Goal: Task Accomplishment & Management: Use online tool/utility

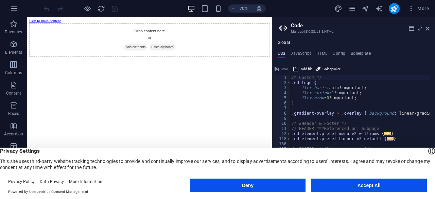
click at [350, 187] on button "Accept All" at bounding box center [369, 186] width 116 height 14
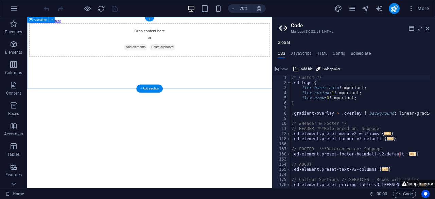
click at [186, 65] on span "Add elements" at bounding box center [182, 60] width 34 height 10
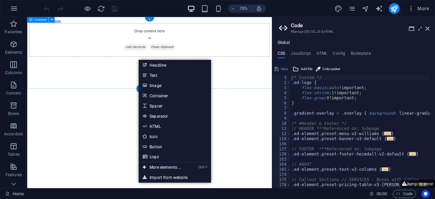
click at [196, 55] on div "Drop content here or Add elements Paste clipboard" at bounding box center [202, 50] width 345 height 48
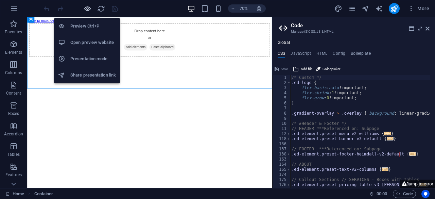
click at [88, 7] on icon "button" at bounding box center [88, 9] width 8 height 8
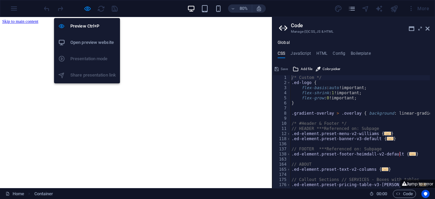
click at [88, 40] on h6 "Open preview website" at bounding box center [93, 42] width 46 height 8
click at [85, 24] on h6 "Preview Ctrl+P" at bounding box center [93, 26] width 46 height 8
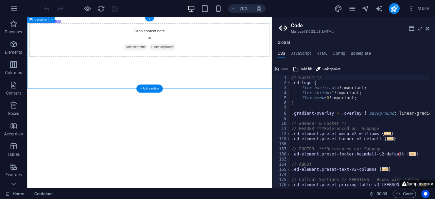
click at [203, 54] on div "Drop content here or Add elements Paste clipboard" at bounding box center [202, 50] width 345 height 48
click at [184, 65] on span "Add elements" at bounding box center [182, 60] width 34 height 10
click at [255, 58] on div "Drop content here or Add elements Paste clipboard" at bounding box center [202, 50] width 345 height 48
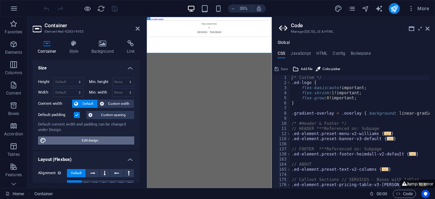
click at [101, 138] on span "Edit design" at bounding box center [90, 140] width 84 height 8
select select "px"
select select "300"
select select "px"
select select "rem"
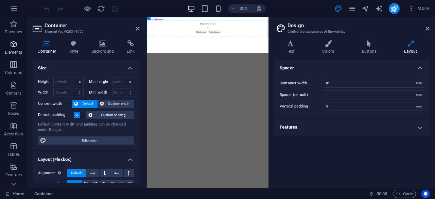
click at [12, 52] on p "Elements" at bounding box center [13, 52] width 17 height 5
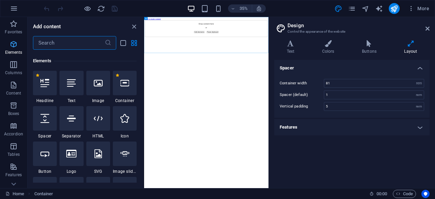
scroll to position [72, 0]
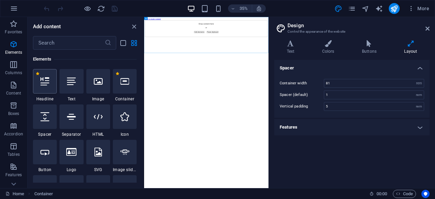
click at [48, 80] on icon at bounding box center [44, 81] width 9 height 9
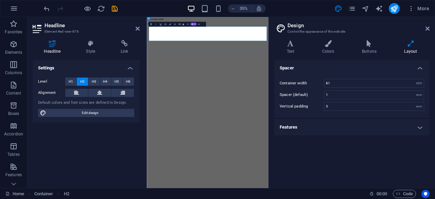
click at [321, 42] on h2 "New headline" at bounding box center [321, 37] width 343 height 9
click at [218, 49] on html "Skip to main content Labuhan Sangoro" at bounding box center [321, 33] width 348 height 32
click at [53, 47] on h4 "Headline" at bounding box center [54, 47] width 42 height 14
click at [283, 49] on html "Skip to main content Labuhan Sangoro" at bounding box center [321, 33] width 348 height 32
click at [373, 33] on div "Labuhan Sangoro" at bounding box center [321, 37] width 343 height 9
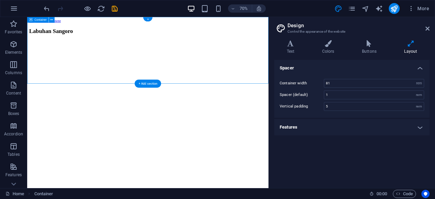
click at [164, 42] on div "Labuhan Sangoro" at bounding box center [200, 37] width 340 height 9
click at [147, 20] on div "+" at bounding box center [147, 19] width 9 height 4
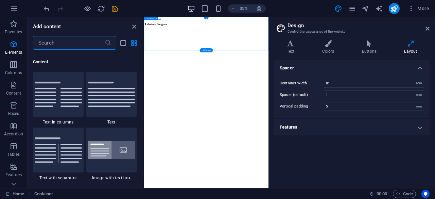
scroll to position [1190, 0]
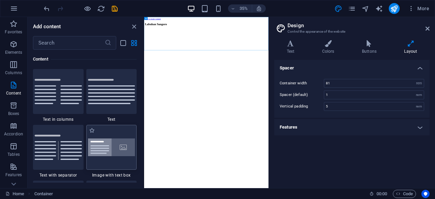
click at [118, 150] on img at bounding box center [111, 147] width 47 height 18
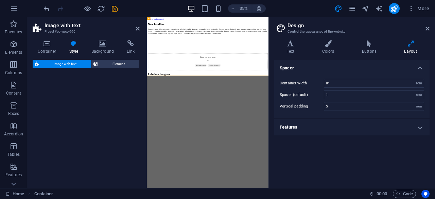
select select "rem"
select select "px"
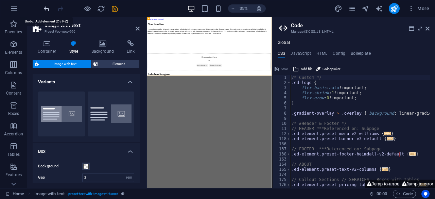
click at [47, 5] on icon "undo" at bounding box center [47, 9] width 8 height 8
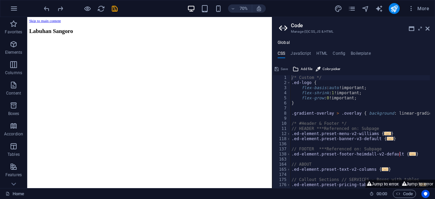
scroll to position [0, 0]
click at [14, 9] on icon "button" at bounding box center [14, 8] width 8 height 8
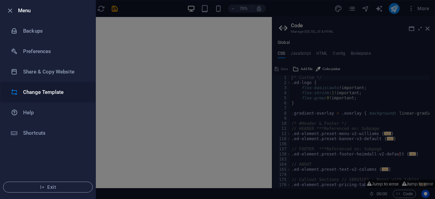
click at [39, 94] on h6 "Change Template" at bounding box center [54, 92] width 63 height 8
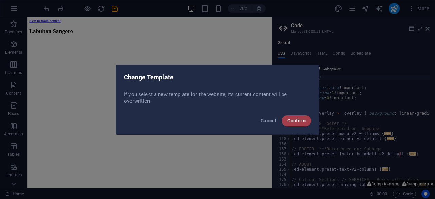
click at [294, 120] on span "Confirm" at bounding box center [296, 120] width 18 height 5
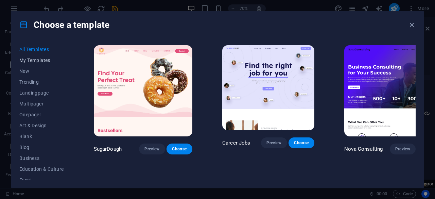
click at [37, 60] on span "My Templates" at bounding box center [41, 59] width 45 height 5
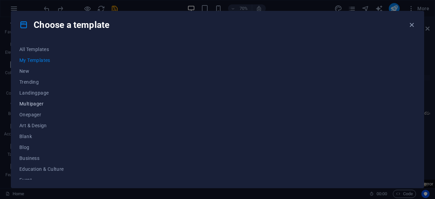
click at [26, 103] on span "Multipager" at bounding box center [41, 103] width 45 height 5
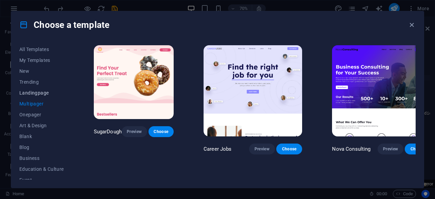
click at [27, 90] on span "Landingpage" at bounding box center [41, 92] width 45 height 5
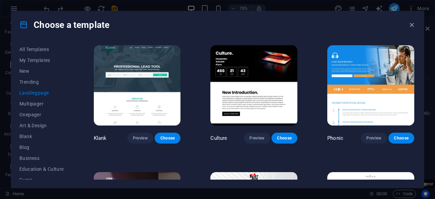
drag, startPoint x: 71, startPoint y: 81, endPoint x: 71, endPoint y: 92, distance: 10.9
click at [71, 92] on div "All Templates My Templates New Trending Landingpage Multipager Onepager Art & D…" at bounding box center [45, 112] width 53 height 136
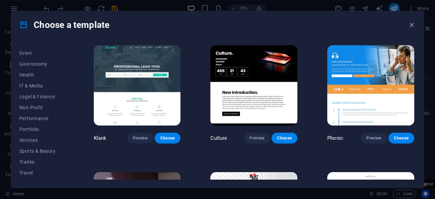
scroll to position [136, 0]
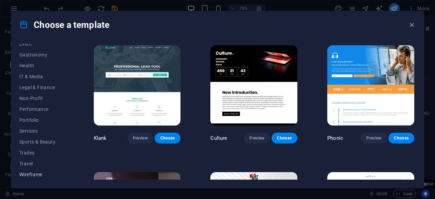
click at [38, 174] on span "Wireframe" at bounding box center [41, 174] width 45 height 5
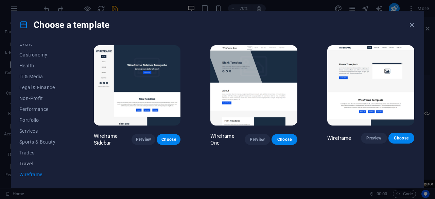
click at [29, 164] on span "Travel" at bounding box center [41, 163] width 45 height 5
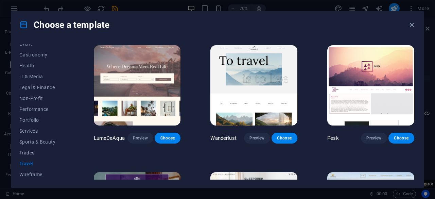
click at [25, 151] on span "Trades" at bounding box center [41, 152] width 45 height 5
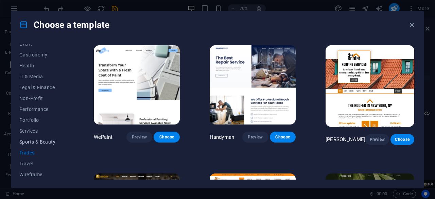
click at [24, 142] on span "Sports & Beauty" at bounding box center [41, 141] width 45 height 5
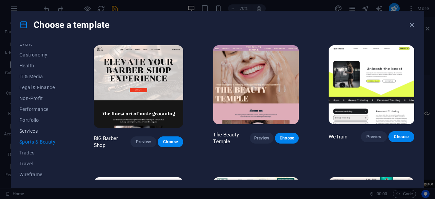
click at [26, 131] on span "Services" at bounding box center [41, 130] width 45 height 5
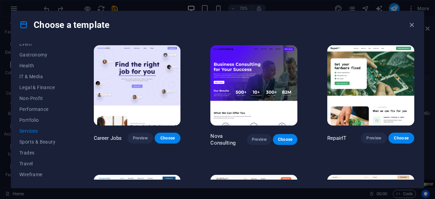
drag, startPoint x: 435, startPoint y: 82, endPoint x: 434, endPoint y: 112, distance: 30.6
click at [434, 112] on div "Choose a template All Templates My Templates New Trending Landingpage Multipage…" at bounding box center [217, 99] width 435 height 199
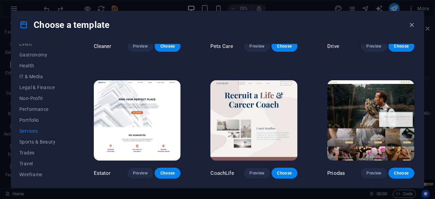
scroll to position [340, 0]
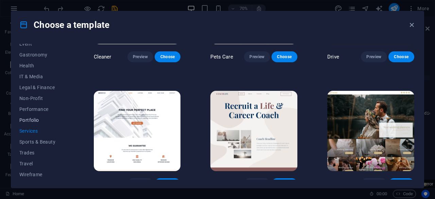
click at [31, 121] on span "Portfolio" at bounding box center [41, 119] width 45 height 5
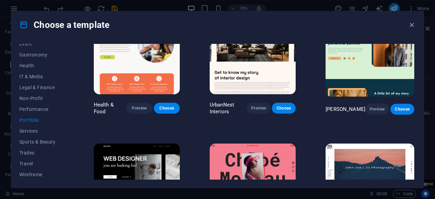
scroll to position [0, 0]
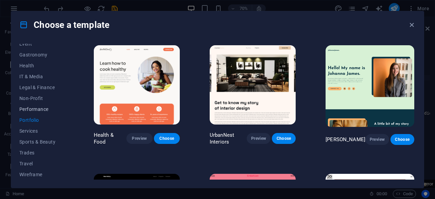
click at [21, 109] on span "Performance" at bounding box center [41, 108] width 45 height 5
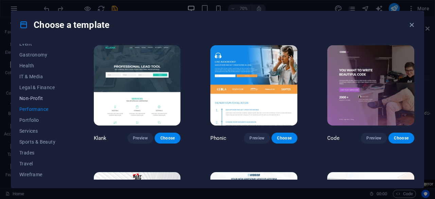
click at [36, 98] on span "Non-Profit" at bounding box center [41, 98] width 45 height 5
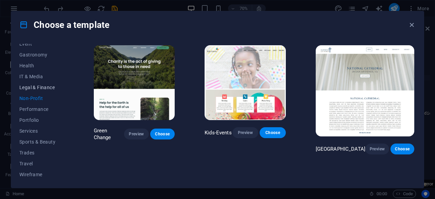
click at [39, 89] on span "Legal & Finance" at bounding box center [41, 87] width 45 height 5
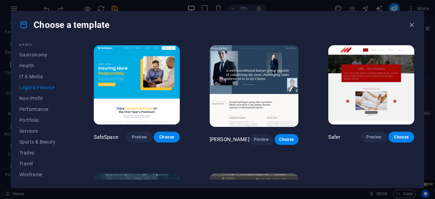
scroll to position [102, 0]
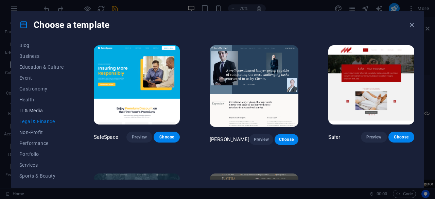
click at [30, 110] on span "IT & Media" at bounding box center [41, 110] width 45 height 5
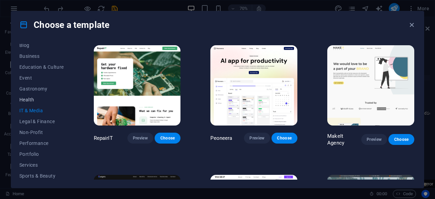
click at [30, 102] on button "Health" at bounding box center [41, 99] width 45 height 11
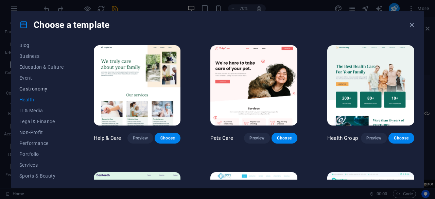
click at [29, 89] on span "Gastronomy" at bounding box center [41, 88] width 45 height 5
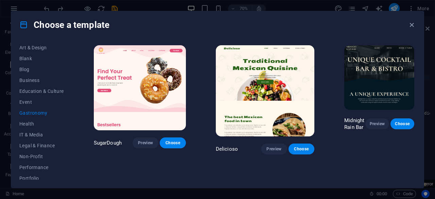
scroll to position [68, 0]
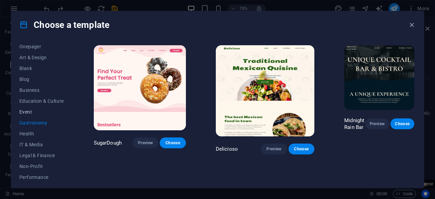
click at [27, 109] on span "Event" at bounding box center [41, 111] width 45 height 5
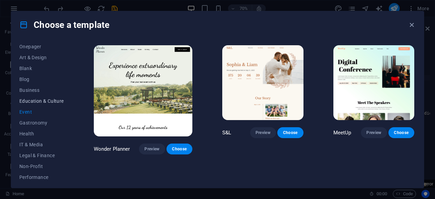
click at [27, 100] on span "Education & Culture" at bounding box center [41, 100] width 45 height 5
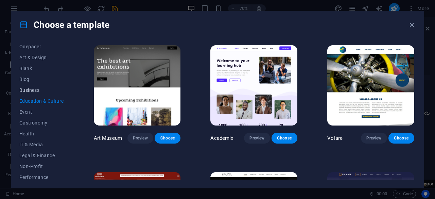
click at [28, 90] on span "Business" at bounding box center [41, 89] width 45 height 5
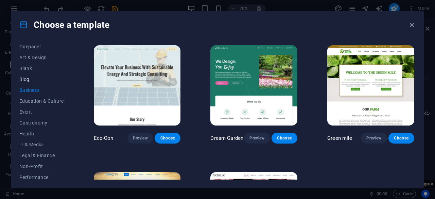
click at [29, 81] on span "Blog" at bounding box center [41, 79] width 45 height 5
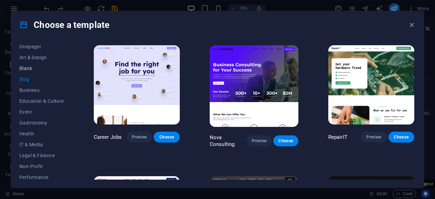
click at [26, 70] on span "Blank" at bounding box center [41, 68] width 45 height 5
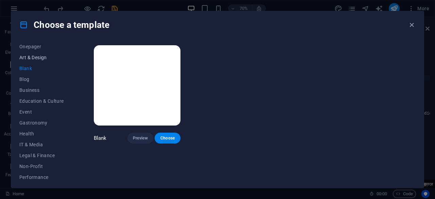
click at [31, 55] on span "Art & Design" at bounding box center [41, 57] width 45 height 5
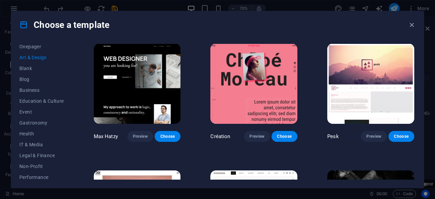
scroll to position [0, 0]
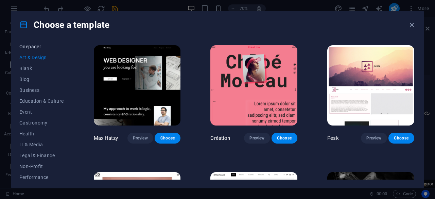
click at [26, 48] on span "Onepager" at bounding box center [41, 46] width 45 height 5
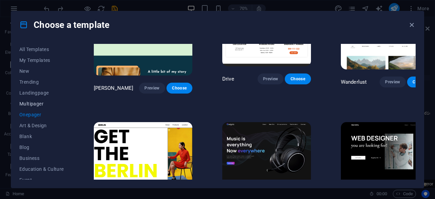
click at [30, 105] on span "Multipager" at bounding box center [41, 103] width 45 height 5
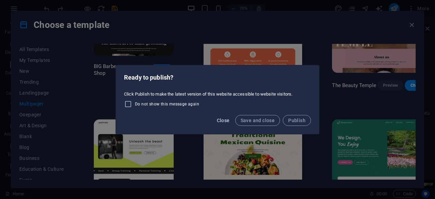
click at [225, 119] on span "Close" at bounding box center [223, 120] width 13 height 5
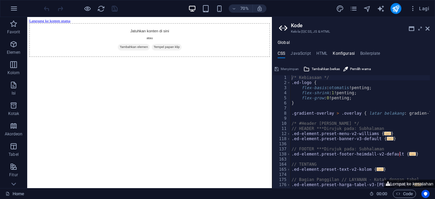
click at [341, 53] on font "Konfigurasi" at bounding box center [344, 53] width 22 height 5
type textarea "$fz-h2-all: (5rem, 3.5rem, 2rem);"
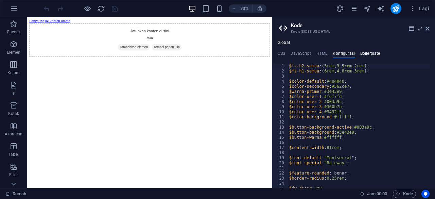
click at [362, 54] on font "Boilerplate" at bounding box center [371, 53] width 20 height 5
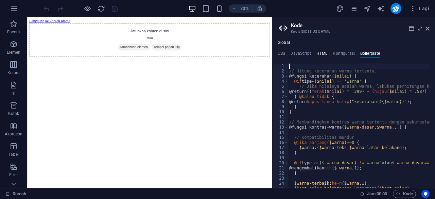
click at [319, 53] on font "HTML" at bounding box center [322, 53] width 11 height 5
type textarea "<a href="#main-content" class="wv-link-content button">Skip to main content</a>"
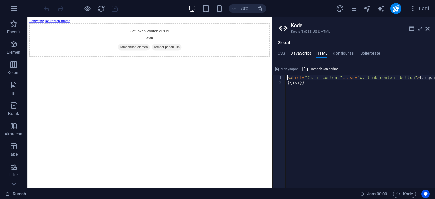
click at [308, 53] on font "JavaScript" at bounding box center [301, 53] width 20 height 5
type textarea "/* JS for preset "Menu V2" */"
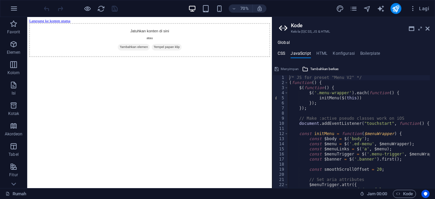
click at [284, 53] on font "CSS" at bounding box center [281, 53] width 7 height 5
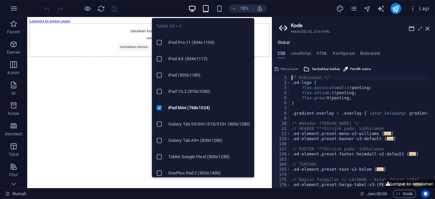
click at [206, 8] on icon "button" at bounding box center [206, 9] width 8 height 8
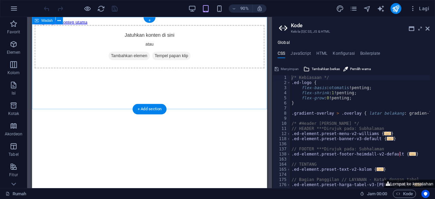
click at [165, 58] on div "Jatuhkan konten di sini atau Tambahkan elemen Tempel papan klip" at bounding box center [163, 50] width 256 height 48
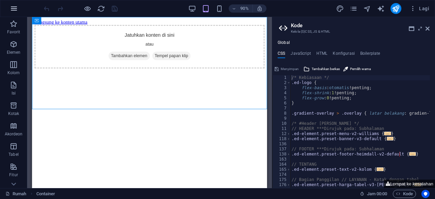
click at [15, 7] on icon "button" at bounding box center [14, 8] width 8 height 8
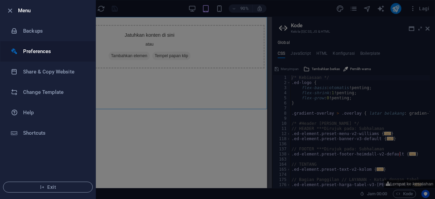
click at [32, 50] on h6 "Preferences" at bounding box center [54, 51] width 63 height 8
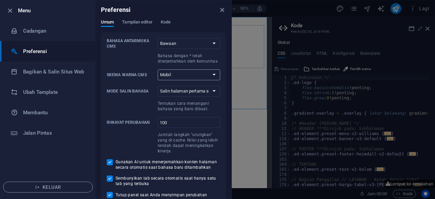
click at [177, 74] on select "Mobil Gelap Lampu" at bounding box center [189, 74] width 63 height 11
click at [173, 94] on select "Salin halaman pertama saja Salin semua halaman" at bounding box center [189, 91] width 63 height 11
click at [51, 133] on font "Jalan Pintas" at bounding box center [37, 133] width 29 height 6
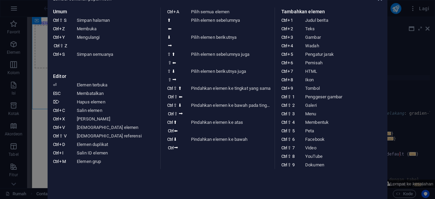
click at [7, 15] on aside "Lembar contekan papan ketik Umum Ctrl ⇧ S Simpan halaman Ctrl Z Membuka Ctrl Y …" at bounding box center [217, 99] width 435 height 199
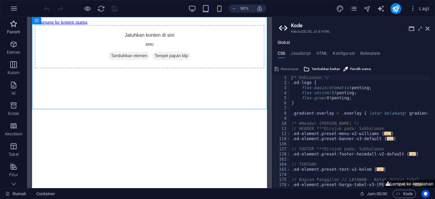
click at [16, 32] on font "Favorit" at bounding box center [13, 32] width 13 height 5
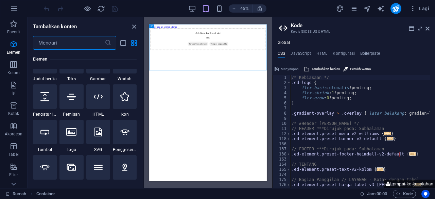
scroll to position [102, 0]
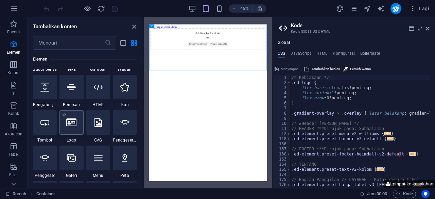
click at [79, 128] on div at bounding box center [72, 122] width 24 height 24
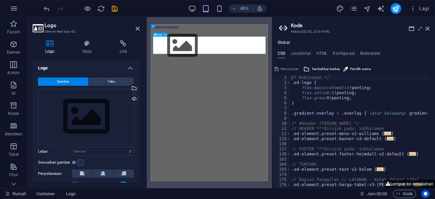
click at [205, 63] on div at bounding box center [281, 72] width 256 height 78
click at [160, 36] on div "Logo" at bounding box center [158, 35] width 10 height 4
click at [104, 109] on div "Seret file ke sini, klik untuk memilih file atau pilih file dari File atau foto…" at bounding box center [86, 117] width 96 height 56
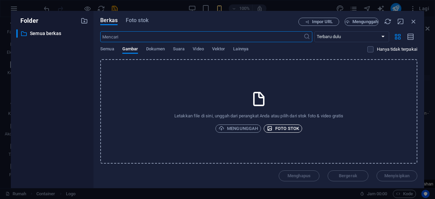
click at [275, 126] on span "Foto stok" at bounding box center [283, 129] width 32 height 8
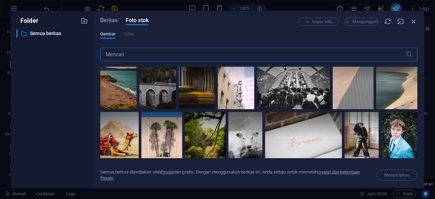
scroll to position [0, 0]
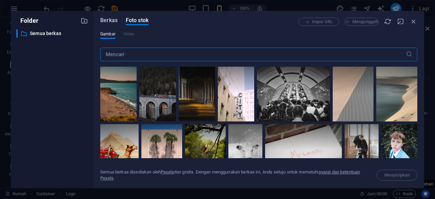
click at [113, 21] on font "Berkas" at bounding box center [108, 20] width 17 height 6
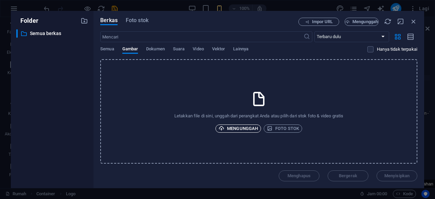
click at [245, 127] on font "Mengunggah" at bounding box center [242, 128] width 31 height 5
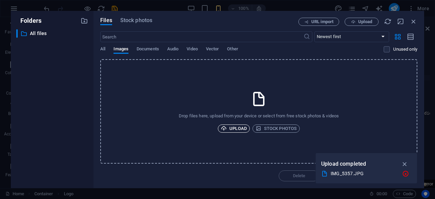
click at [344, 172] on div "IMG_5357.JPG" at bounding box center [364, 174] width 66 height 8
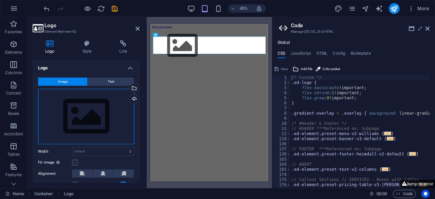
click at [76, 99] on div "Drag files here, click to choose files or select files from Files or our free s…" at bounding box center [86, 117] width 96 height 56
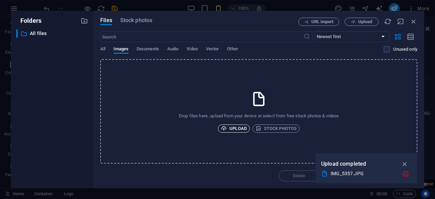
click at [242, 130] on span "Upload" at bounding box center [234, 129] width 26 height 8
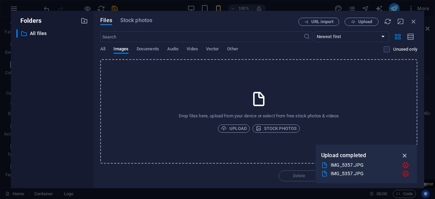
click at [401, 154] on icon "button" at bounding box center [405, 155] width 8 height 7
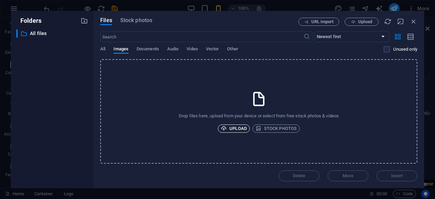
click at [242, 131] on span "Upload" at bounding box center [234, 129] width 26 height 8
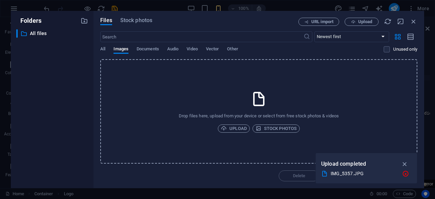
click at [342, 177] on div "IMG_5357.JPG" at bounding box center [364, 174] width 66 height 8
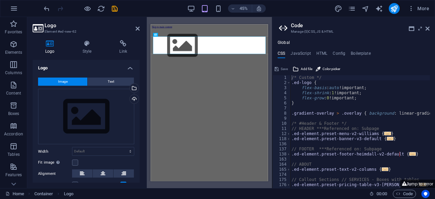
click at [314, 114] on html "Skip to main content" at bounding box center [281, 68] width 261 height 89
click at [120, 50] on h4 "Link" at bounding box center [123, 47] width 33 height 14
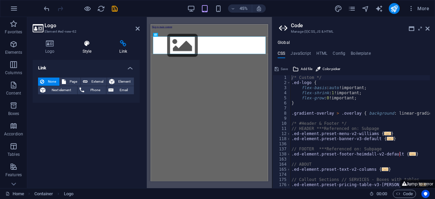
click at [91, 48] on h4 "Style" at bounding box center [88, 47] width 37 height 14
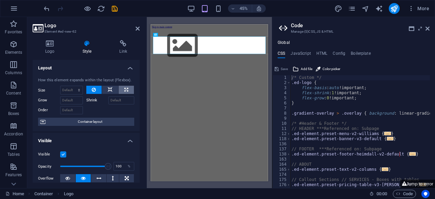
click at [125, 88] on icon at bounding box center [127, 90] width 4 height 8
type input "100"
select select "%"
click at [91, 89] on button at bounding box center [94, 90] width 16 height 8
select select "DISABLED_OPTION_VALUE"
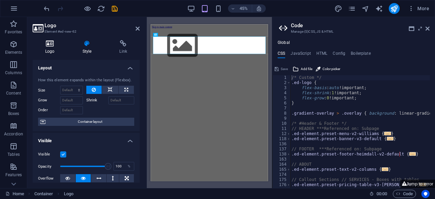
click at [51, 50] on h4 "Logo" at bounding box center [51, 47] width 37 height 14
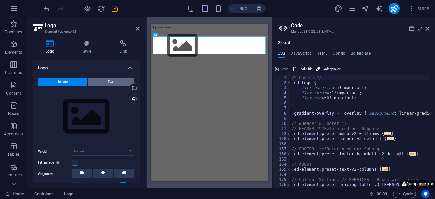
click at [104, 83] on button "Text" at bounding box center [111, 82] width 46 height 8
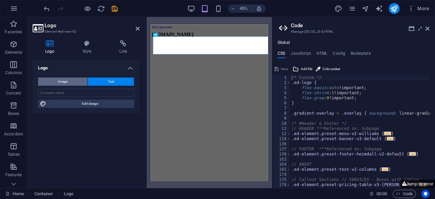
click at [78, 82] on button "Image" at bounding box center [62, 82] width 49 height 8
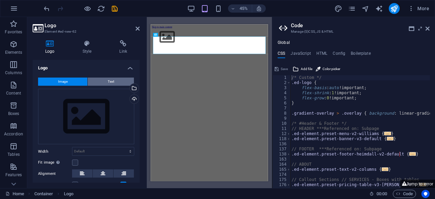
click at [112, 81] on span "Text" at bounding box center [111, 82] width 6 height 8
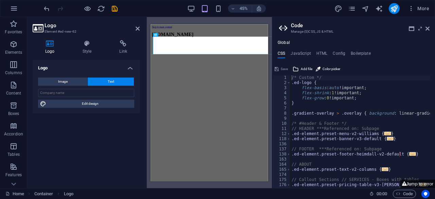
click at [275, 60] on html "Skip to main content desalabuhansangoro.com" at bounding box center [281, 42] width 261 height 36
click at [117, 12] on icon "save" at bounding box center [115, 9] width 8 height 8
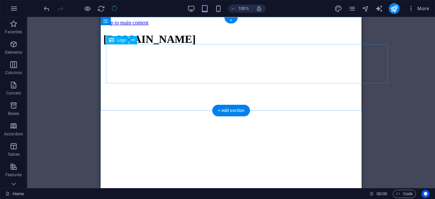
click at [276, 46] on div "[DOMAIN_NAME]" at bounding box center [231, 39] width 256 height 13
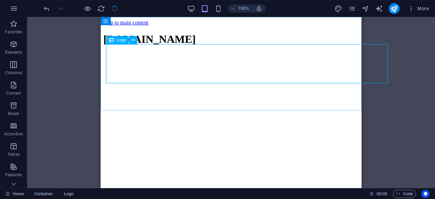
click at [113, 44] on icon at bounding box center [111, 40] width 5 height 8
drag, startPoint x: 113, startPoint y: 41, endPoint x: 108, endPoint y: 40, distance: 4.9
click at [108, 40] on div "Logo" at bounding box center [117, 40] width 23 height 8
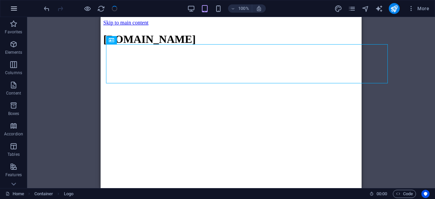
click at [16, 12] on icon "button" at bounding box center [14, 8] width 8 height 8
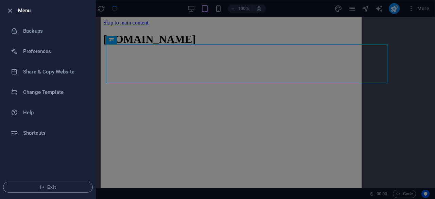
click at [194, 42] on div at bounding box center [217, 99] width 435 height 199
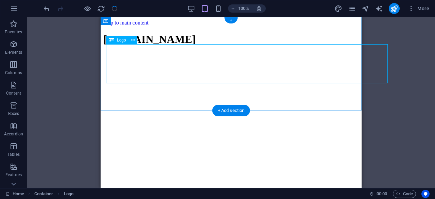
click at [310, 46] on div "[DOMAIN_NAME]" at bounding box center [231, 39] width 256 height 13
click at [288, 46] on div "[DOMAIN_NAME]" at bounding box center [231, 39] width 256 height 13
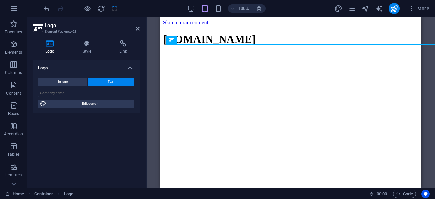
drag, startPoint x: 184, startPoint y: 43, endPoint x: 150, endPoint y: 34, distance: 35.5
click at [150, 34] on div "Drag here to replace the existing content. Press “Ctrl” if you want to create a…" at bounding box center [291, 102] width 288 height 171
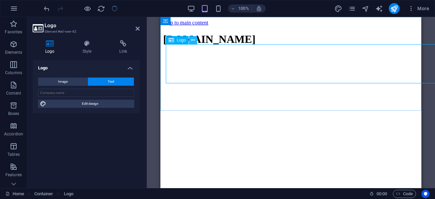
click at [196, 38] on button at bounding box center [193, 40] width 8 height 8
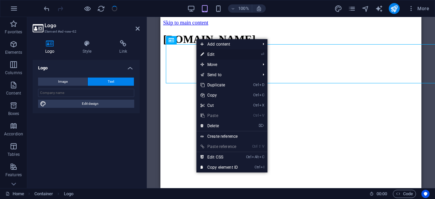
click at [205, 56] on link "⏎ Edit" at bounding box center [220, 54] width 46 height 10
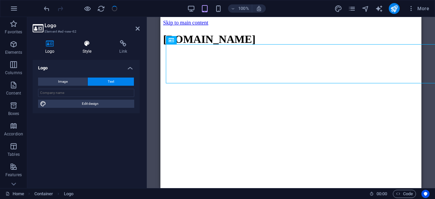
click at [83, 50] on h4 "Style" at bounding box center [88, 47] width 37 height 14
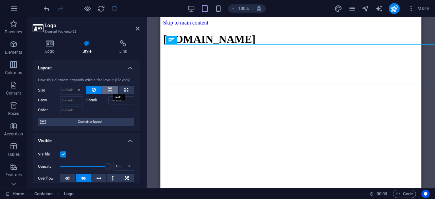
click at [110, 91] on icon at bounding box center [110, 90] width 5 height 8
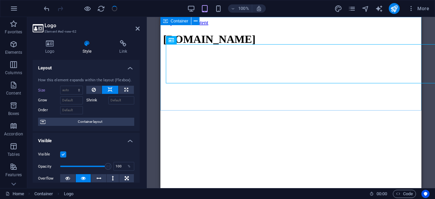
click at [163, 23] on div "Container" at bounding box center [176, 21] width 31 height 8
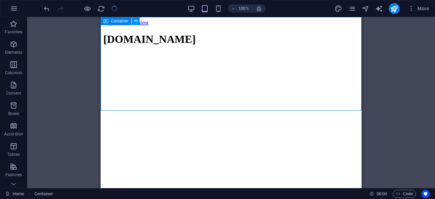
click at [133, 21] on button at bounding box center [136, 21] width 8 height 8
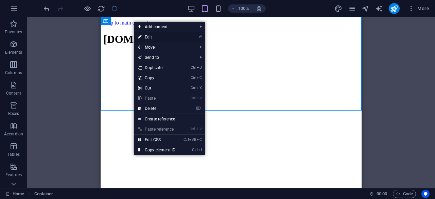
click at [151, 37] on link "⏎ Edit" at bounding box center [157, 37] width 46 height 10
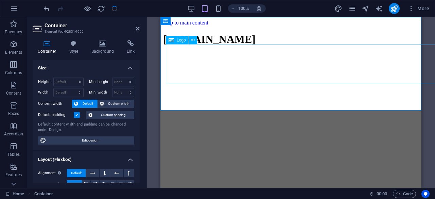
click at [187, 46] on div "[DOMAIN_NAME]" at bounding box center [291, 39] width 256 height 13
click at [70, 46] on icon at bounding box center [73, 43] width 19 height 7
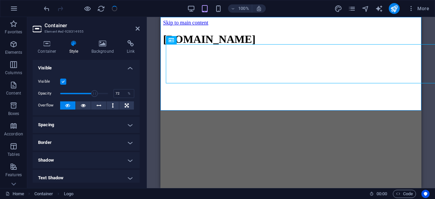
drag, startPoint x: 104, startPoint y: 93, endPoint x: 94, endPoint y: 93, distance: 10.2
click at [94, 93] on span at bounding box center [94, 93] width 7 height 7
type input "100"
drag, startPoint x: 94, startPoint y: 93, endPoint x: 107, endPoint y: 93, distance: 13.3
click at [107, 93] on span at bounding box center [108, 93] width 7 height 7
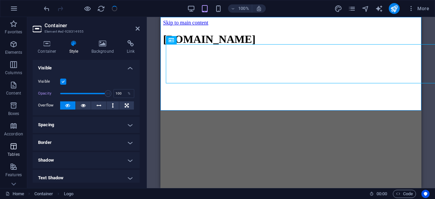
click at [18, 151] on span "Tables" at bounding box center [13, 150] width 27 height 16
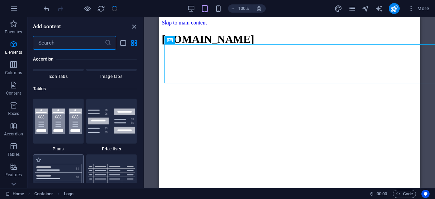
scroll to position [2356, 0]
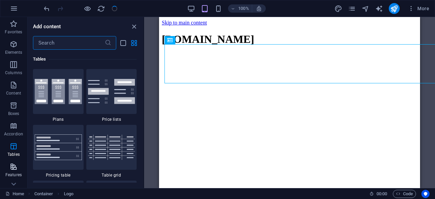
click at [15, 166] on icon "button" at bounding box center [14, 167] width 8 height 8
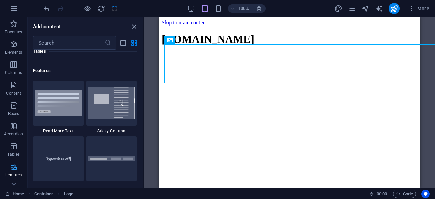
scroll to position [2652, 0]
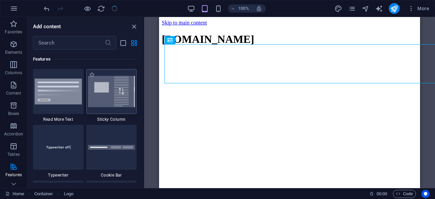
click at [116, 96] on img at bounding box center [111, 91] width 47 height 31
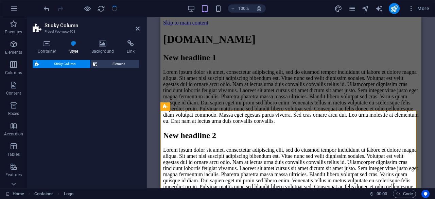
select select "%"
select select "rem"
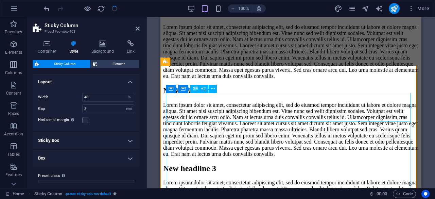
scroll to position [0, 0]
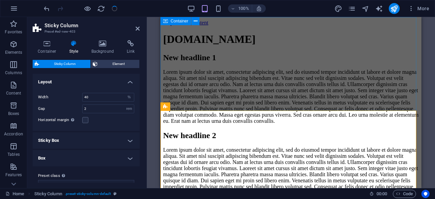
click at [227, 46] on div "[DOMAIN_NAME]" at bounding box center [291, 39] width 256 height 13
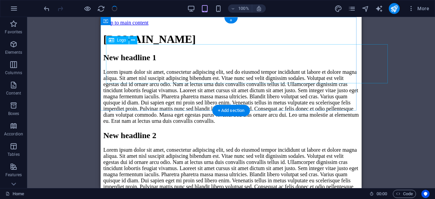
click at [282, 46] on div "[DOMAIN_NAME]" at bounding box center [231, 39] width 256 height 13
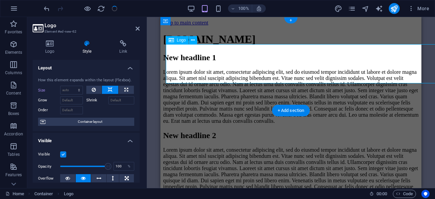
click at [282, 46] on div "[DOMAIN_NAME]" at bounding box center [291, 39] width 256 height 13
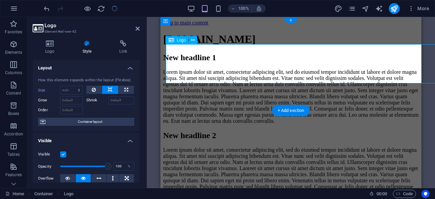
click at [282, 46] on div "[DOMAIN_NAME]" at bounding box center [291, 39] width 256 height 13
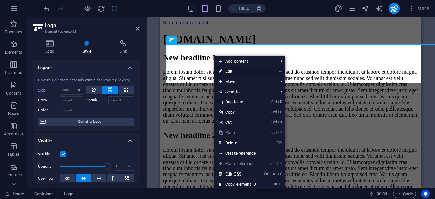
click at [219, 69] on icon at bounding box center [220, 71] width 3 height 10
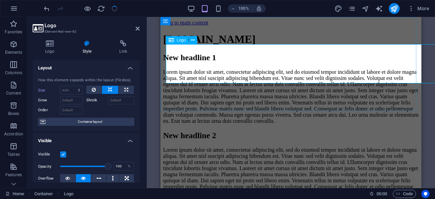
click at [217, 46] on div "[DOMAIN_NAME]" at bounding box center [291, 39] width 256 height 13
click at [201, 46] on div "[DOMAIN_NAME]" at bounding box center [291, 39] width 256 height 13
click at [194, 40] on icon at bounding box center [193, 40] width 4 height 7
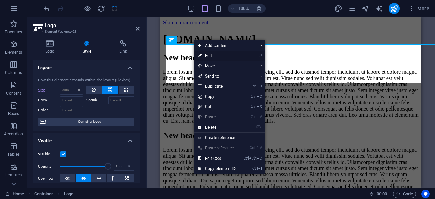
click at [204, 53] on link "⏎ Edit" at bounding box center [217, 56] width 46 height 10
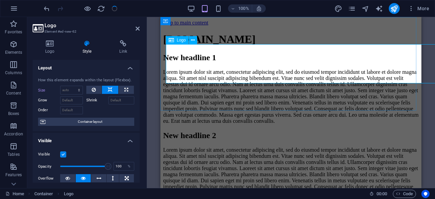
click at [205, 46] on div "[DOMAIN_NAME]" at bounding box center [291, 39] width 256 height 13
click at [180, 39] on span "Logo" at bounding box center [181, 40] width 9 height 4
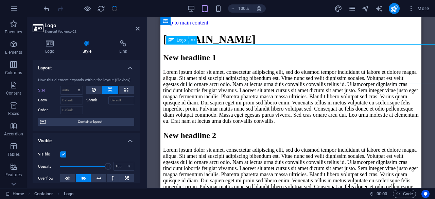
drag, startPoint x: 180, startPoint y: 39, endPoint x: 171, endPoint y: 38, distance: 8.9
click at [171, 38] on div "Logo" at bounding box center [177, 40] width 23 height 8
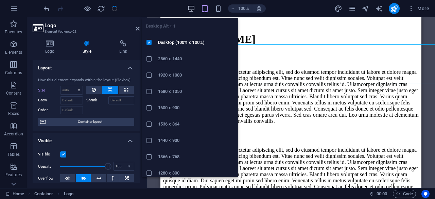
click at [190, 9] on icon "button" at bounding box center [191, 9] width 8 height 8
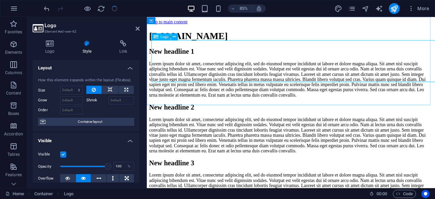
click at [302, 46] on div "[DOMAIN_NAME]" at bounding box center [317, 39] width 334 height 13
drag, startPoint x: 319, startPoint y: 65, endPoint x: 296, endPoint y: 68, distance: 23.7
click at [296, 46] on div "[DOMAIN_NAME]" at bounding box center [317, 39] width 334 height 13
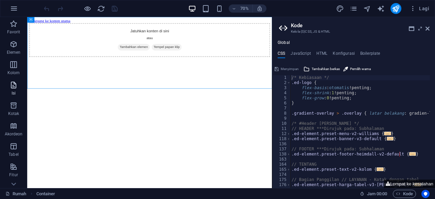
click at [13, 82] on icon "button" at bounding box center [14, 85] width 8 height 8
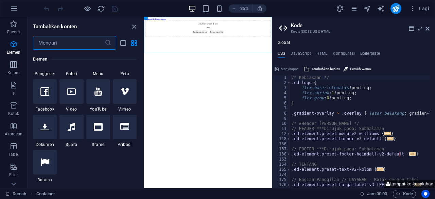
scroll to position [170, 0]
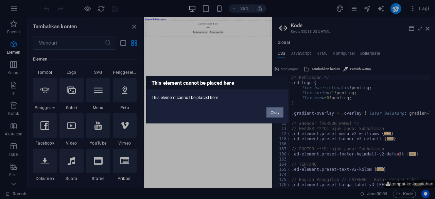
click at [272, 113] on button "Okay" at bounding box center [275, 112] width 17 height 10
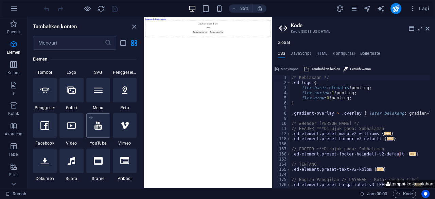
click at [103, 133] on div at bounding box center [98, 125] width 24 height 24
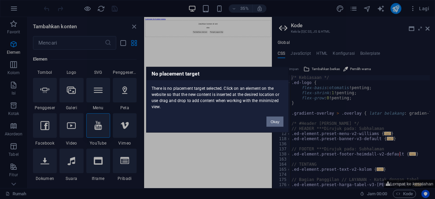
click at [272, 118] on button "Okay" at bounding box center [275, 121] width 17 height 10
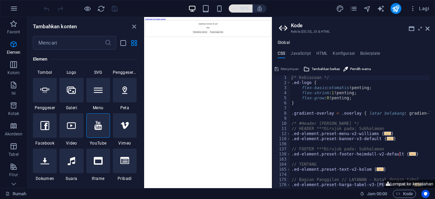
click at [239, 10] on h6 "35%" at bounding box center [244, 8] width 11 height 8
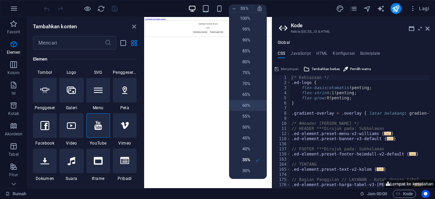
click at [246, 102] on h6 "60%" at bounding box center [241, 105] width 17 height 8
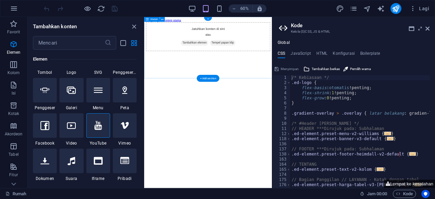
click at [235, 63] on font "Tambahkan elemen" at bounding box center [228, 59] width 40 height 5
click at [218, 63] on font "Tambahkan elemen" at bounding box center [228, 59] width 40 height 5
drag, startPoint x: 218, startPoint y: 78, endPoint x: 227, endPoint y: 128, distance: 50.7
click at [227, 77] on html "Langsung ke konten utama Jatuhkan konten di sini atau Tambahkan elemen Tempel p…" at bounding box center [250, 47] width 213 height 60
click at [275, 77] on html "Langsung ke konten utama Jatuhkan konten di sini atau Tambahkan elemen Tempel p…" at bounding box center [250, 47] width 213 height 60
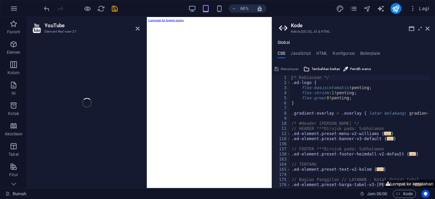
select select "ar16_9"
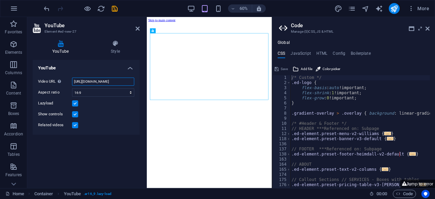
click at [109, 81] on input "https://www.youtube.com/watch?v=hnoviHgPHkY" at bounding box center [103, 82] width 62 height 8
paste input "@desalabuhansangoro2428"
type input "https://www.youtube.com/@desalabuhansangoro2428"
click at [206, 81] on html "Skip to main content" at bounding box center [251, 49] width 209 height 64
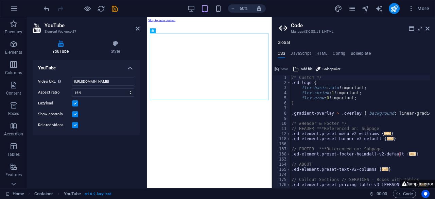
scroll to position [0, 0]
click at [114, 9] on icon "save" at bounding box center [115, 9] width 8 height 8
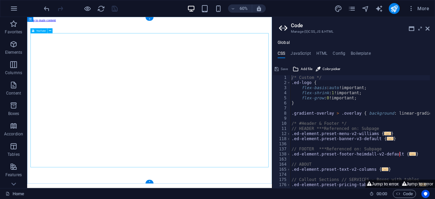
drag, startPoint x: 178, startPoint y: 198, endPoint x: 232, endPoint y: 230, distance: 63.3
click at [394, 9] on icon "publish" at bounding box center [395, 9] width 8 height 8
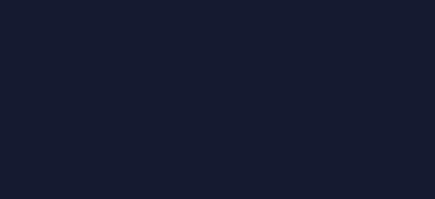
click at [138, 73] on div at bounding box center [217, 99] width 435 height 199
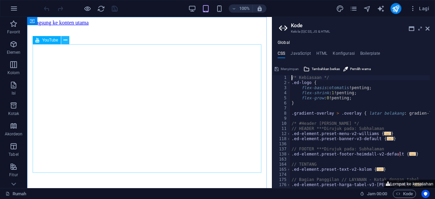
click at [62, 40] on button at bounding box center [65, 40] width 8 height 8
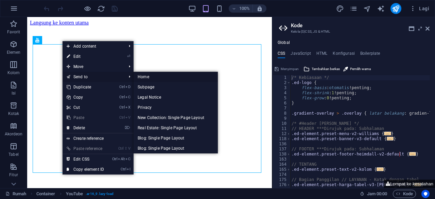
click at [144, 76] on link "Home" at bounding box center [176, 77] width 84 height 10
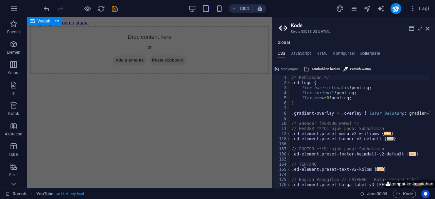
click at [76, 60] on div "Drop content here or Add elements Paste clipboard" at bounding box center [149, 50] width 239 height 48
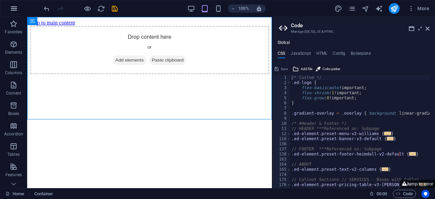
click at [16, 4] on icon "button" at bounding box center [14, 8] width 8 height 8
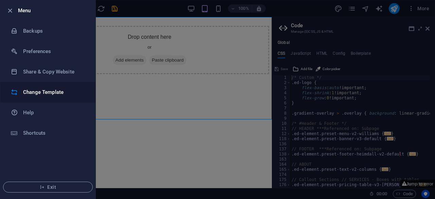
click at [30, 93] on h6 "Change Template" at bounding box center [54, 92] width 63 height 8
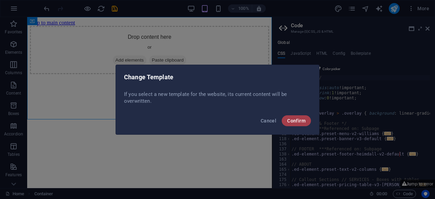
click at [293, 122] on span "Confirm" at bounding box center [296, 120] width 18 height 5
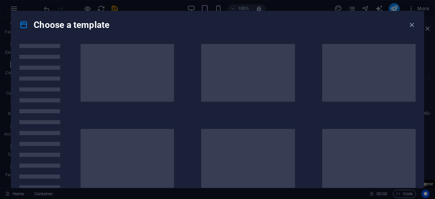
scroll to position [748, 0]
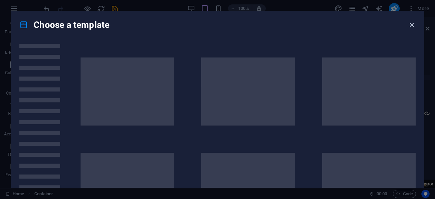
click at [410, 27] on icon "button" at bounding box center [412, 25] width 8 height 8
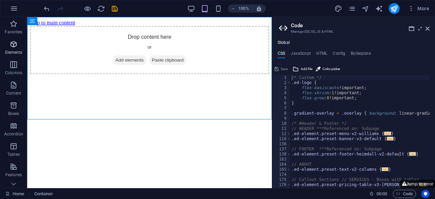
drag, startPoint x: 17, startPoint y: 47, endPoint x: 20, endPoint y: 53, distance: 7.2
click at [17, 47] on icon "button" at bounding box center [14, 44] width 8 height 8
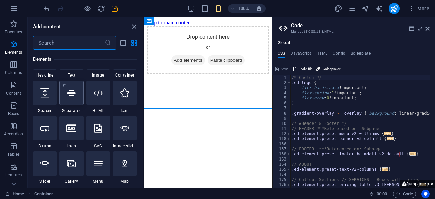
scroll to position [106, 0]
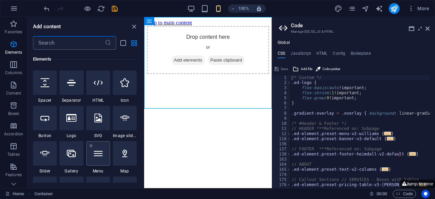
click at [99, 156] on icon at bounding box center [98, 153] width 9 height 9
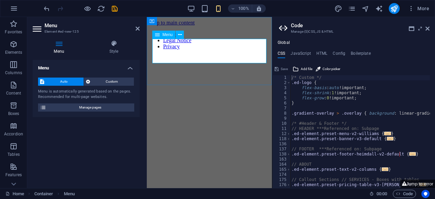
click at [172, 44] on nav "Home Legal Notice Privacy" at bounding box center [210, 40] width 120 height 18
click at [120, 80] on span "Custom" at bounding box center [112, 82] width 40 height 8
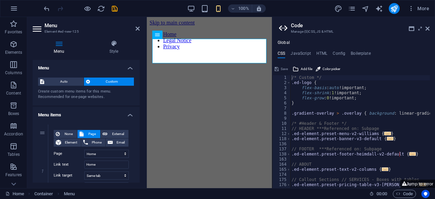
click at [80, 87] on div "Auto Custom Create custom menu items for this menu. Recommended for one-page we…" at bounding box center [86, 88] width 107 height 33
click at [104, 154] on select "Home Subpage Legal Notice Privacy" at bounding box center [106, 154] width 45 height 8
click at [94, 176] on select "New tab Same tab Overlay" at bounding box center [106, 175] width 45 height 8
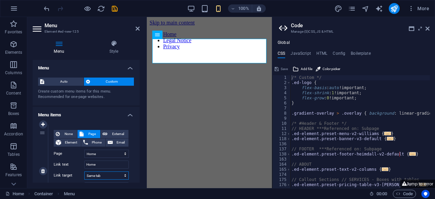
click at [94, 176] on select "New tab Same tab Overlay" at bounding box center [106, 175] width 45 height 8
click at [46, 82] on button "Auto" at bounding box center [61, 82] width 46 height 8
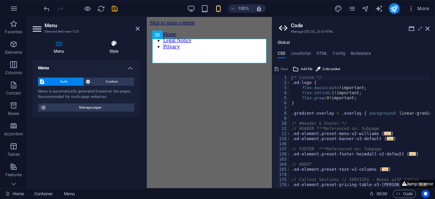
click at [124, 46] on icon at bounding box center [114, 43] width 52 height 7
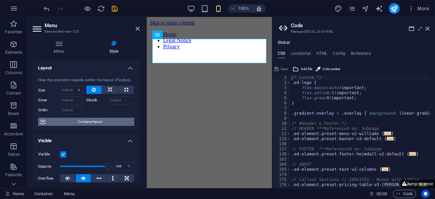
click at [99, 124] on span "Container layout" at bounding box center [90, 122] width 85 height 8
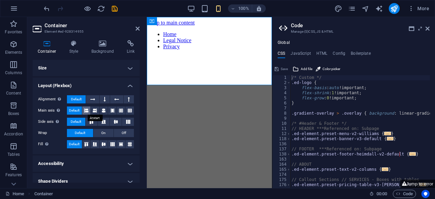
click at [85, 113] on icon at bounding box center [86, 110] width 4 height 8
click at [96, 112] on icon at bounding box center [95, 110] width 4 height 8
click at [104, 111] on icon at bounding box center [104, 110] width 4 height 8
click at [86, 112] on icon at bounding box center [86, 110] width 4 height 8
click at [78, 109] on span "Default" at bounding box center [74, 110] width 11 height 8
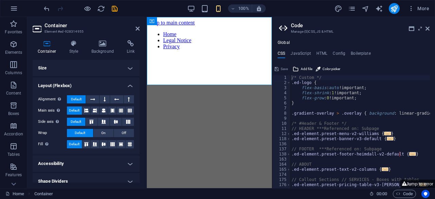
click at [134, 164] on h4 "Accessibility" at bounding box center [86, 163] width 107 height 16
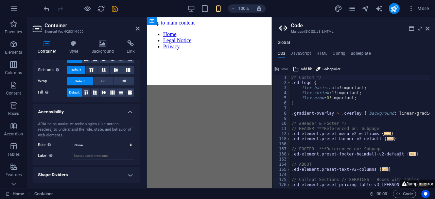
scroll to position [0, 0]
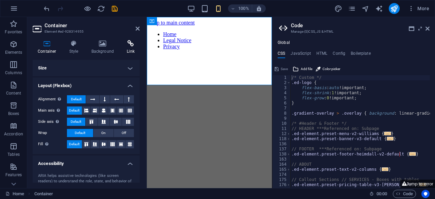
click at [130, 41] on icon at bounding box center [131, 43] width 18 height 7
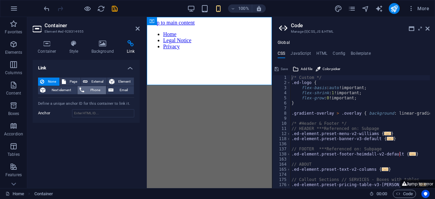
click at [100, 87] on span "Phone" at bounding box center [95, 90] width 18 height 8
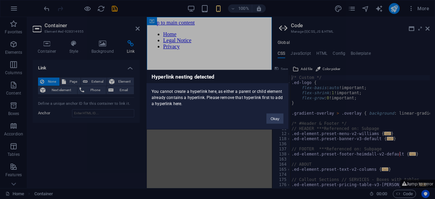
click at [281, 120] on button "Okay" at bounding box center [275, 118] width 17 height 10
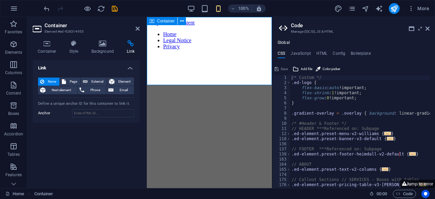
click at [205, 50] on div "Home Legal Notice Privacy" at bounding box center [210, 40] width 120 height 18
click at [99, 89] on span "Phone" at bounding box center [95, 90] width 18 height 8
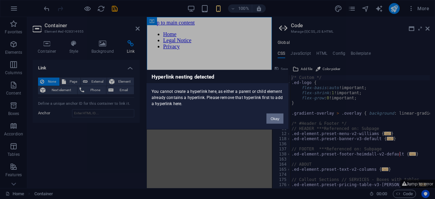
drag, startPoint x: 276, startPoint y: 118, endPoint x: 124, endPoint y: 98, distance: 153.0
click at [276, 118] on button "Okay" at bounding box center [275, 118] width 17 height 10
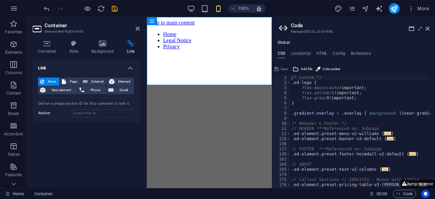
drag, startPoint x: 197, startPoint y: 96, endPoint x: 149, endPoint y: 135, distance: 62.1
drag, startPoint x: 83, startPoint y: 101, endPoint x: 119, endPoint y: 128, distance: 45.0
click at [119, 128] on div "Link None Page External Element Next element Phone Email Page Home Subpage Lega…" at bounding box center [86, 121] width 107 height 123
drag, startPoint x: 244, startPoint y: 107, endPoint x: 169, endPoint y: 119, distance: 75.1
drag, startPoint x: 243, startPoint y: 109, endPoint x: 182, endPoint y: 71, distance: 71.2
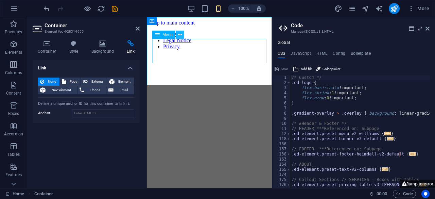
click at [183, 35] on button at bounding box center [180, 35] width 8 height 8
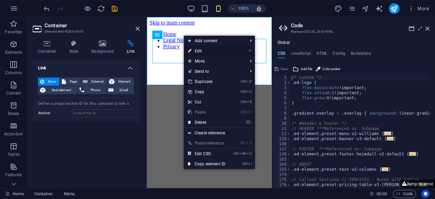
click at [218, 51] on link "⏎ Edit" at bounding box center [207, 51] width 46 height 10
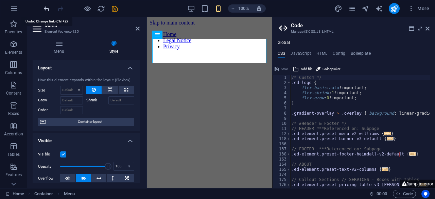
click at [47, 6] on icon "undo" at bounding box center [47, 9] width 8 height 8
click at [46, 6] on icon "undo" at bounding box center [47, 9] width 8 height 8
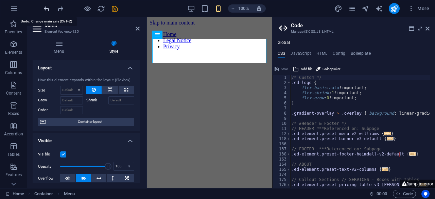
click at [46, 6] on icon "undo" at bounding box center [47, 9] width 8 height 8
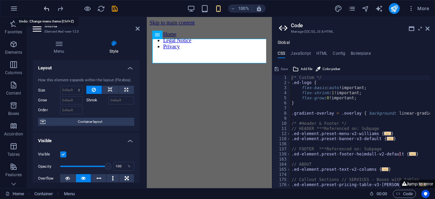
click at [46, 7] on icon "undo" at bounding box center [47, 9] width 8 height 8
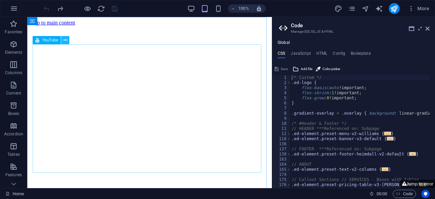
click at [64, 40] on icon at bounding box center [66, 40] width 4 height 7
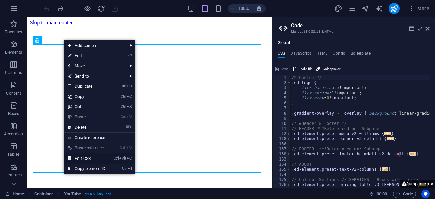
click at [86, 156] on link "Ctrl Alt C Edit CSS" at bounding box center [87, 158] width 46 height 10
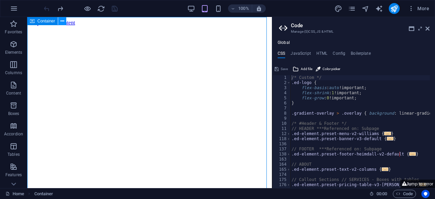
drag, startPoint x: 31, startPoint y: 23, endPoint x: 60, endPoint y: 24, distance: 29.3
click at [60, 24] on div "Container" at bounding box center [49, 21] width 44 height 9
drag, startPoint x: 91, startPoint y: 40, endPoint x: 76, endPoint y: 23, distance: 22.4
click at [48, 20] on span "Container" at bounding box center [46, 21] width 18 height 4
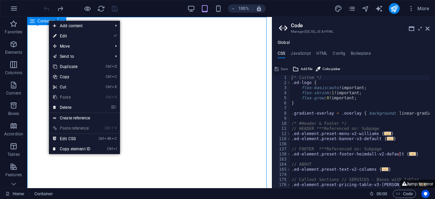
click at [61, 20] on icon at bounding box center [63, 21] width 4 height 7
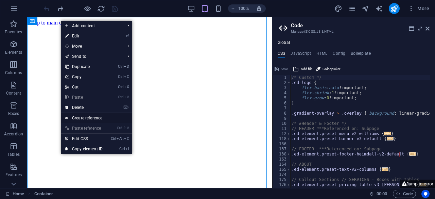
click at [77, 115] on link "Create reference" at bounding box center [96, 118] width 71 height 10
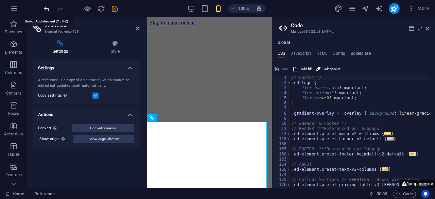
click at [47, 6] on icon "undo" at bounding box center [47, 9] width 8 height 8
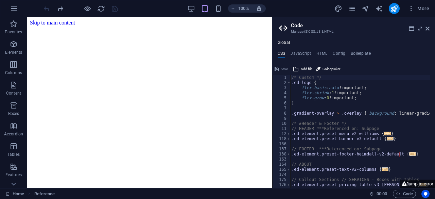
scroll to position [12, 0]
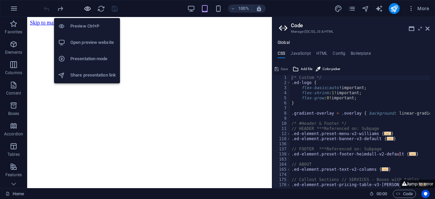
click at [85, 7] on icon "button" at bounding box center [88, 9] width 8 height 8
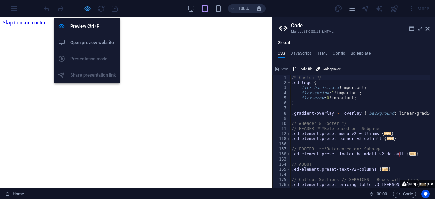
scroll to position [27, 0]
click at [85, 7] on icon "button" at bounding box center [88, 9] width 8 height 8
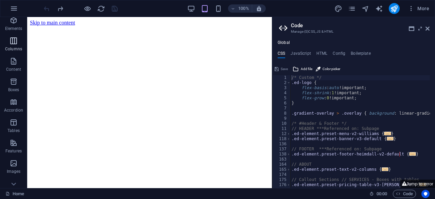
scroll to position [34, 0]
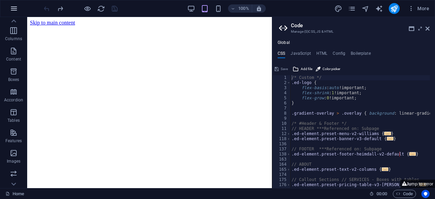
click at [18, 9] on button "button" at bounding box center [14, 8] width 16 height 16
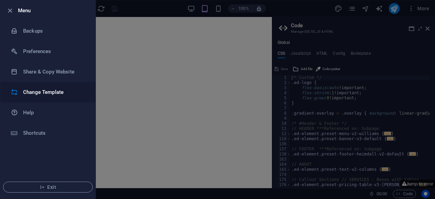
click at [34, 88] on h6 "Change Template" at bounding box center [54, 92] width 63 height 8
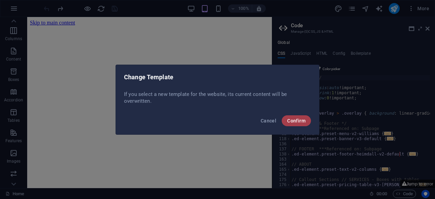
click at [293, 118] on span "Confirm" at bounding box center [296, 120] width 18 height 5
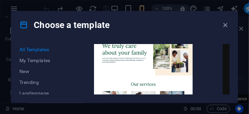
drag, startPoint x: 275, startPoint y: 97, endPoint x: 196, endPoint y: 69, distance: 84.6
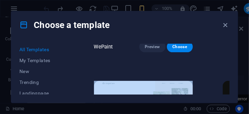
drag, startPoint x: 183, startPoint y: 75, endPoint x: 169, endPoint y: 103, distance: 30.7
click at [169, 101] on div "All Templates My Templates New Trending Landingpage Multipager Onepager Art & D…" at bounding box center [124, 70] width 226 height 64
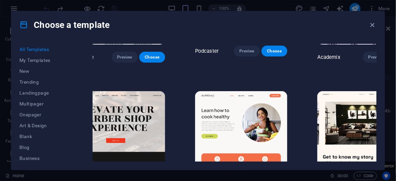
scroll to position [634, 28]
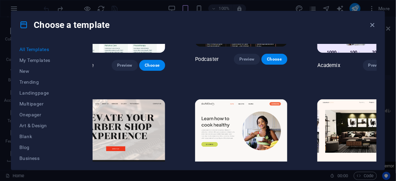
click at [225, 109] on img at bounding box center [241, 141] width 92 height 85
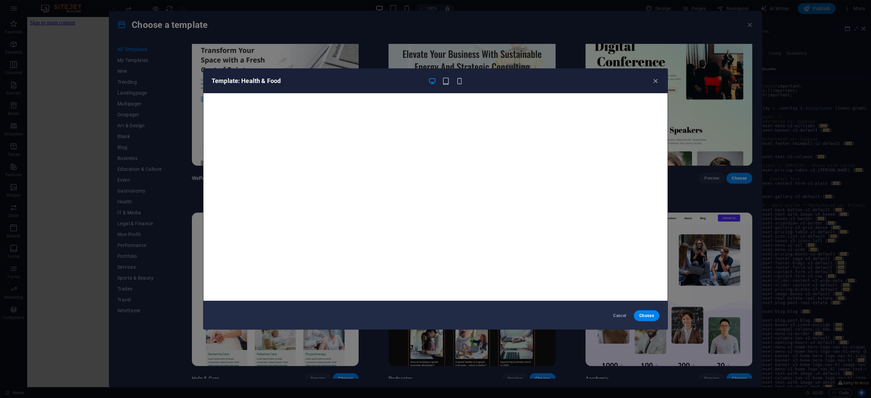
scroll to position [0, 0]
click at [435, 199] on span "Choose" at bounding box center [646, 315] width 15 height 5
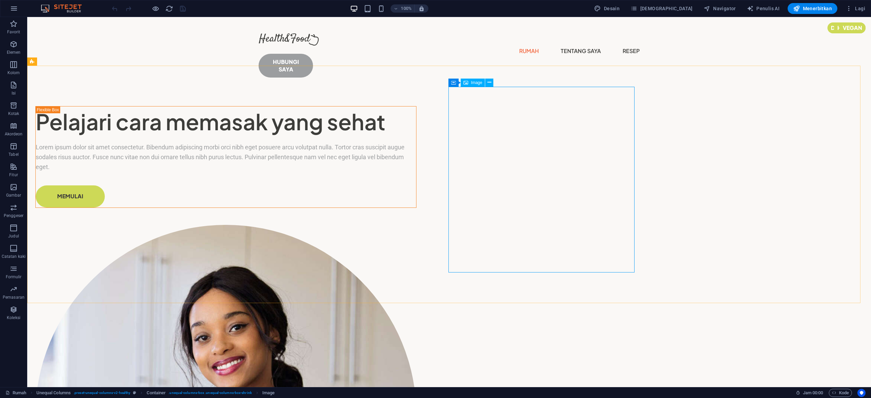
click at [477, 84] on div "Image" at bounding box center [473, 83] width 24 height 8
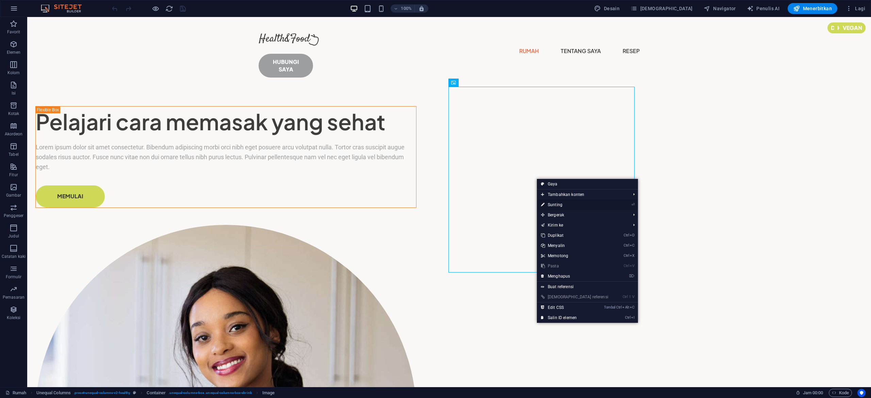
click at [548, 203] on font "Sunting" at bounding box center [555, 204] width 15 height 5
select select "%"
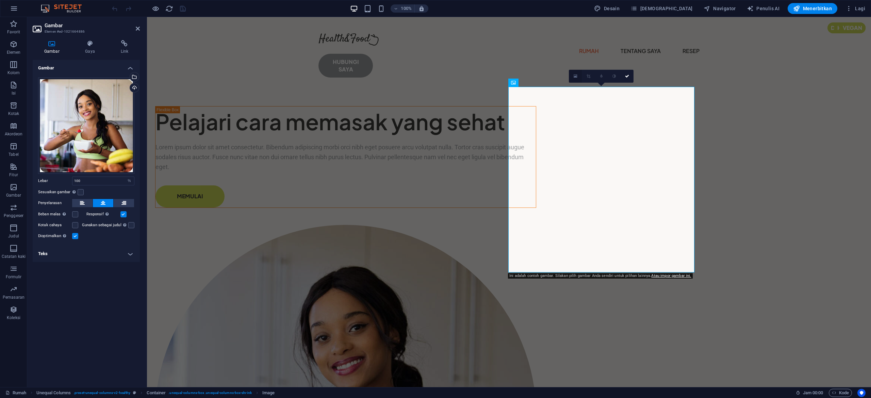
click at [577, 75] on icon at bounding box center [576, 76] width 4 height 5
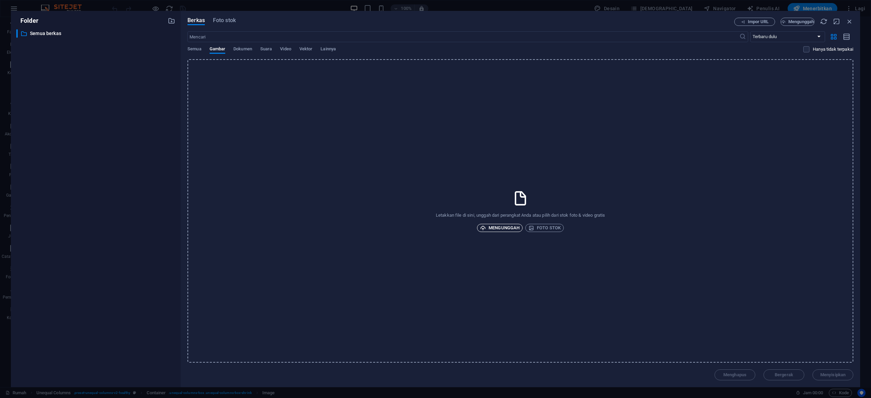
click at [491, 225] on font "Mengunggah" at bounding box center [504, 228] width 31 height 8
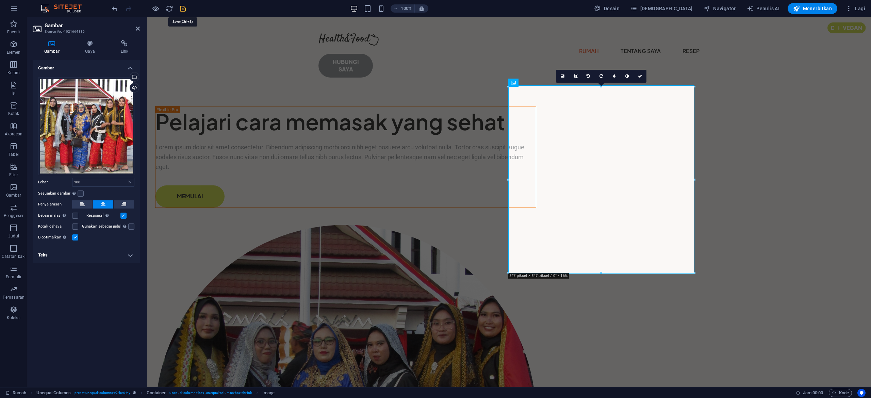
click at [183, 9] on icon "menyimpan" at bounding box center [183, 9] width 8 height 8
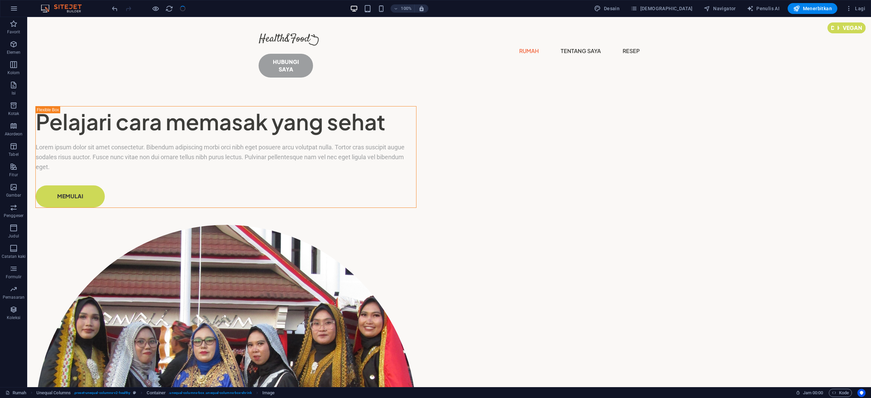
checkbox input "false"
click at [437, 46] on nav "Rumah Tentang Saya Resep" at bounding box center [449, 51] width 381 height 11
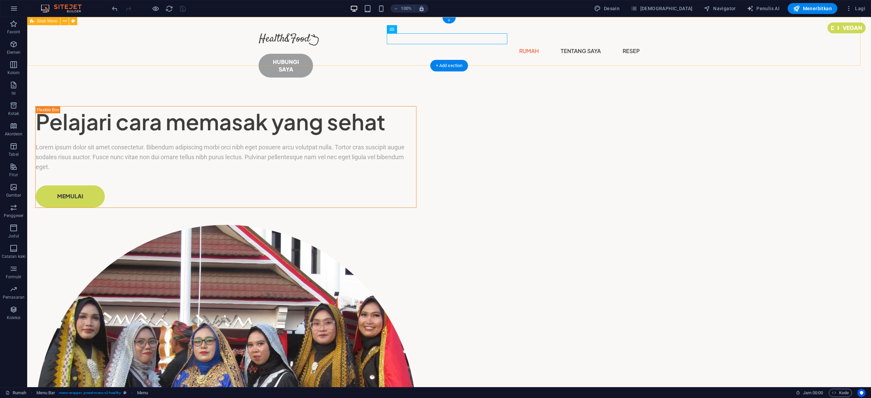
click at [362, 36] on div "Menu Rumah Tentang Saya Resep HUBUNGI SAYA" at bounding box center [449, 52] width 844 height 71
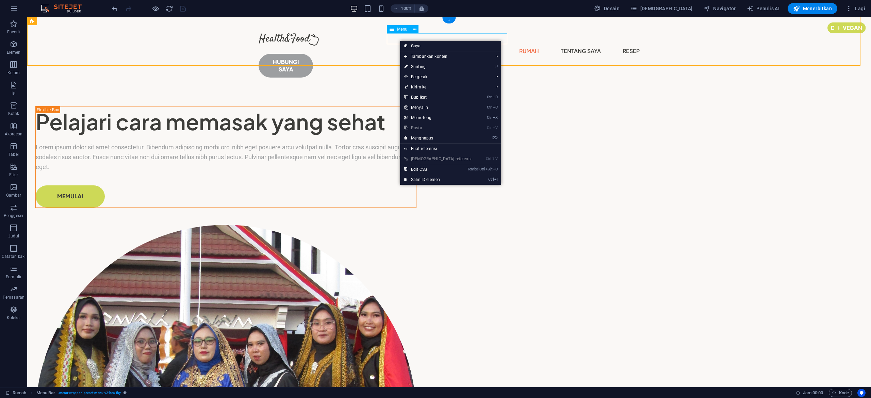
click at [441, 46] on nav "Rumah Tentang Saya Resep" at bounding box center [449, 51] width 381 height 11
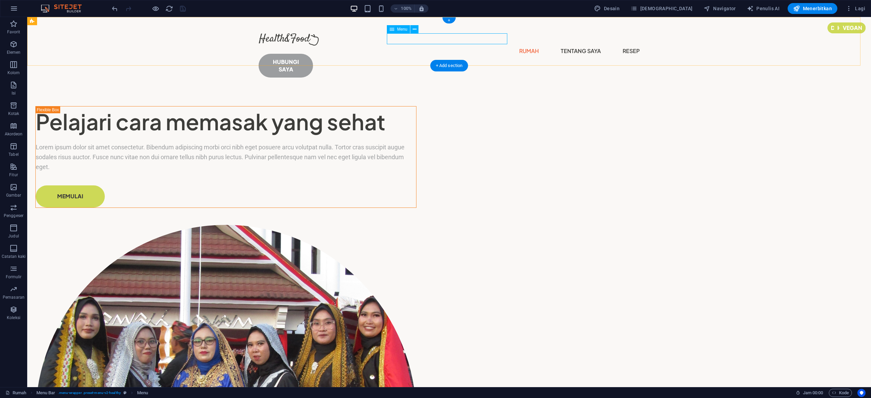
click at [454, 46] on nav "Rumah Tentang Saya Resep" at bounding box center [449, 51] width 381 height 11
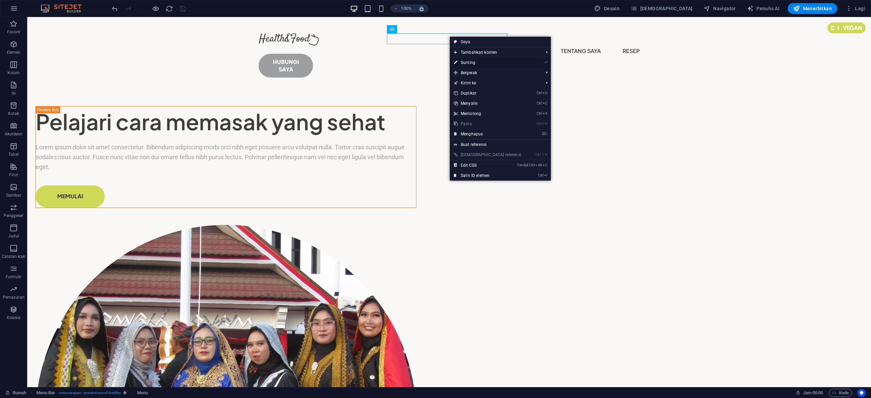
click at [471, 65] on font "Sunting" at bounding box center [468, 62] width 15 height 5
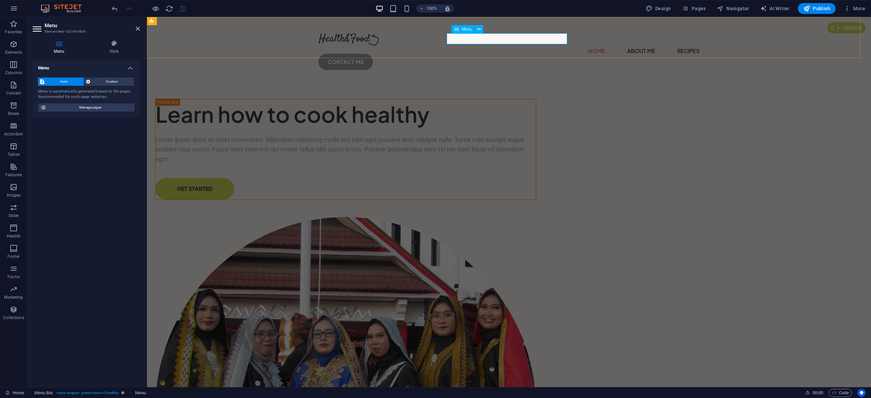
click at [455, 46] on nav "Home About Me Recipes" at bounding box center [508, 51] width 381 height 11
click at [459, 46] on nav "Home About Me Recipes" at bounding box center [508, 51] width 381 height 11
click at [129, 104] on span "Manage pages" at bounding box center [90, 107] width 84 height 8
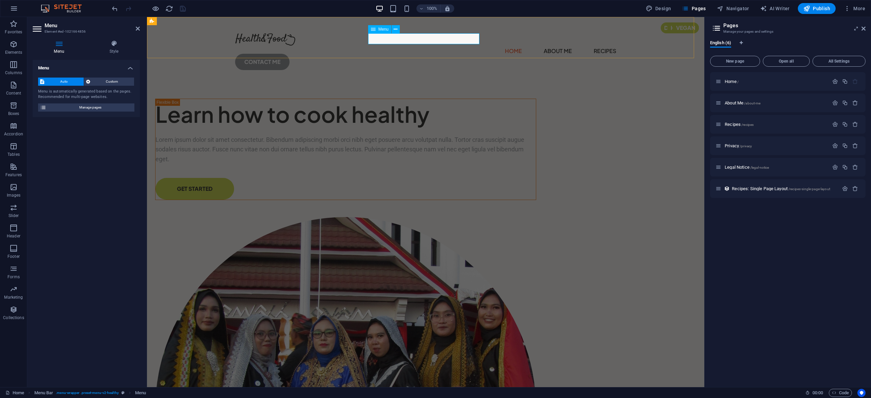
click at [453, 46] on nav "Home About Me Recipes" at bounding box center [425, 51] width 381 height 11
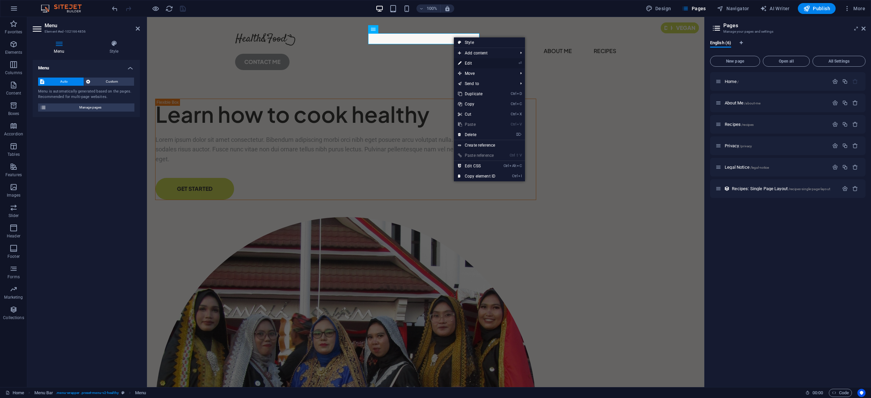
click at [464, 66] on link "⏎ Edit" at bounding box center [477, 63] width 46 height 10
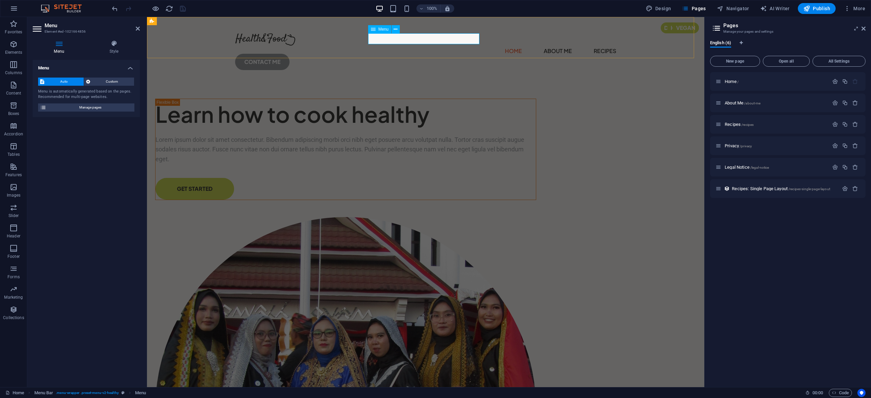
click at [428, 46] on nav "Home About Me Recipes" at bounding box center [425, 51] width 381 height 11
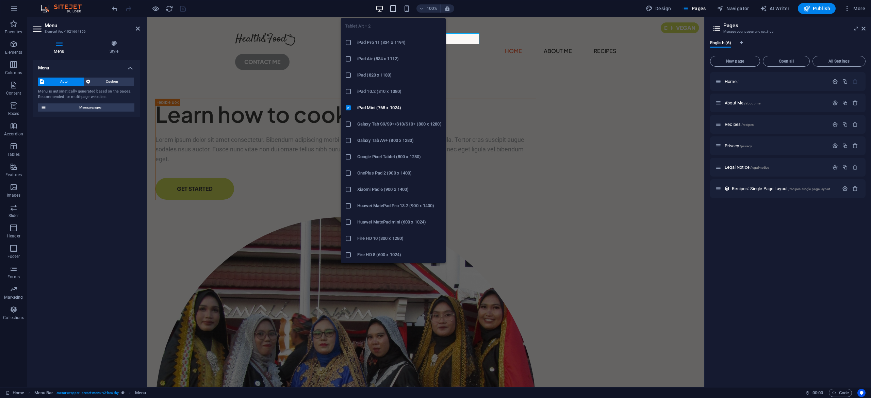
click at [397, 10] on span "button" at bounding box center [393, 9] width 8 height 8
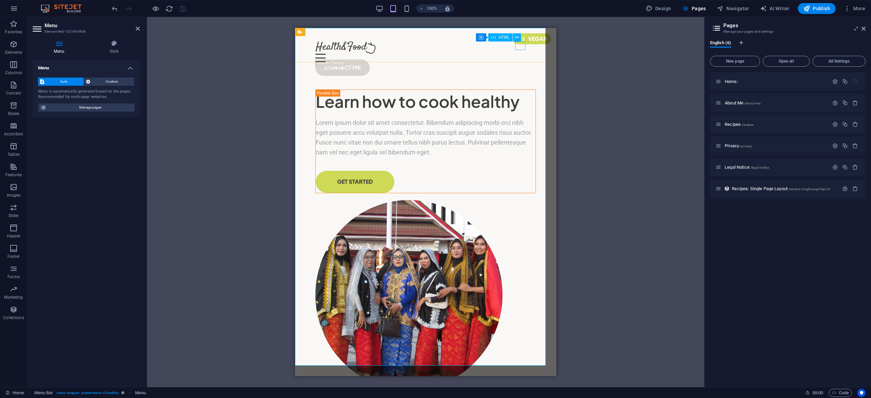
click at [518, 54] on div "Menu" at bounding box center [425, 58] width 220 height 9
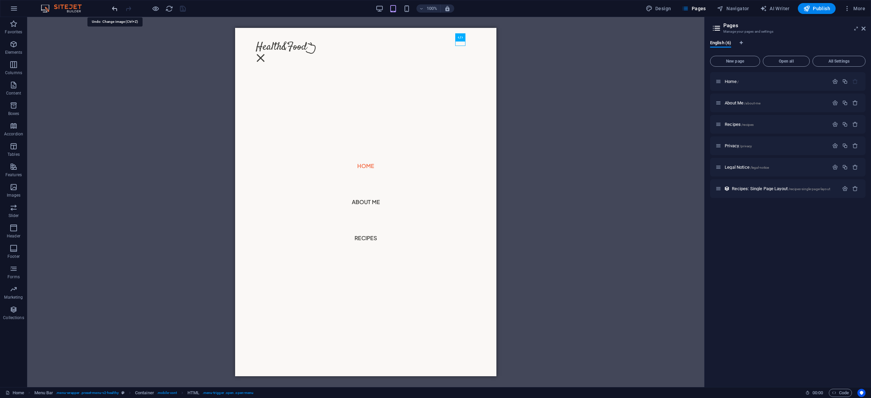
click at [111, 8] on icon "undo" at bounding box center [115, 9] width 8 height 8
click at [461, 39] on div "HTML" at bounding box center [450, 37] width 24 height 8
click at [362, 159] on nav "Home About Me Recipes" at bounding box center [365, 202] width 261 height 348
click at [266, 54] on div "Menu" at bounding box center [260, 58] width 10 height 9
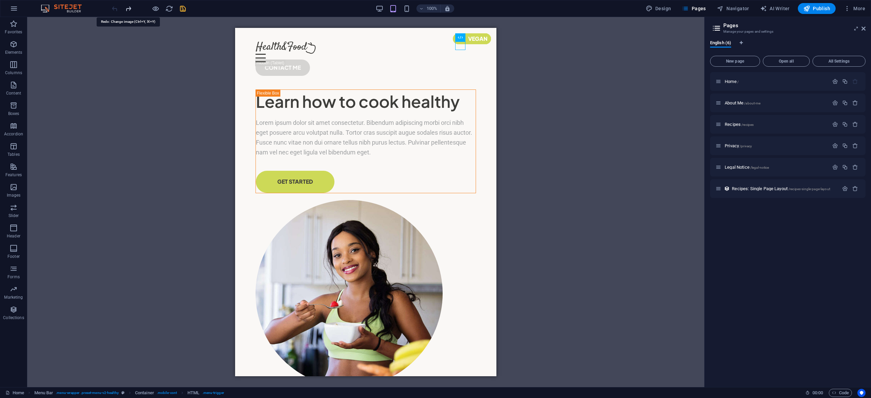
click at [127, 11] on icon "redo" at bounding box center [129, 9] width 8 height 8
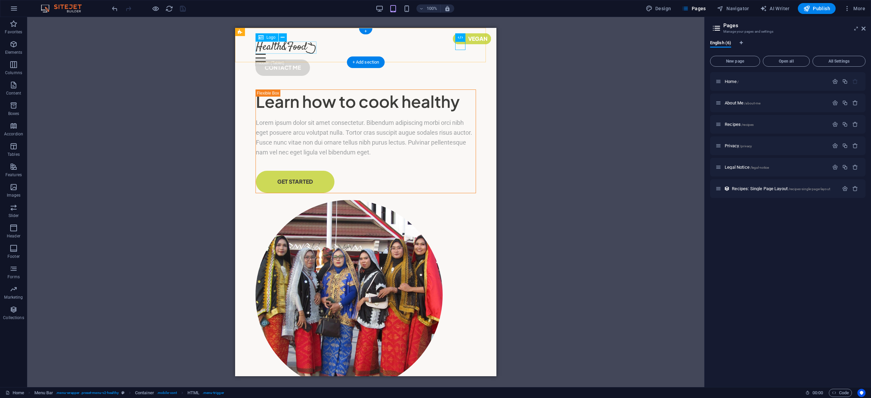
click at [282, 44] on div at bounding box center [365, 48] width 220 height 12
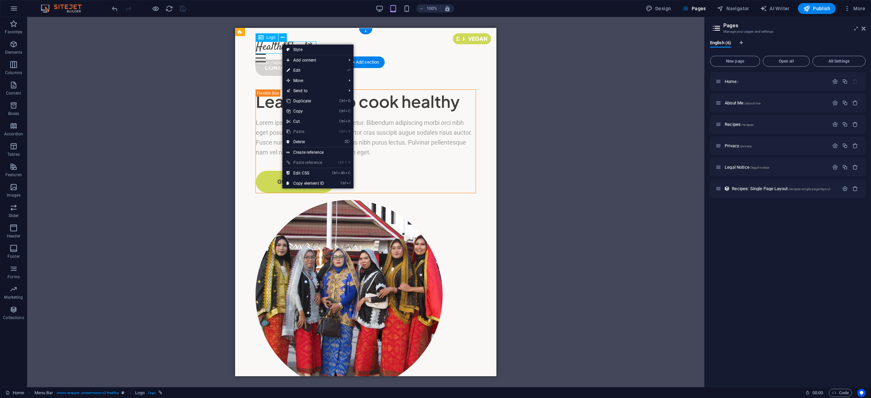
click at [258, 49] on div at bounding box center [365, 48] width 220 height 12
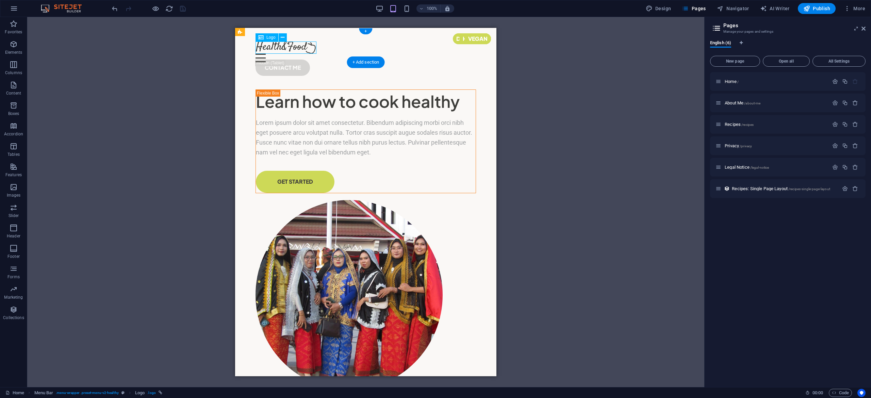
click at [258, 49] on div at bounding box center [365, 48] width 220 height 12
select select "px"
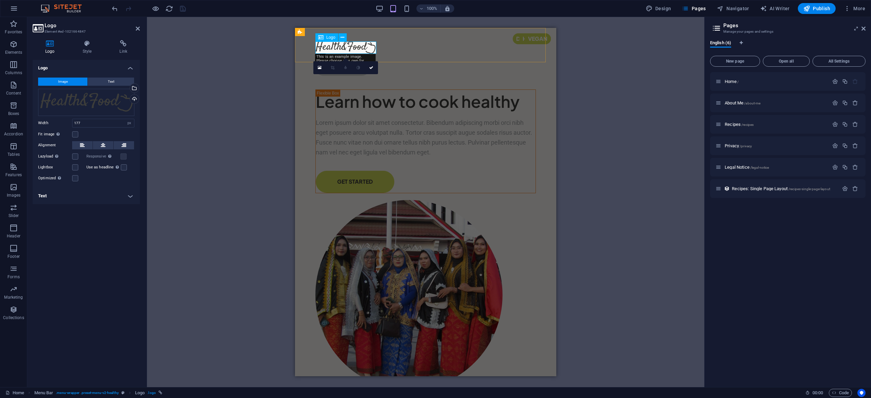
click at [354, 49] on div at bounding box center [425, 48] width 220 height 12
click at [112, 99] on div "Drag files here, click to choose files or select files from Files or our free s…" at bounding box center [86, 102] width 96 height 27
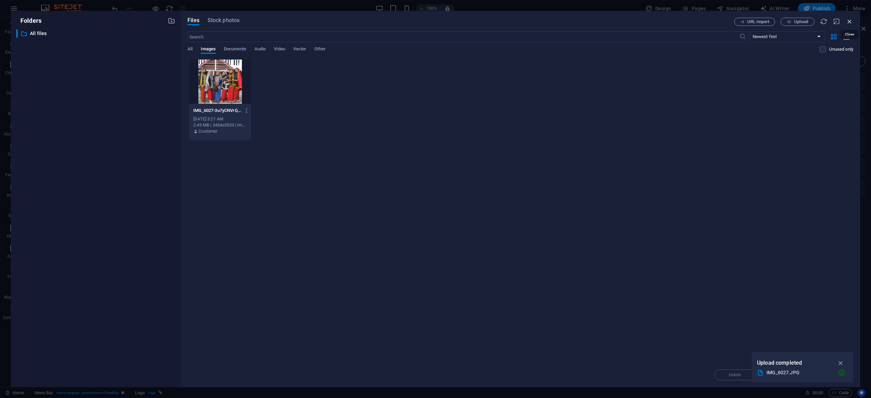
click at [848, 24] on icon "button" at bounding box center [849, 21] width 7 height 7
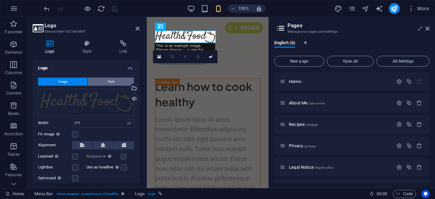
click at [108, 79] on span "Text" at bounding box center [111, 82] width 6 height 8
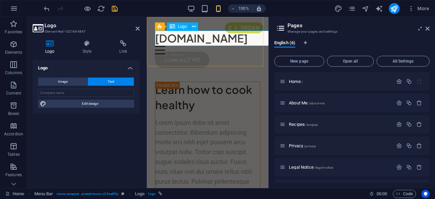
click at [207, 38] on div "[DOMAIN_NAME]" at bounding box center [207, 38] width 105 height 15
click at [182, 38] on div "[DOMAIN_NAME]" at bounding box center [207, 38] width 105 height 15
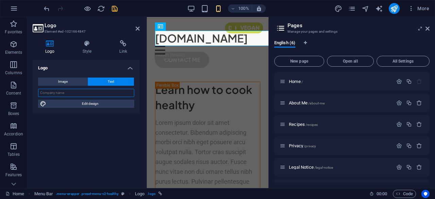
click at [115, 92] on input "text" at bounding box center [86, 93] width 96 height 8
click at [81, 32] on h3 "Element #ed-1021664847" at bounding box center [86, 32] width 82 height 6
click at [77, 90] on input "text" at bounding box center [86, 93] width 96 height 8
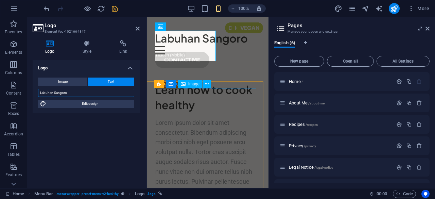
type input "Labuhan Sangoro"
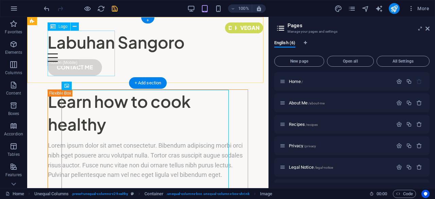
click at [95, 53] on div "Labuhan Sangoro" at bounding box center [148, 42] width 201 height 23
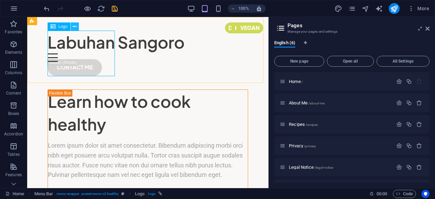
click at [74, 26] on icon at bounding box center [75, 26] width 4 height 7
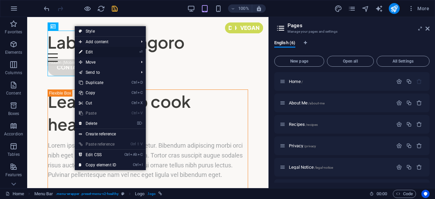
click at [83, 50] on link "⏎ Edit" at bounding box center [98, 52] width 46 height 10
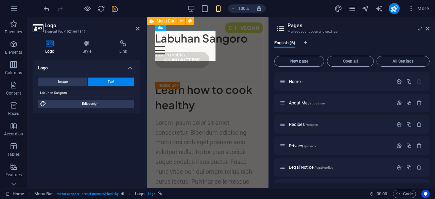
click at [159, 20] on span "Menu Bar" at bounding box center [166, 21] width 18 height 4
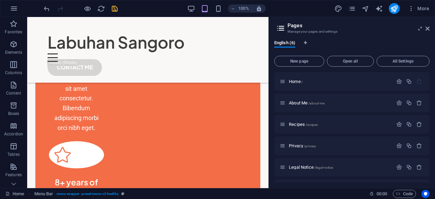
scroll to position [578, 0]
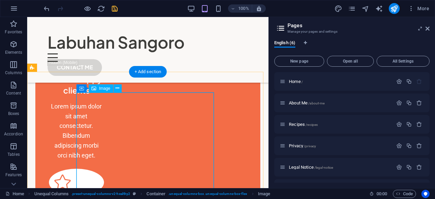
scroll to position [510, 0]
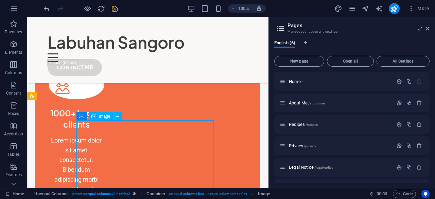
click at [96, 115] on icon at bounding box center [94, 116] width 5 height 8
click at [117, 117] on icon at bounding box center [118, 116] width 4 height 7
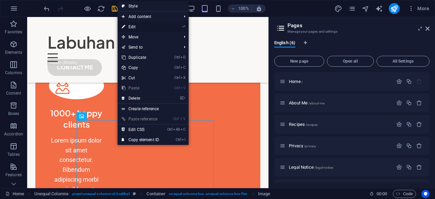
click at [133, 29] on link "⏎ Edit" at bounding box center [141, 27] width 46 height 10
select select "%"
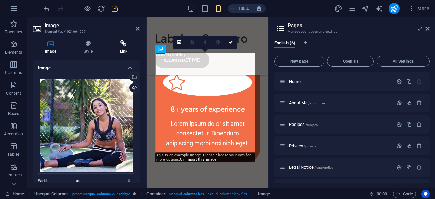
scroll to position [696, 0]
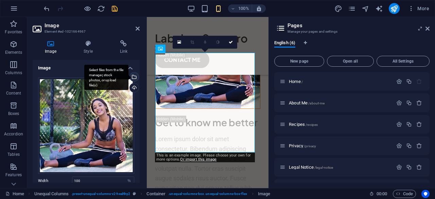
click at [133, 77] on div "Select files from the file manager, stock photos, or upload file(s)" at bounding box center [134, 77] width 10 height 10
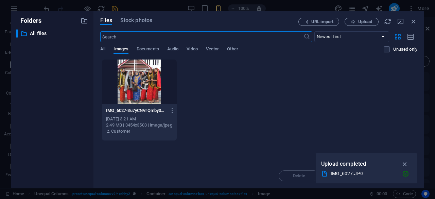
scroll to position [1181, 0]
click at [405, 164] on icon "button" at bounding box center [405, 163] width 8 height 7
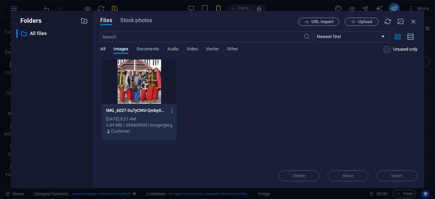
click at [101, 48] on span "All" at bounding box center [102, 50] width 5 height 10
click at [120, 49] on span "Images" at bounding box center [121, 50] width 15 height 10
click at [144, 20] on span "Stock photos" at bounding box center [136, 20] width 32 height 8
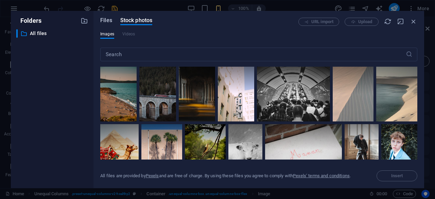
click at [107, 21] on span "Files" at bounding box center [106, 20] width 12 height 8
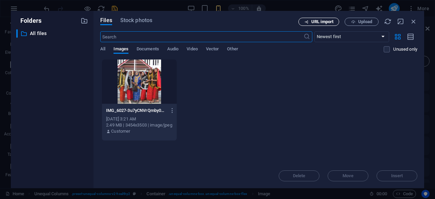
click at [332, 22] on span "URL import" at bounding box center [323, 22] width 22 height 4
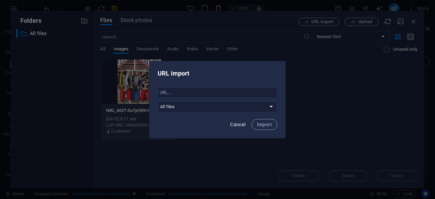
click at [238, 125] on span "Cancel" at bounding box center [238, 124] width 16 height 5
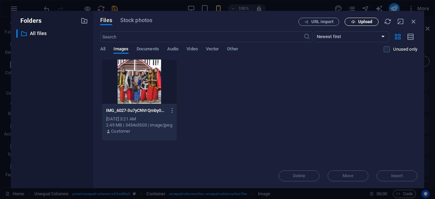
click at [363, 23] on span "Upload" at bounding box center [366, 22] width 14 height 4
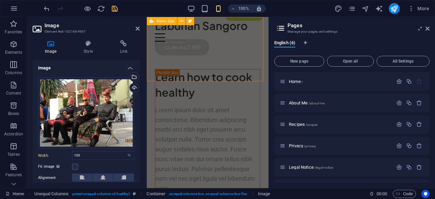
scroll to position [0, 0]
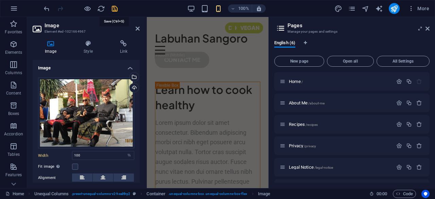
click at [113, 7] on icon "save" at bounding box center [115, 9] width 8 height 8
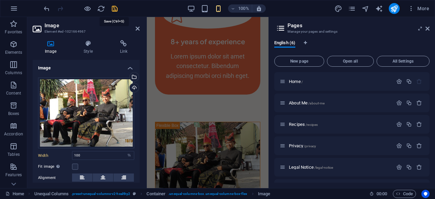
checkbox input "false"
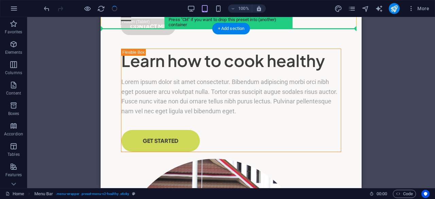
scroll to position [0, 0]
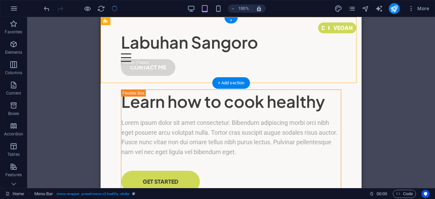
drag, startPoint x: 233, startPoint y: 46, endPoint x: 131, endPoint y: 29, distance: 104.0
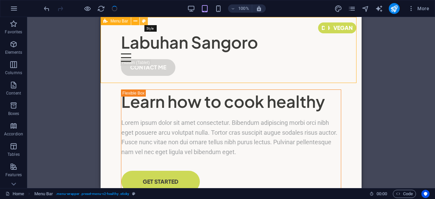
click at [145, 22] on icon at bounding box center [144, 21] width 4 height 7
select select "px"
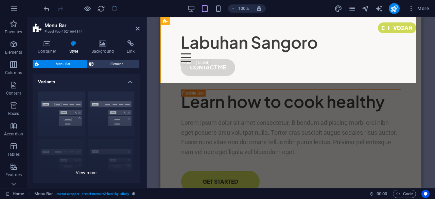
click at [67, 110] on div "Border Centered Default Fixed Loki Trigger Wide XXL" at bounding box center [86, 137] width 107 height 102
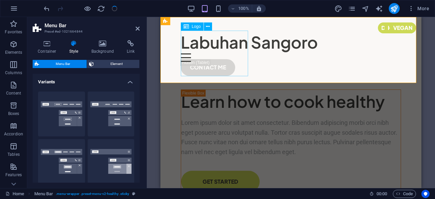
drag, startPoint x: 228, startPoint y: 127, endPoint x: 193, endPoint y: 66, distance: 69.8
click at [71, 115] on button "Border" at bounding box center [61, 114] width 47 height 45
type input "1"
select select "rem"
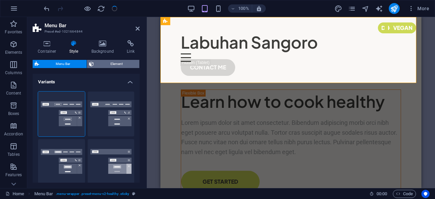
click at [114, 64] on span "Element" at bounding box center [117, 64] width 42 height 8
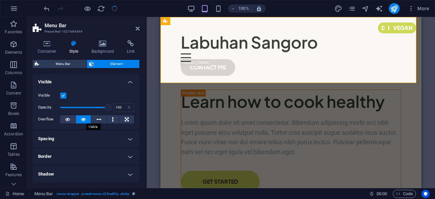
click at [80, 119] on button at bounding box center [83, 119] width 15 height 8
click at [71, 122] on button at bounding box center [67, 119] width 15 height 8
click at [84, 120] on icon at bounding box center [83, 119] width 5 height 8
click at [47, 46] on icon at bounding box center [47, 43] width 29 height 7
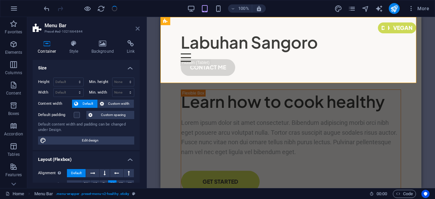
click at [138, 31] on icon at bounding box center [138, 28] width 4 height 5
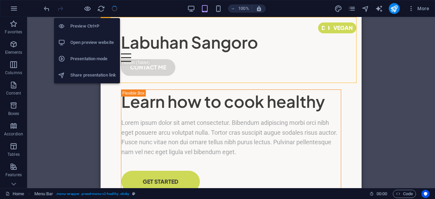
click at [85, 27] on h6 "Preview Ctrl+P" at bounding box center [93, 26] width 46 height 8
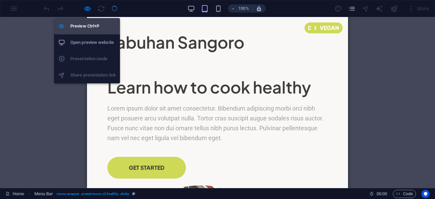
click at [86, 25] on h6 "Preview Ctrl+P" at bounding box center [93, 26] width 46 height 8
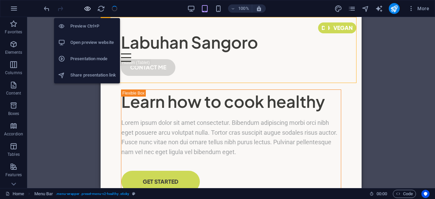
click at [86, 10] on icon "button" at bounding box center [88, 9] width 8 height 8
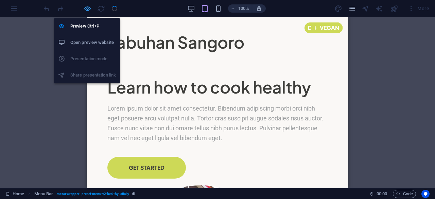
click at [86, 10] on icon "button" at bounding box center [88, 9] width 8 height 8
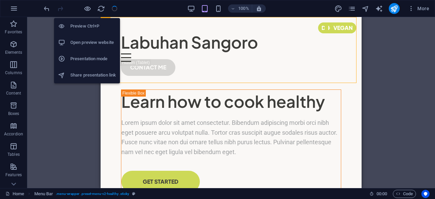
click at [86, 42] on h6 "Open preview website" at bounding box center [93, 42] width 46 height 8
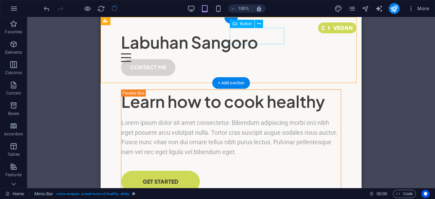
click at [267, 59] on div "CONTACT ME" at bounding box center [231, 67] width 220 height 16
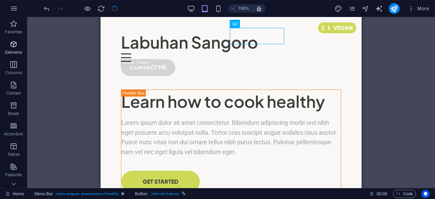
click at [16, 51] on p "Elements" at bounding box center [13, 52] width 17 height 5
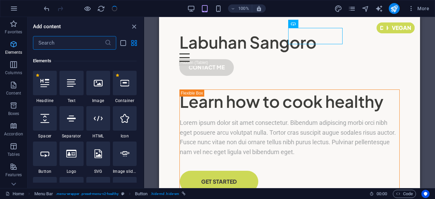
scroll to position [72, 0]
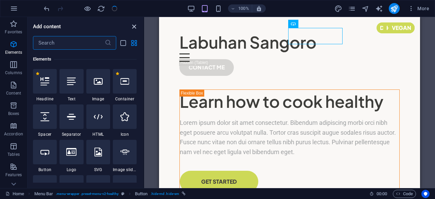
click at [133, 26] on icon "close panel" at bounding box center [134, 27] width 8 height 8
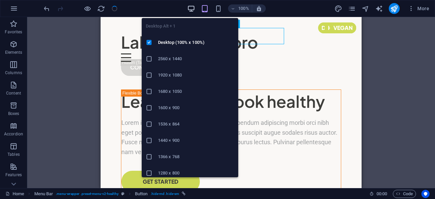
click at [191, 9] on icon "button" at bounding box center [191, 9] width 8 height 8
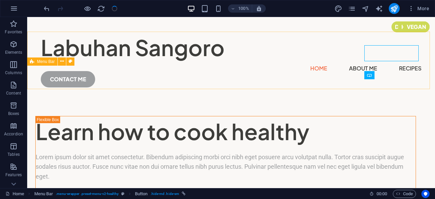
scroll to position [0, 0]
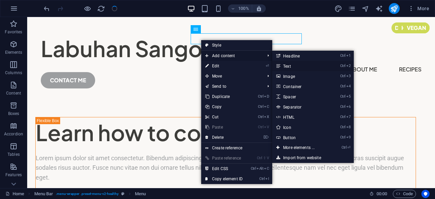
click at [280, 66] on icon at bounding box center [278, 66] width 3 height 10
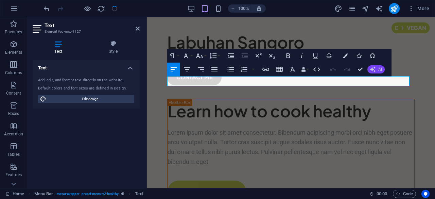
click at [383, 70] on button "AI" at bounding box center [376, 69] width 17 height 8
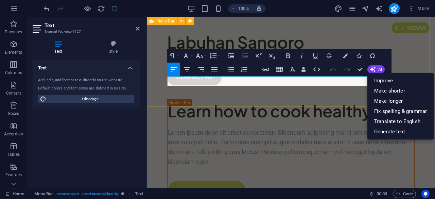
click at [256, 92] on div "Labuhan Sangoro Menu Home About Me Recipes New text element CONTACT ME" at bounding box center [291, 54] width 288 height 75
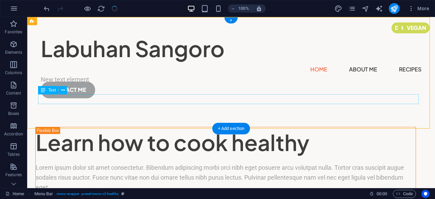
click at [76, 85] on div "New text element" at bounding box center [231, 80] width 381 height 10
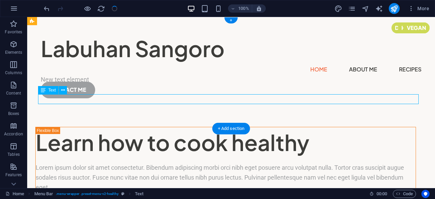
click at [77, 85] on div "New text element" at bounding box center [231, 80] width 381 height 10
click at [44, 91] on icon at bounding box center [43, 90] width 5 height 8
click at [65, 90] on icon at bounding box center [63, 90] width 4 height 7
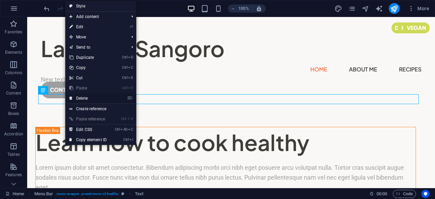
click at [85, 100] on link "⌦ Delete" at bounding box center [88, 98] width 46 height 10
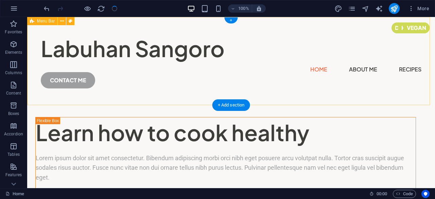
drag, startPoint x: 245, startPoint y: 123, endPoint x: 217, endPoint y: 89, distance: 44.3
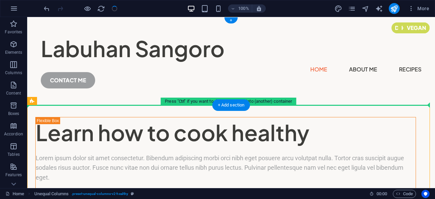
drag, startPoint x: 186, startPoint y: 106, endPoint x: 186, endPoint y: 93, distance: 12.9
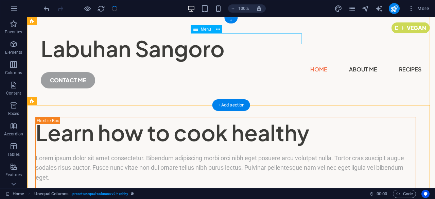
click at [243, 64] on nav "Home About Me Recipes" at bounding box center [231, 69] width 381 height 11
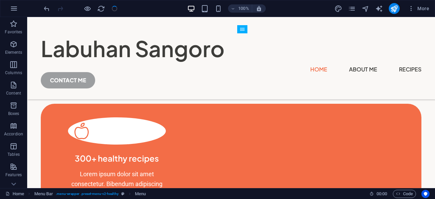
scroll to position [577, 0]
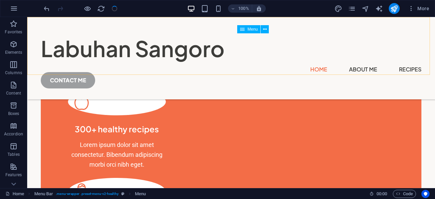
click at [244, 27] on icon at bounding box center [242, 29] width 5 height 8
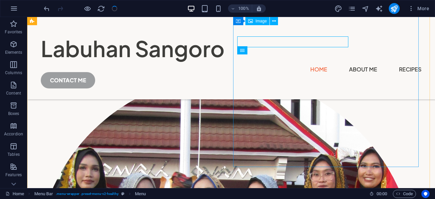
scroll to position [0, 0]
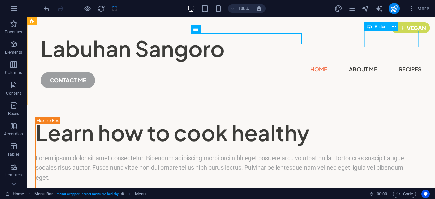
click at [382, 26] on span "Button" at bounding box center [381, 26] width 12 height 4
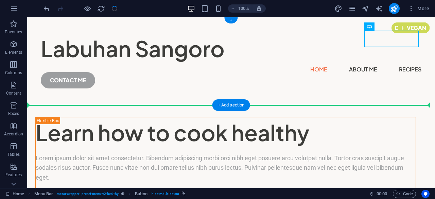
drag, startPoint x: 410, startPoint y: 43, endPoint x: 395, endPoint y: 67, distance: 28.2
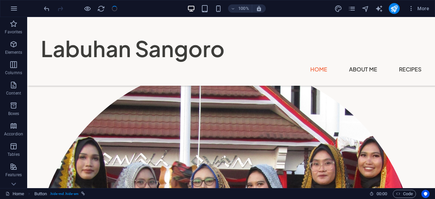
scroll to position [173, 0]
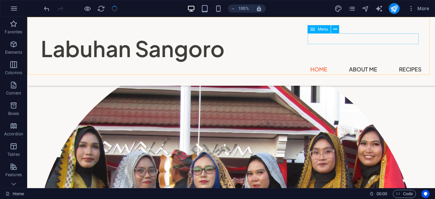
click at [399, 64] on nav "Home About Me Recipes" at bounding box center [231, 69] width 381 height 11
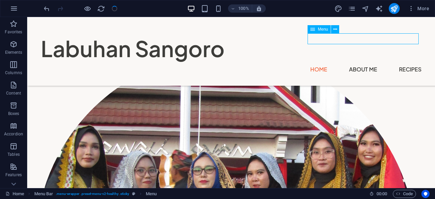
click at [362, 64] on nav "Home About Me Recipes" at bounding box center [231, 69] width 381 height 11
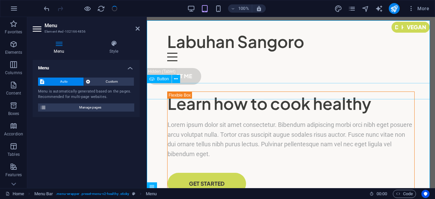
scroll to position [0, 0]
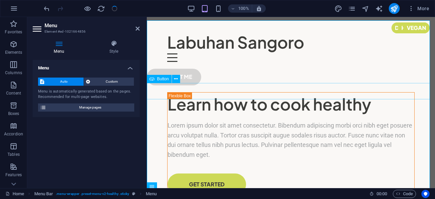
click at [194, 85] on div "CONTACT ME" at bounding box center [291, 77] width 288 height 16
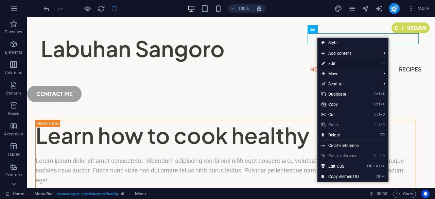
click at [333, 63] on link "⏎ Edit" at bounding box center [341, 64] width 46 height 10
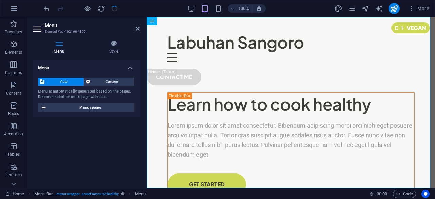
click at [82, 29] on h3 "Element #ed-1021664856" at bounding box center [86, 32] width 82 height 6
click at [82, 53] on h4 "Menu" at bounding box center [60, 47] width 55 height 14
click at [78, 93] on div "Menu is automatically generated based on the pages. Recommended for multi-page …" at bounding box center [86, 94] width 96 height 11
click at [180, 85] on div "CONTACT ME" at bounding box center [291, 77] width 288 height 16
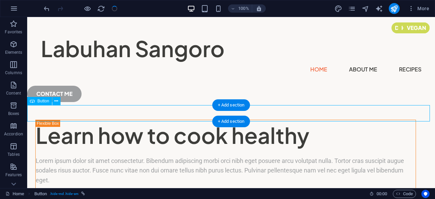
click at [77, 102] on div "CONTACT ME" at bounding box center [231, 94] width 408 height 16
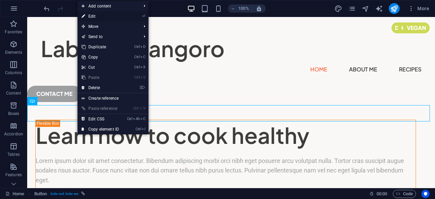
click at [100, 15] on link "⏎ Edit" at bounding box center [101, 16] width 46 height 10
select select "px"
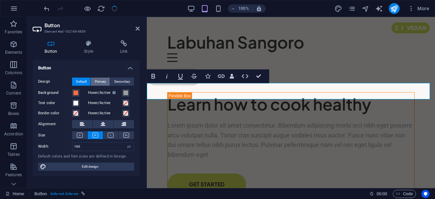
click at [103, 80] on span "Primary" at bounding box center [100, 82] width 11 height 8
click at [120, 80] on span "Secondary" at bounding box center [122, 82] width 16 height 8
click at [86, 80] on span "Default" at bounding box center [81, 82] width 11 height 8
click at [184, 85] on link "CONTACT ME" at bounding box center [174, 77] width 54 height 16
click at [193, 85] on link "CONTACT ME" at bounding box center [174, 77] width 54 height 16
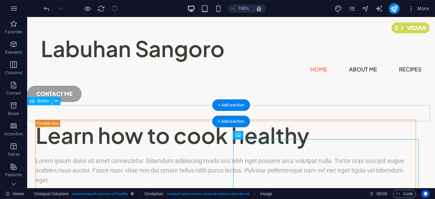
click at [67, 102] on div "CONTACT ME" at bounding box center [231, 94] width 408 height 16
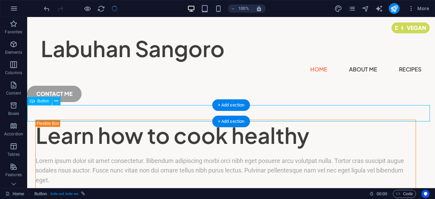
click at [67, 102] on div "CONTACT ME" at bounding box center [231, 94] width 408 height 16
select select "px"
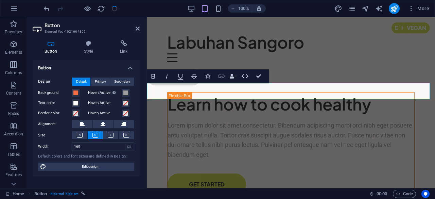
click at [222, 78] on icon "button" at bounding box center [221, 76] width 8 height 8
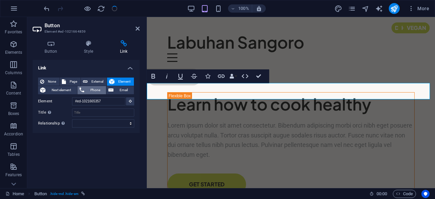
click at [95, 89] on span "Phone" at bounding box center [95, 90] width 18 height 8
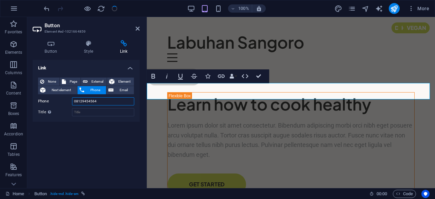
type input "081294545648"
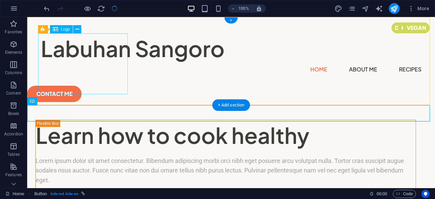
click at [96, 64] on div "Labuhan Sangoro" at bounding box center [231, 48] width 381 height 31
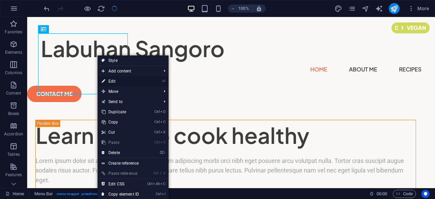
click at [108, 81] on link "⏎ Edit" at bounding box center [121, 81] width 46 height 10
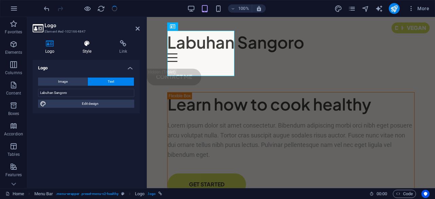
click at [86, 53] on h4 "Style" at bounding box center [88, 47] width 37 height 14
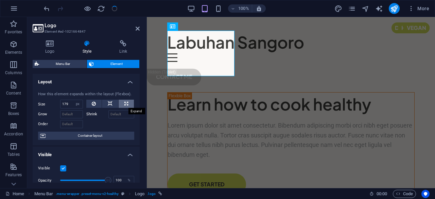
click at [128, 103] on button at bounding box center [126, 104] width 15 height 8
type input "100"
select select "%"
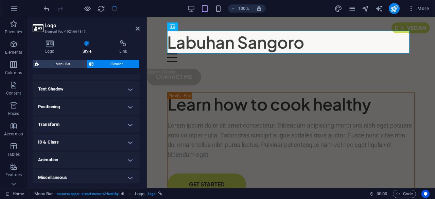
scroll to position [178, 0]
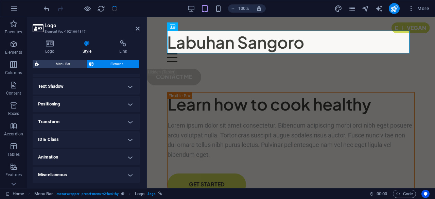
click at [128, 157] on h4 "Animation" at bounding box center [86, 157] width 107 height 16
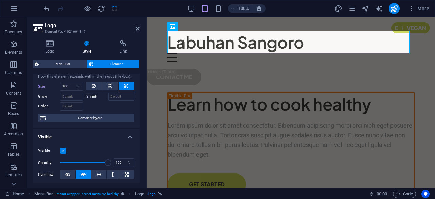
scroll to position [8, 0]
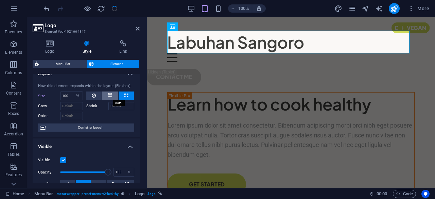
click at [108, 96] on icon at bounding box center [110, 96] width 5 height 8
select select "DISABLED_OPTION_VALUE"
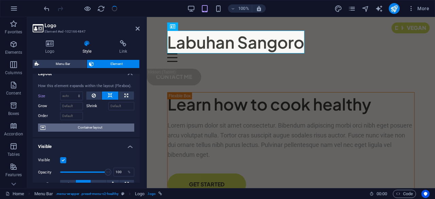
click at [80, 127] on span "Container layout" at bounding box center [90, 127] width 85 height 8
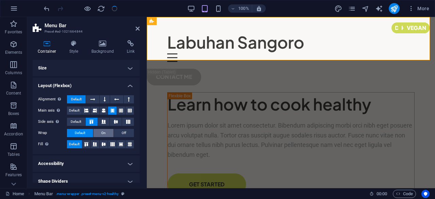
click at [105, 134] on button "On" at bounding box center [104, 133] width 20 height 8
click at [86, 133] on button "Default" at bounding box center [80, 133] width 26 height 8
click at [126, 68] on h4 "Size" at bounding box center [86, 68] width 107 height 16
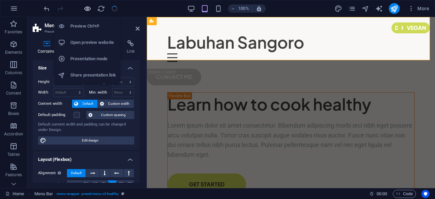
click at [87, 9] on icon "button" at bounding box center [88, 9] width 8 height 8
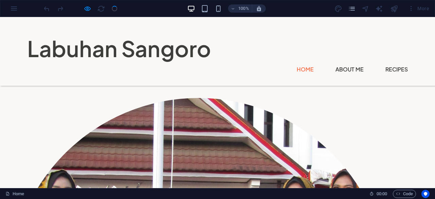
scroll to position [139, 0]
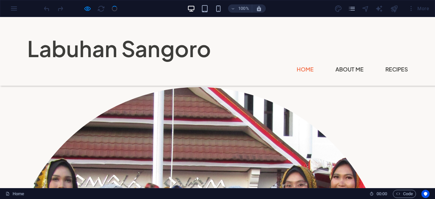
click at [60, 70] on link "GET STARTED" at bounding box center [47, 59] width 79 height 22
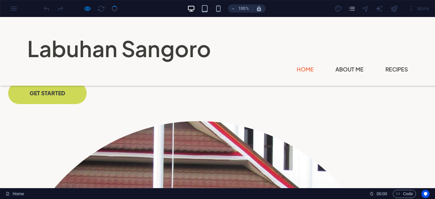
scroll to position [242, 0]
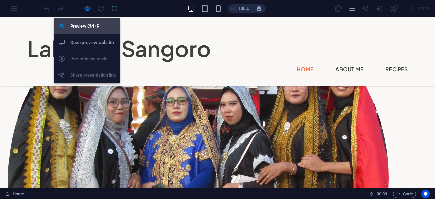
click at [80, 23] on h6 "Preview Ctrl+P" at bounding box center [93, 26] width 46 height 8
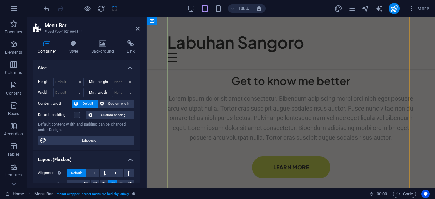
scroll to position [1206, 0]
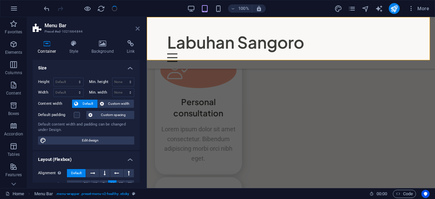
click at [137, 30] on icon at bounding box center [138, 28] width 4 height 5
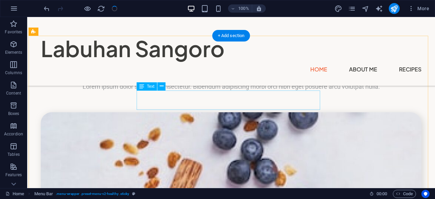
scroll to position [2032, 0]
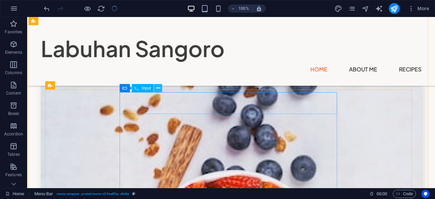
click at [159, 87] on icon at bounding box center [158, 88] width 4 height 7
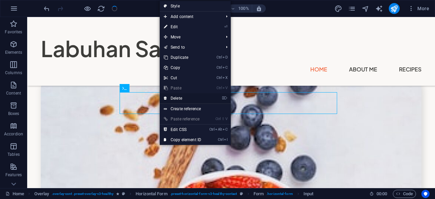
click at [171, 96] on link "⌦ Delete" at bounding box center [183, 98] width 46 height 10
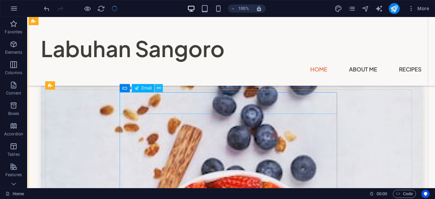
click at [160, 88] on icon at bounding box center [159, 88] width 4 height 7
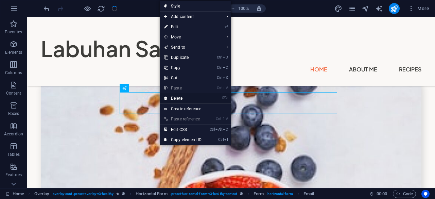
click at [171, 100] on link "⌦ Delete" at bounding box center [183, 98] width 46 height 10
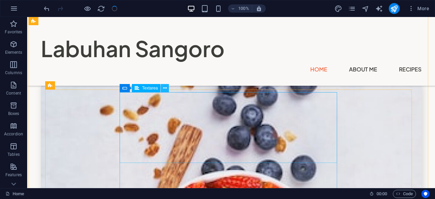
click at [165, 87] on icon at bounding box center [165, 88] width 4 height 7
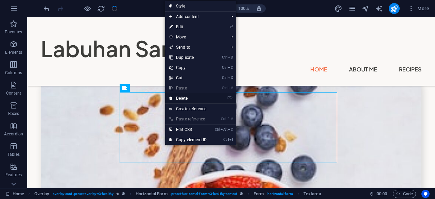
click at [176, 98] on link "⌦ Delete" at bounding box center [188, 98] width 46 height 10
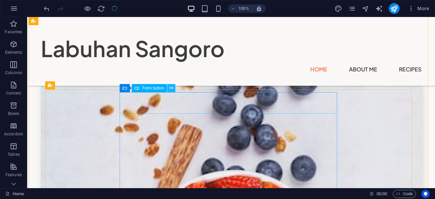
click at [172, 87] on icon at bounding box center [172, 88] width 4 height 7
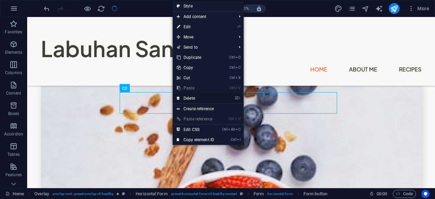
click at [183, 98] on link "⌦ Delete" at bounding box center [196, 98] width 46 height 10
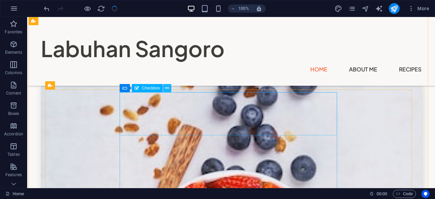
click at [166, 87] on icon at bounding box center [167, 88] width 4 height 7
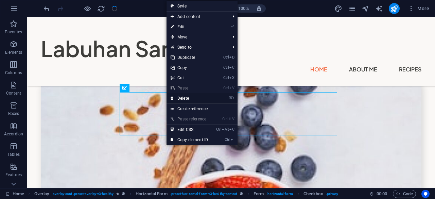
click at [173, 97] on icon at bounding box center [172, 98] width 3 height 10
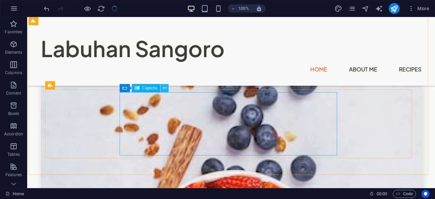
click at [166, 86] on icon at bounding box center [165, 88] width 4 height 7
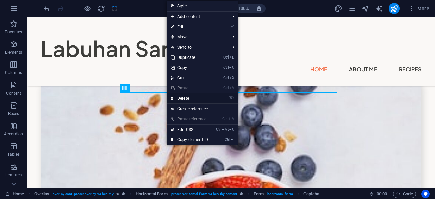
click at [180, 99] on link "⌦ Delete" at bounding box center [190, 98] width 46 height 10
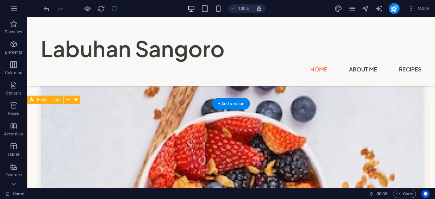
scroll to position [2078, 0]
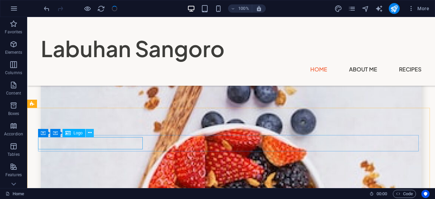
click at [92, 133] on button at bounding box center [90, 133] width 8 height 8
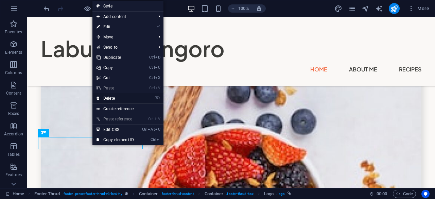
click at [112, 100] on link "⌦ Delete" at bounding box center [116, 98] width 46 height 10
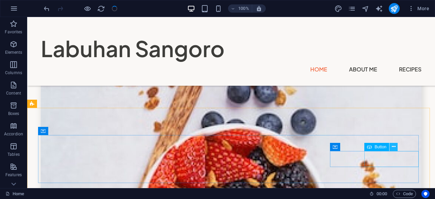
click at [393, 146] on icon at bounding box center [394, 146] width 4 height 7
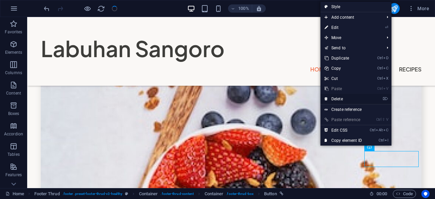
click at [344, 100] on link "⌦ Delete" at bounding box center [344, 99] width 46 height 10
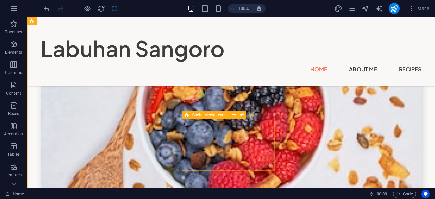
scroll to position [2178, 0]
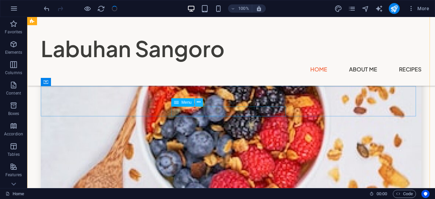
click at [199, 103] on icon at bounding box center [199, 102] width 4 height 7
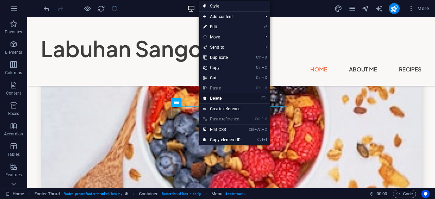
click at [215, 100] on link "⌦ Delete" at bounding box center [222, 98] width 46 height 10
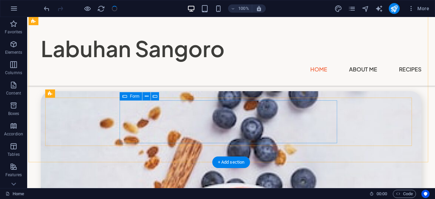
scroll to position [2008, 0]
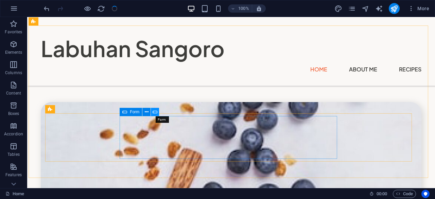
click at [158, 113] on button at bounding box center [155, 112] width 8 height 8
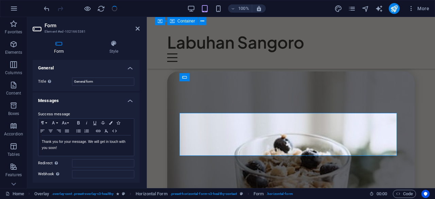
scroll to position [2227, 0]
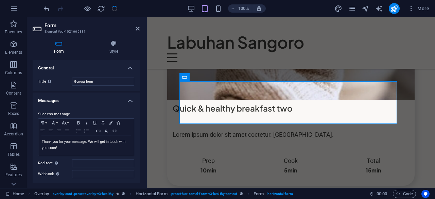
click at [140, 31] on aside "Form Element #ed-1021665381 Form Style General Title Define a name for the form…" at bounding box center [87, 102] width 120 height 171
click at [139, 27] on icon at bounding box center [138, 28] width 4 height 5
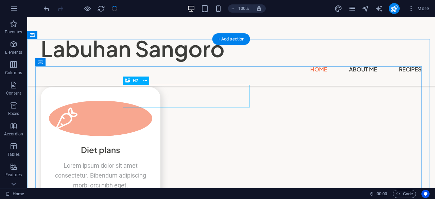
scroll to position [1669, 0]
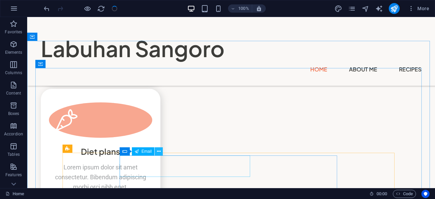
click at [158, 152] on icon at bounding box center [159, 151] width 4 height 7
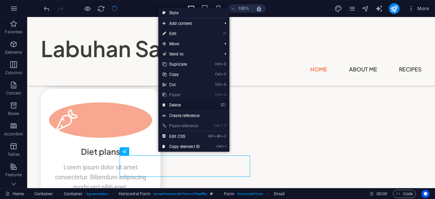
click at [172, 105] on link "⌦ Delete" at bounding box center [182, 105] width 46 height 10
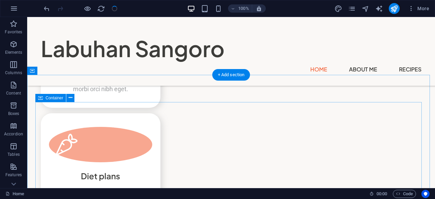
scroll to position [1635, 0]
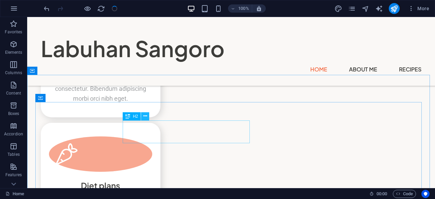
click at [148, 116] on button at bounding box center [145, 116] width 8 height 8
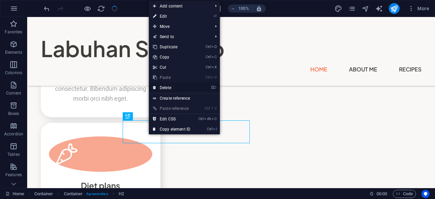
click at [169, 87] on link "⌦ Delete" at bounding box center [172, 88] width 46 height 10
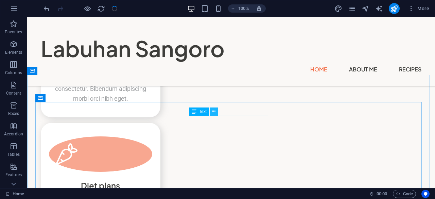
click at [212, 112] on button at bounding box center [214, 111] width 8 height 8
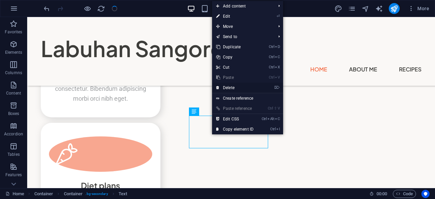
click at [228, 89] on link "⌦ Delete" at bounding box center [235, 88] width 46 height 10
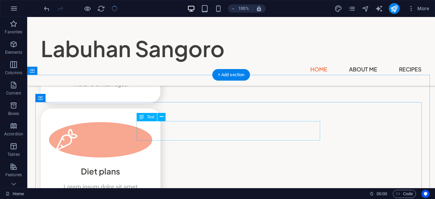
scroll to position [1669, 0]
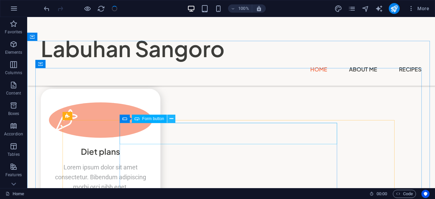
click at [170, 120] on icon at bounding box center [172, 118] width 4 height 7
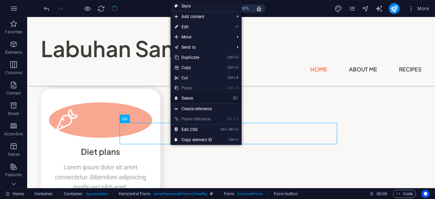
click at [181, 98] on link "⌦ Delete" at bounding box center [194, 98] width 46 height 10
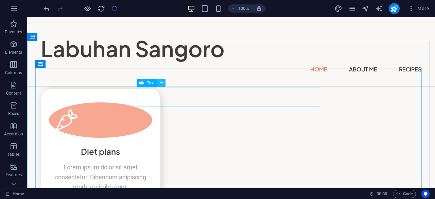
click at [164, 82] on button at bounding box center [162, 83] width 8 height 8
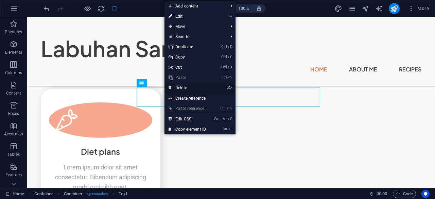
click at [181, 87] on link "⌦ Delete" at bounding box center [188, 88] width 46 height 10
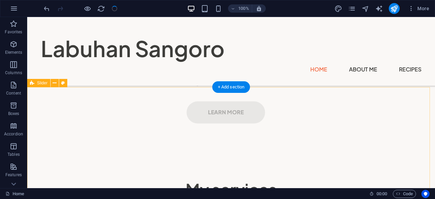
scroll to position [1398, 0]
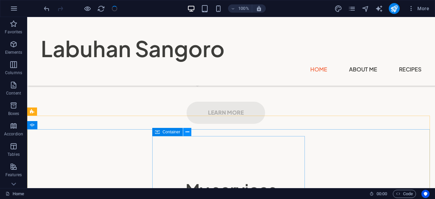
click at [191, 133] on button at bounding box center [187, 132] width 8 height 8
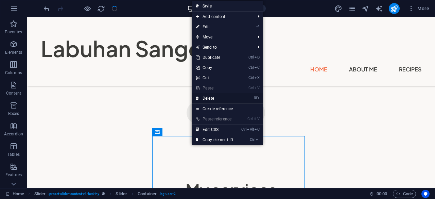
click at [209, 98] on link "⌦ Delete" at bounding box center [215, 98] width 46 height 10
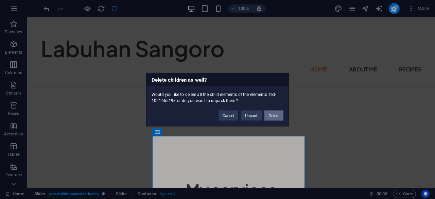
click at [269, 115] on button "Delete" at bounding box center [274, 115] width 19 height 10
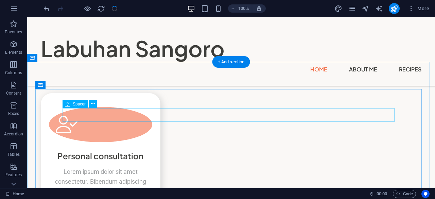
scroll to position [1534, 0]
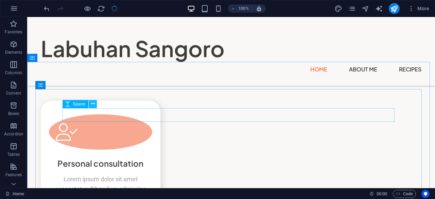
click at [91, 102] on icon at bounding box center [93, 103] width 4 height 7
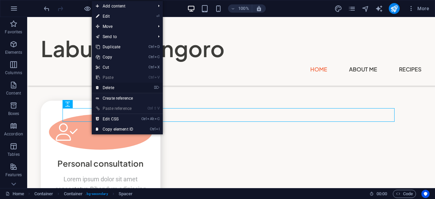
click at [112, 87] on link "⌦ Delete" at bounding box center [115, 88] width 46 height 10
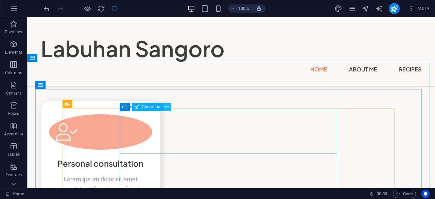
click at [169, 107] on icon at bounding box center [167, 106] width 4 height 7
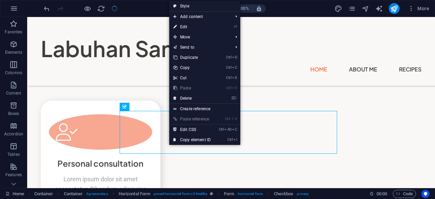
click at [193, 98] on link "⌦ Delete" at bounding box center [192, 98] width 46 height 10
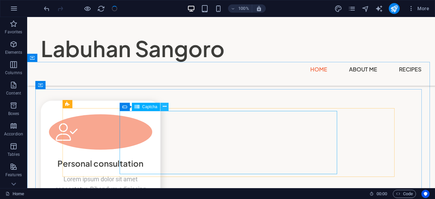
click at [165, 108] on icon at bounding box center [165, 106] width 4 height 7
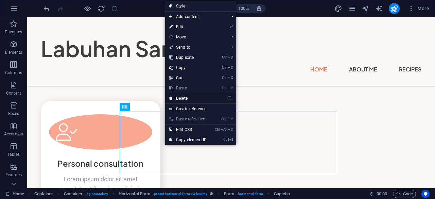
click at [181, 98] on link "⌦ Delete" at bounding box center [188, 98] width 46 height 10
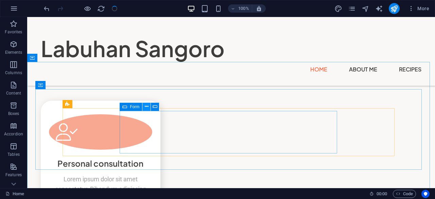
click at [147, 106] on icon at bounding box center [147, 106] width 4 height 7
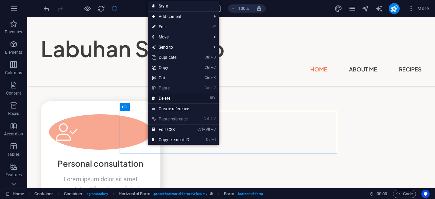
click at [156, 99] on link "⌦ Delete" at bounding box center [171, 98] width 46 height 10
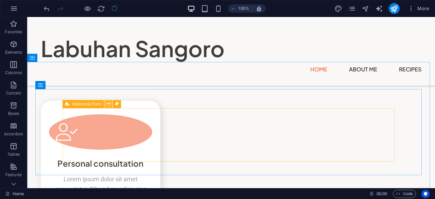
click at [110, 106] on icon at bounding box center [109, 103] width 4 height 7
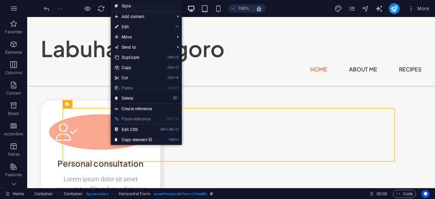
click at [125, 100] on link "⌦ Delete" at bounding box center [134, 98] width 46 height 10
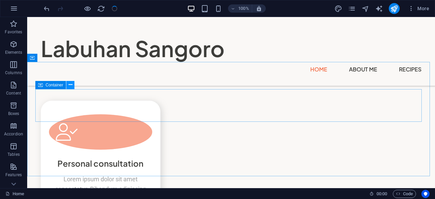
click at [71, 87] on icon at bounding box center [71, 84] width 4 height 7
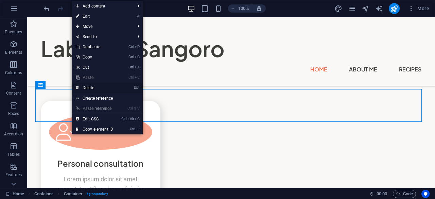
click at [85, 88] on link "⌦ Delete" at bounding box center [95, 88] width 46 height 10
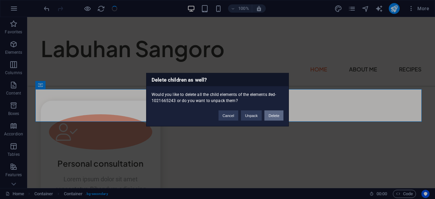
click at [272, 117] on button "Delete" at bounding box center [274, 115] width 19 height 10
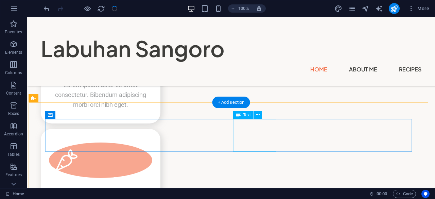
scroll to position [1636, 0]
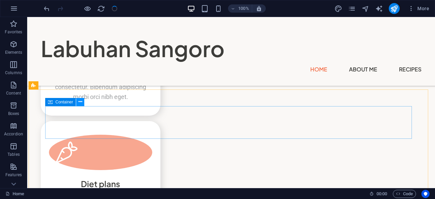
click at [79, 102] on icon at bounding box center [81, 101] width 4 height 7
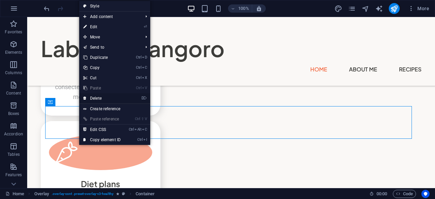
click at [102, 95] on link "⌦ Delete" at bounding box center [102, 98] width 46 height 10
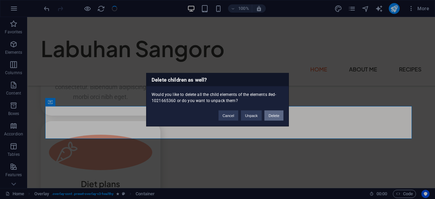
click at [272, 117] on button "Delete" at bounding box center [274, 115] width 19 height 10
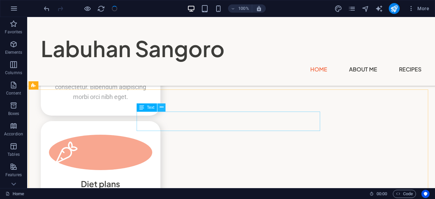
click at [159, 108] on button at bounding box center [162, 107] width 8 height 8
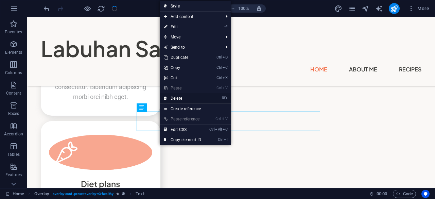
click at [178, 99] on link "⌦ Delete" at bounding box center [183, 98] width 46 height 10
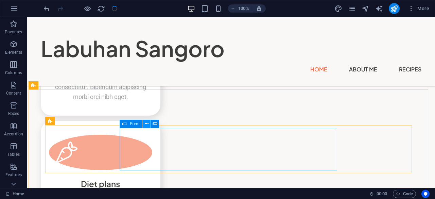
click at [145, 126] on icon at bounding box center [147, 123] width 4 height 7
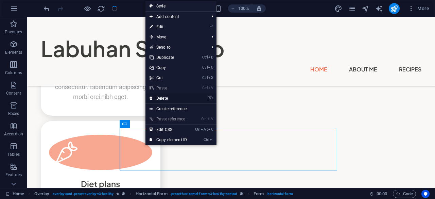
click at [161, 98] on link "⌦ Delete" at bounding box center [169, 98] width 46 height 10
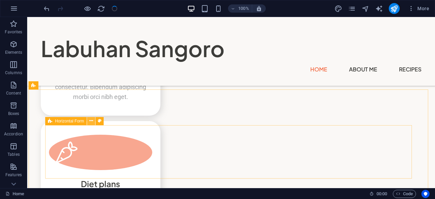
click at [91, 122] on icon at bounding box center [91, 120] width 4 height 7
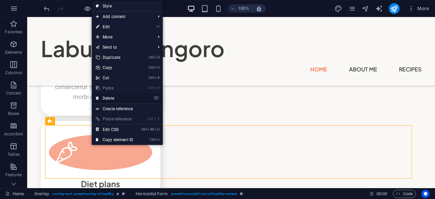
click at [112, 101] on link "⌦ Delete" at bounding box center [115, 98] width 46 height 10
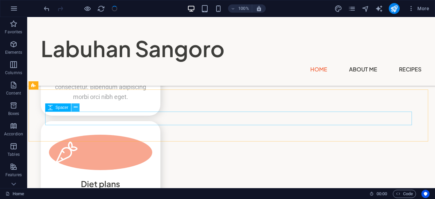
click at [74, 106] on icon at bounding box center [76, 107] width 4 height 7
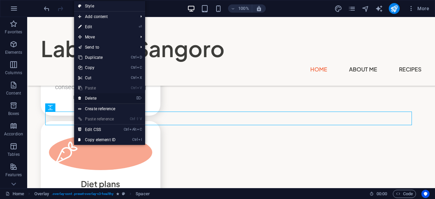
click at [89, 99] on link "⌦ Delete" at bounding box center [97, 98] width 46 height 10
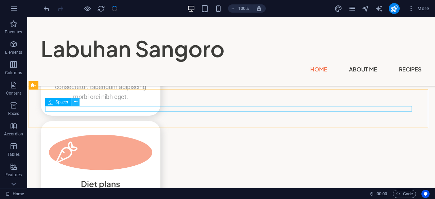
click at [74, 103] on icon at bounding box center [76, 101] width 4 height 7
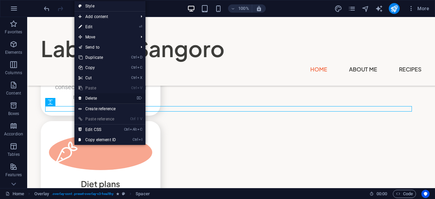
click at [86, 100] on link "⌦ Delete" at bounding box center [98, 98] width 46 height 10
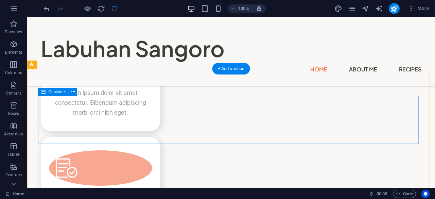
scroll to position [1738, 0]
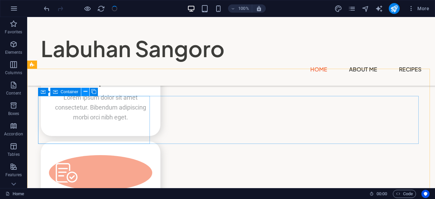
click at [87, 94] on icon at bounding box center [86, 91] width 4 height 7
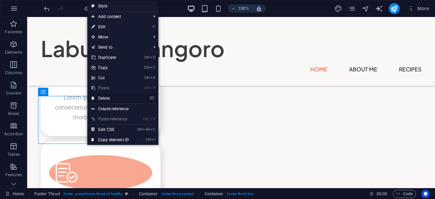
click at [99, 96] on link "⌦ Delete" at bounding box center [110, 98] width 46 height 10
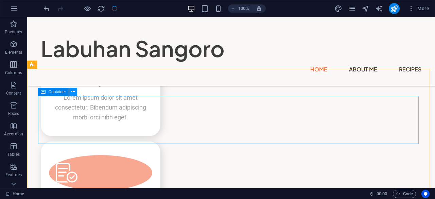
click at [75, 91] on icon at bounding box center [73, 91] width 4 height 7
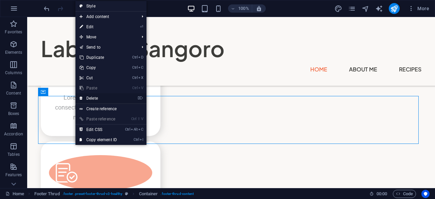
click at [86, 98] on link "⌦ Delete" at bounding box center [99, 98] width 46 height 10
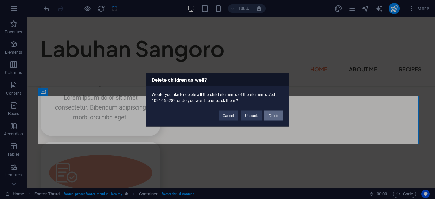
click at [274, 115] on button "Delete" at bounding box center [274, 115] width 19 height 10
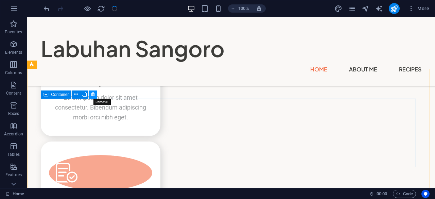
click at [94, 95] on icon at bounding box center [93, 94] width 4 height 7
click at [93, 95] on icon at bounding box center [93, 94] width 4 height 7
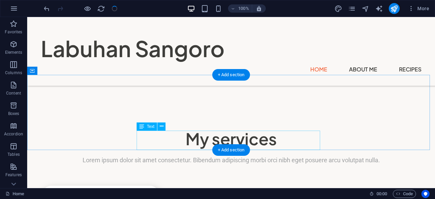
scroll to position [1279, 0]
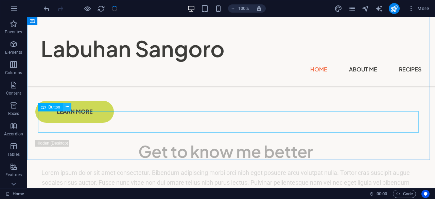
click at [70, 108] on button at bounding box center [67, 107] width 8 height 8
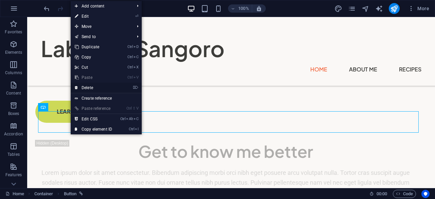
click at [89, 89] on link "⌦ Delete" at bounding box center [94, 88] width 46 height 10
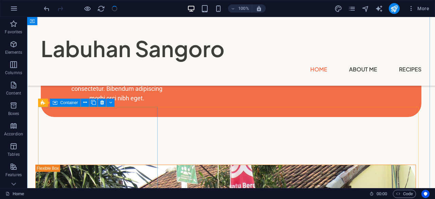
scroll to position [803, 0]
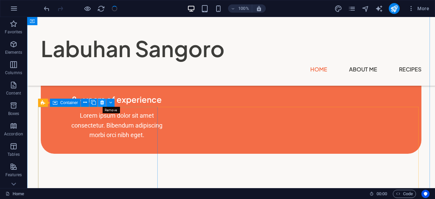
click at [101, 105] on icon at bounding box center [102, 102] width 4 height 7
click at [102, 105] on icon at bounding box center [102, 102] width 4 height 7
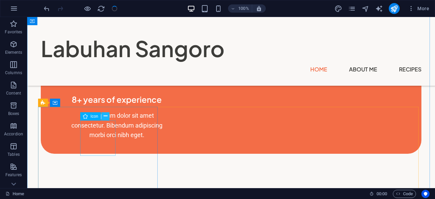
click at [104, 118] on icon at bounding box center [106, 116] width 4 height 7
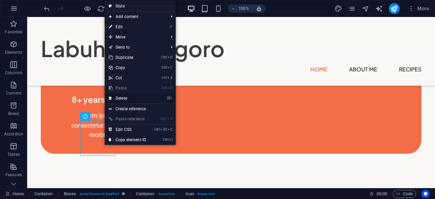
click at [121, 98] on link "⌦ Delete" at bounding box center [128, 98] width 46 height 10
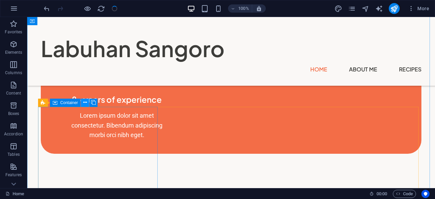
click at [88, 102] on button at bounding box center [85, 103] width 8 height 8
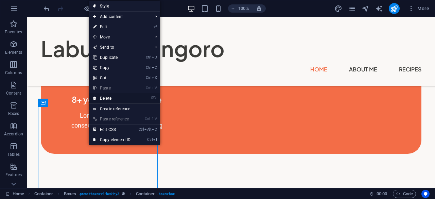
click at [106, 100] on link "⌦ Delete" at bounding box center [112, 98] width 46 height 10
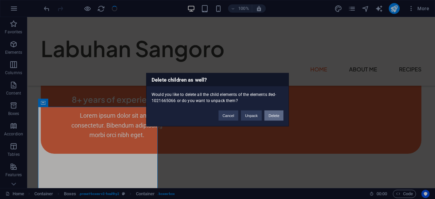
click at [274, 117] on button "Delete" at bounding box center [274, 115] width 19 height 10
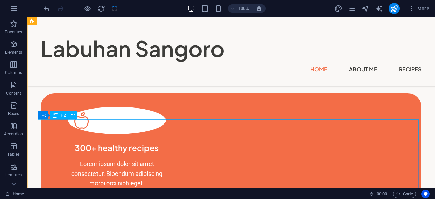
scroll to position [565, 0]
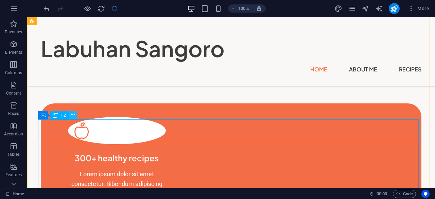
click at [76, 119] on button at bounding box center [73, 115] width 8 height 8
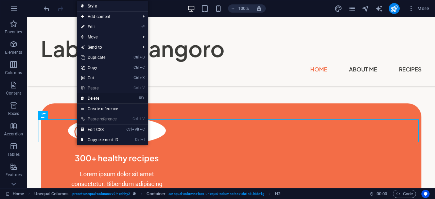
click at [98, 100] on link "⌦ Delete" at bounding box center [100, 98] width 46 height 10
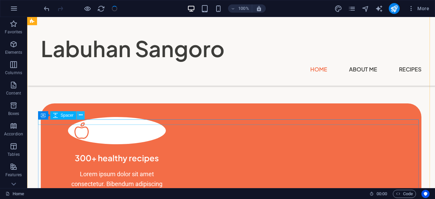
click at [79, 114] on icon at bounding box center [81, 115] width 4 height 7
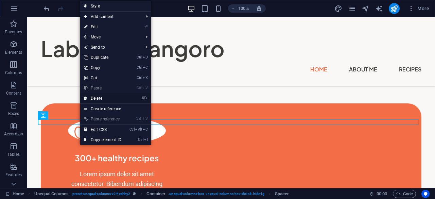
click at [97, 98] on link "⌦ Delete" at bounding box center [103, 98] width 46 height 10
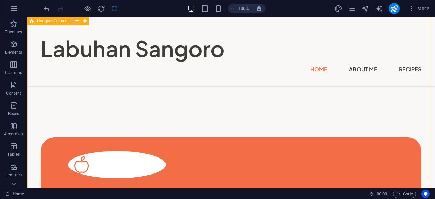
scroll to position [497, 0]
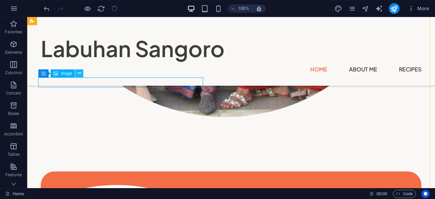
click at [81, 72] on icon at bounding box center [80, 73] width 4 height 7
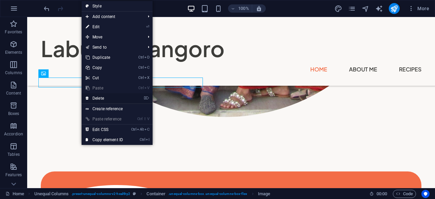
click at [98, 96] on link "⌦ Delete" at bounding box center [105, 98] width 46 height 10
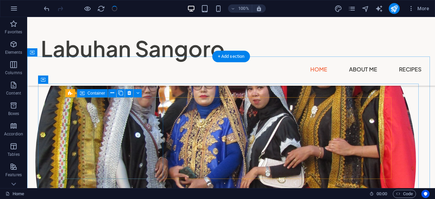
scroll to position [273, 0]
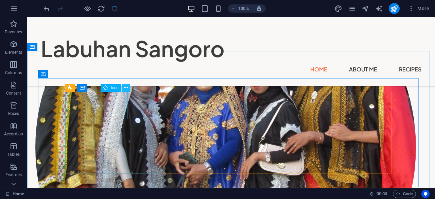
click at [126, 88] on icon at bounding box center [126, 87] width 4 height 7
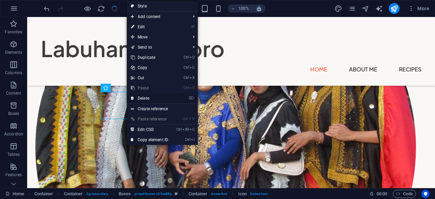
click at [143, 99] on link "⌦ Delete" at bounding box center [150, 98] width 46 height 10
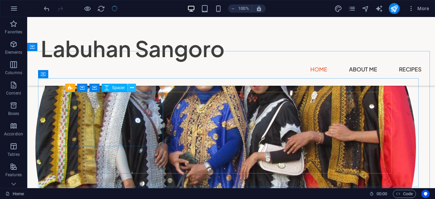
click at [130, 87] on icon at bounding box center [132, 87] width 4 height 7
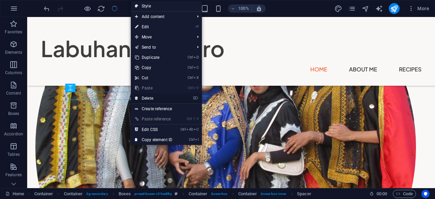
click at [142, 97] on link "⌦ Delete" at bounding box center [154, 98] width 46 height 10
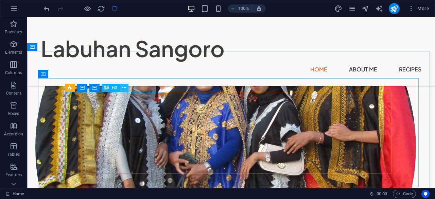
click at [124, 90] on icon at bounding box center [124, 87] width 4 height 7
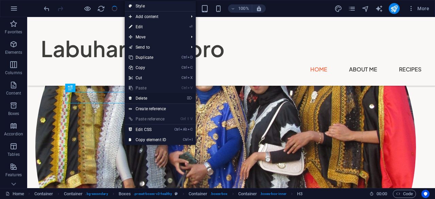
click at [134, 96] on link "⌦ Delete" at bounding box center [148, 98] width 46 height 10
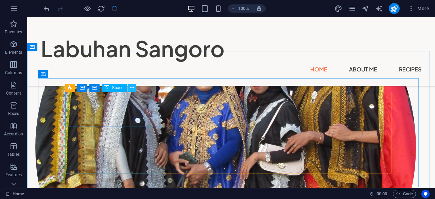
click at [134, 89] on button at bounding box center [132, 88] width 8 height 8
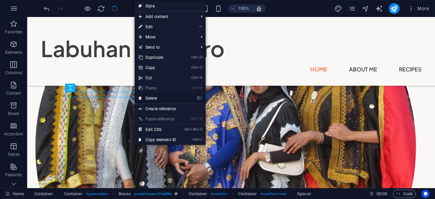
click at [142, 96] on icon at bounding box center [140, 98] width 3 height 10
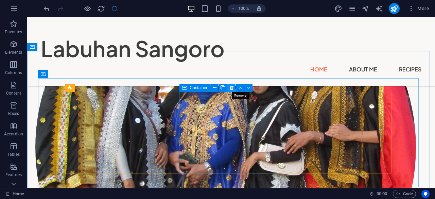
click at [234, 87] on button at bounding box center [232, 88] width 8 height 8
click at [240, 89] on icon at bounding box center [240, 87] width 3 height 7
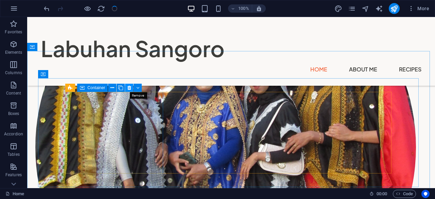
click at [128, 89] on icon at bounding box center [130, 87] width 4 height 7
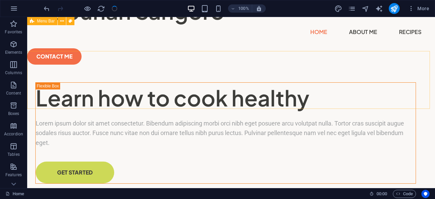
scroll to position [0, 0]
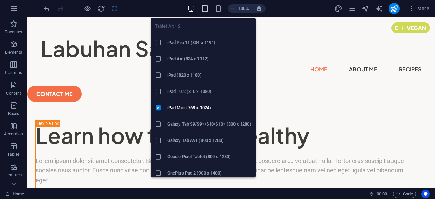
click at [208, 7] on icon "button" at bounding box center [205, 9] width 8 height 8
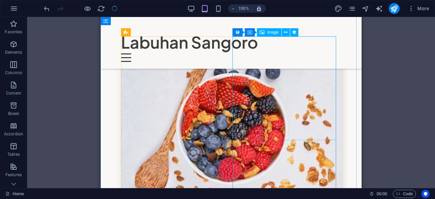
scroll to position [918, 0]
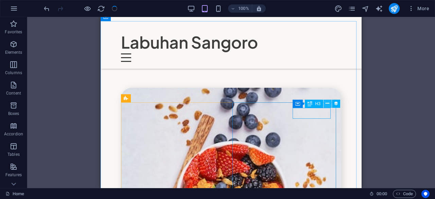
click at [326, 104] on icon at bounding box center [328, 103] width 4 height 7
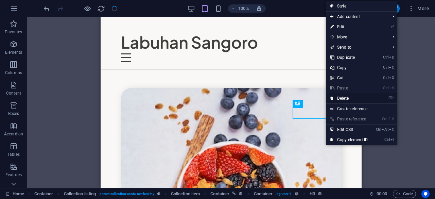
click at [347, 98] on link "⌦ Delete" at bounding box center [350, 98] width 46 height 10
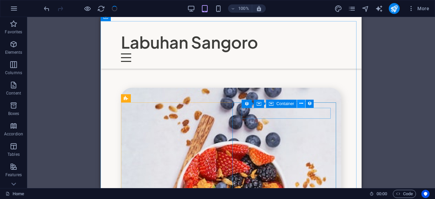
click at [301, 101] on icon at bounding box center [302, 103] width 4 height 7
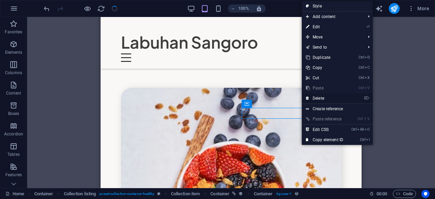
click at [315, 98] on link "⌦ Delete" at bounding box center [325, 98] width 46 height 10
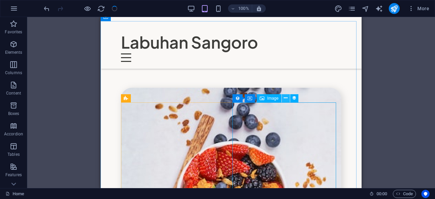
click at [287, 98] on icon at bounding box center [286, 98] width 4 height 7
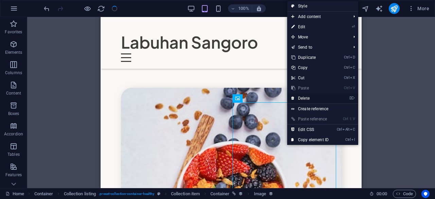
click at [295, 98] on link "⌦ Delete" at bounding box center [310, 98] width 46 height 10
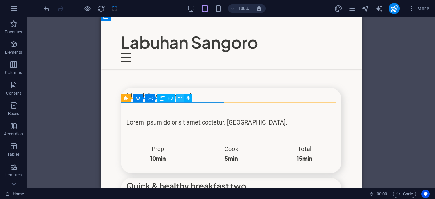
click at [180, 98] on icon at bounding box center [180, 98] width 4 height 7
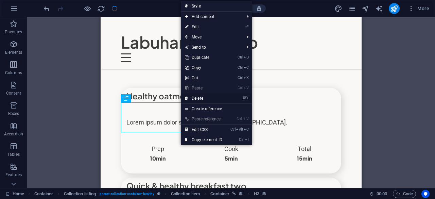
click at [186, 98] on icon at bounding box center [186, 98] width 3 height 10
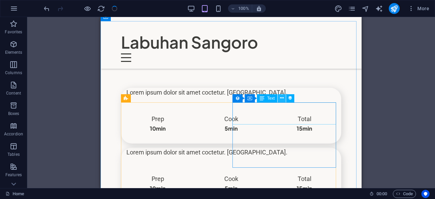
click at [282, 101] on icon at bounding box center [282, 98] width 4 height 7
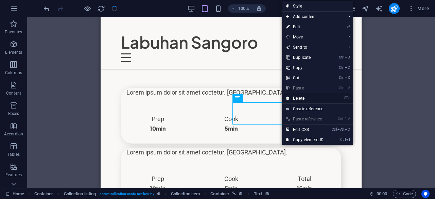
click at [295, 98] on link "⌦ Delete" at bounding box center [305, 98] width 46 height 10
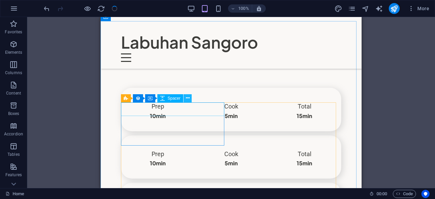
click at [187, 97] on icon at bounding box center [188, 98] width 4 height 7
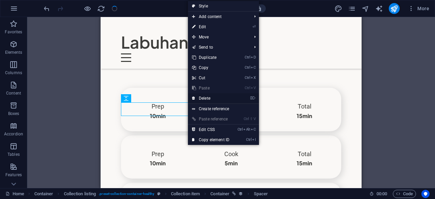
click at [200, 99] on link "⌦ Delete" at bounding box center [211, 98] width 46 height 10
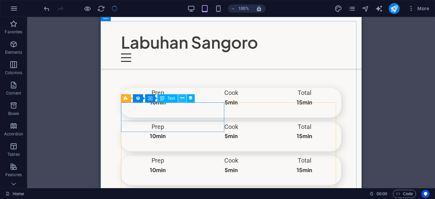
click at [184, 97] on icon at bounding box center [183, 98] width 4 height 7
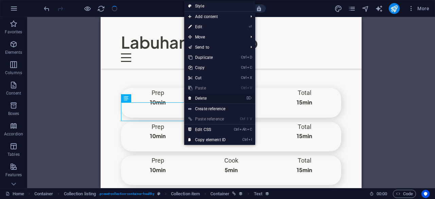
click at [193, 99] on link "⌦ Delete" at bounding box center [207, 98] width 46 height 10
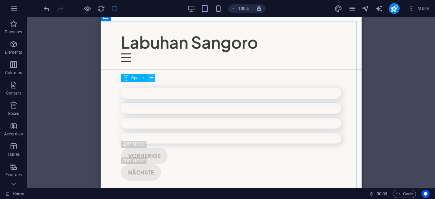
click at [151, 76] on icon at bounding box center [152, 77] width 4 height 7
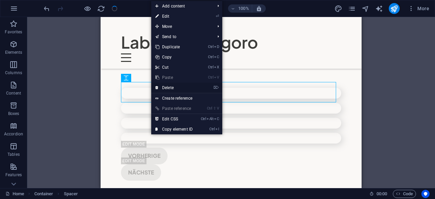
click at [169, 88] on link "⌦ Delete" at bounding box center [174, 88] width 46 height 10
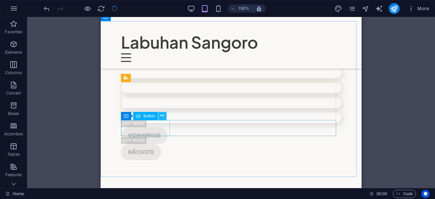
click at [163, 115] on icon at bounding box center [163, 115] width 4 height 7
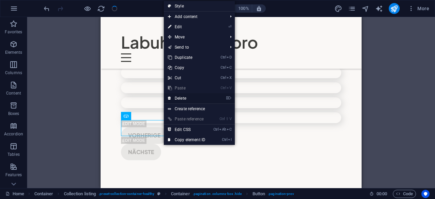
click at [181, 100] on link "⌦ Delete" at bounding box center [187, 98] width 46 height 10
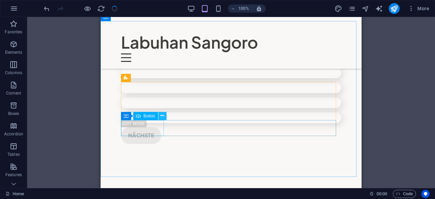
click at [160, 116] on button at bounding box center [163, 116] width 8 height 8
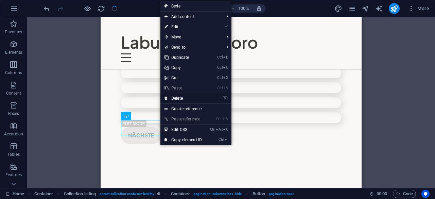
click at [178, 99] on link "⌦ Delete" at bounding box center [184, 98] width 46 height 10
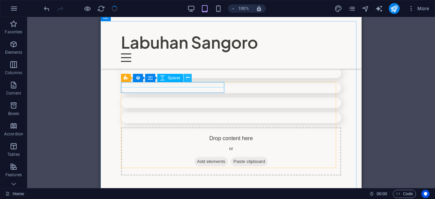
click at [188, 79] on icon at bounding box center [188, 77] width 4 height 7
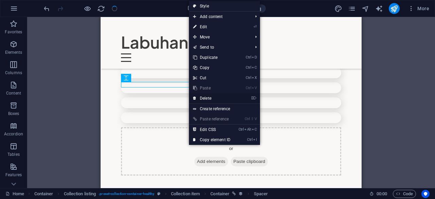
click at [203, 97] on link "⌦ Delete" at bounding box center [212, 98] width 46 height 10
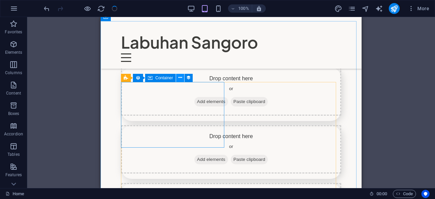
click at [181, 76] on icon at bounding box center [181, 77] width 4 height 7
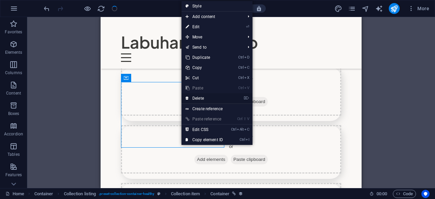
click at [197, 97] on link "⌦ Delete" at bounding box center [205, 98] width 46 height 10
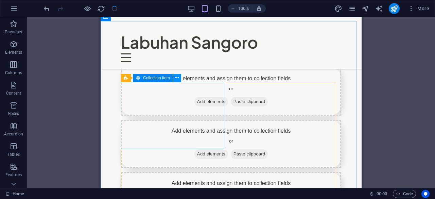
click at [176, 79] on icon at bounding box center [177, 77] width 4 height 7
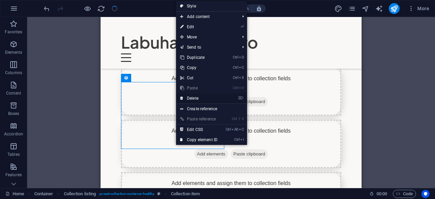
click at [192, 99] on link "⌦ Delete" at bounding box center [199, 98] width 46 height 10
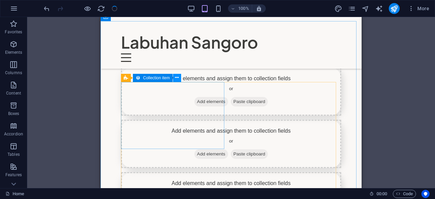
click at [178, 79] on icon at bounding box center [177, 77] width 4 height 7
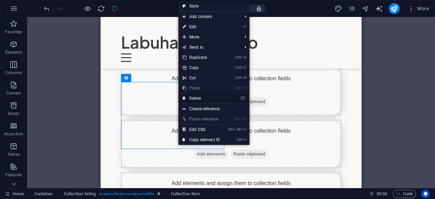
click at [190, 99] on link "⌦ Delete" at bounding box center [202, 98] width 46 height 10
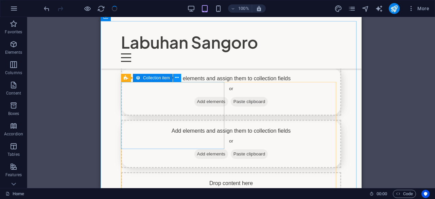
click at [179, 77] on icon at bounding box center [177, 77] width 4 height 7
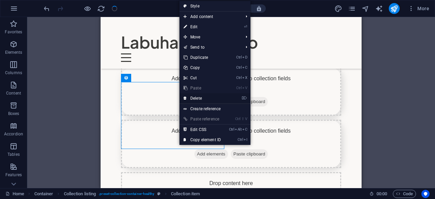
click at [197, 98] on link "⌦ Delete" at bounding box center [203, 98] width 46 height 10
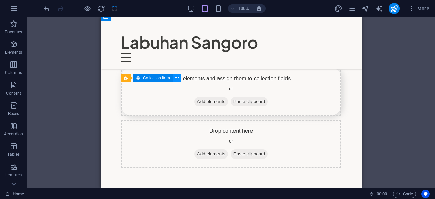
click at [178, 80] on icon at bounding box center [177, 77] width 4 height 7
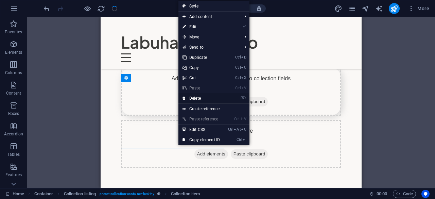
click at [195, 95] on link "⌦ Delete" at bounding box center [202, 98] width 46 height 10
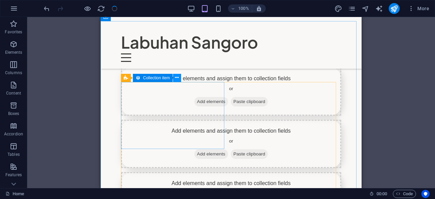
click at [177, 79] on icon at bounding box center [177, 77] width 4 height 7
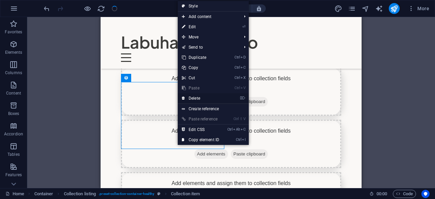
click at [196, 95] on link "⌦ Delete" at bounding box center [201, 98] width 46 height 10
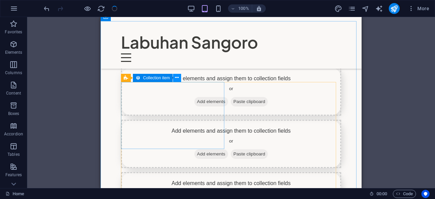
click at [180, 79] on button at bounding box center [177, 78] width 8 height 8
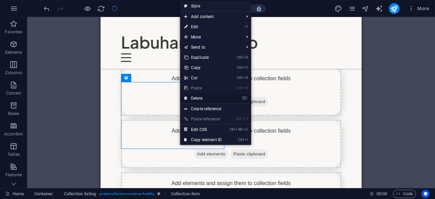
click at [197, 100] on link "⌦ Delete" at bounding box center [203, 98] width 46 height 10
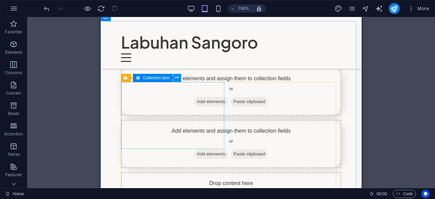
click at [177, 78] on icon at bounding box center [177, 77] width 4 height 7
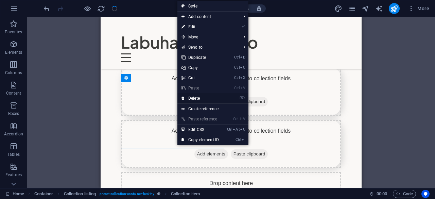
click at [188, 98] on link "⌦ Delete" at bounding box center [201, 98] width 46 height 10
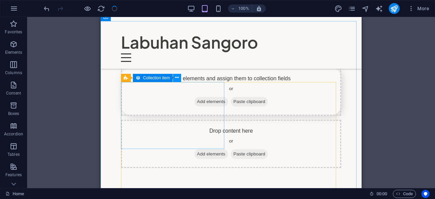
click at [176, 79] on icon at bounding box center [177, 77] width 4 height 7
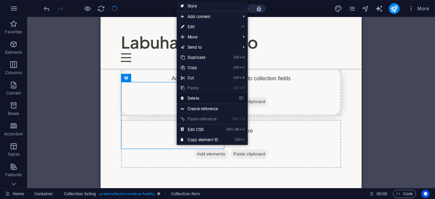
click at [190, 99] on link "⌦ Delete" at bounding box center [200, 98] width 46 height 10
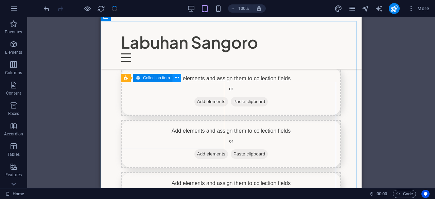
click at [178, 77] on icon at bounding box center [177, 77] width 4 height 7
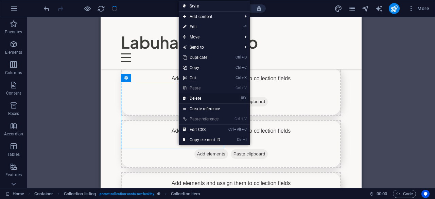
click at [192, 99] on link "⌦ Delete" at bounding box center [202, 98] width 46 height 10
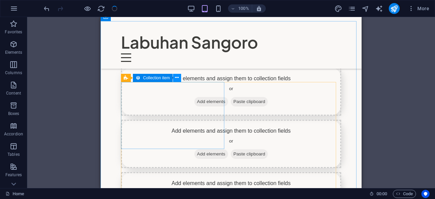
click at [179, 80] on icon at bounding box center [177, 77] width 4 height 7
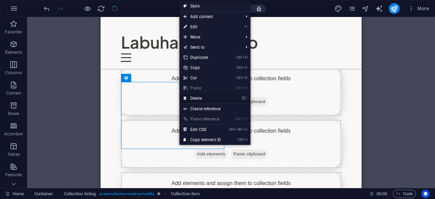
click at [193, 100] on link "⌦ Delete" at bounding box center [203, 98] width 46 height 10
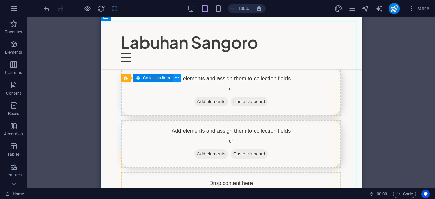
click at [179, 81] on button at bounding box center [177, 78] width 8 height 8
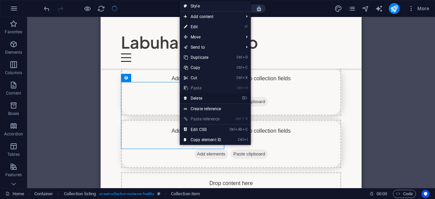
click at [193, 98] on link "⌦ Delete" at bounding box center [203, 98] width 46 height 10
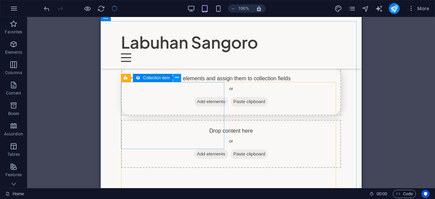
click at [178, 78] on icon at bounding box center [177, 77] width 4 height 7
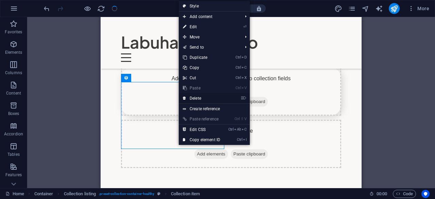
click at [191, 98] on link "⌦ Delete" at bounding box center [202, 98] width 46 height 10
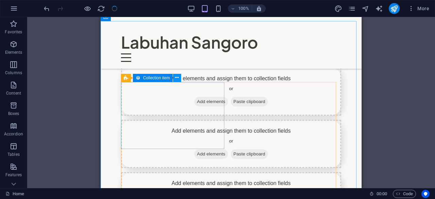
click at [176, 78] on icon at bounding box center [177, 77] width 4 height 7
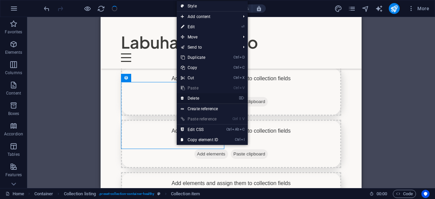
click at [193, 99] on link "⌦ Delete" at bounding box center [200, 98] width 46 height 10
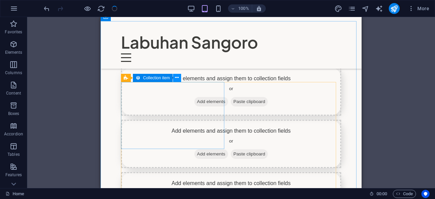
click at [179, 79] on button at bounding box center [177, 78] width 8 height 8
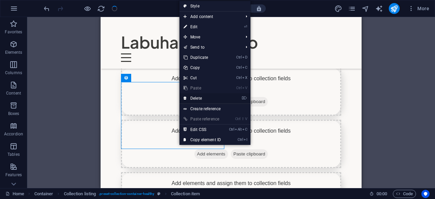
click at [188, 97] on link "⌦ Delete" at bounding box center [203, 98] width 46 height 10
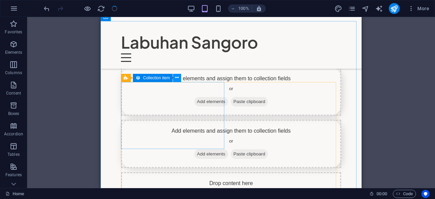
click at [178, 75] on icon at bounding box center [177, 77] width 4 height 7
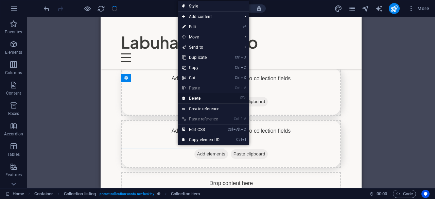
click at [195, 98] on link "⌦ Delete" at bounding box center [201, 98] width 46 height 10
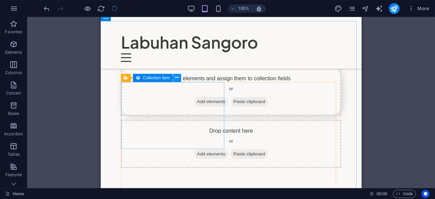
click at [180, 80] on button at bounding box center [177, 78] width 8 height 8
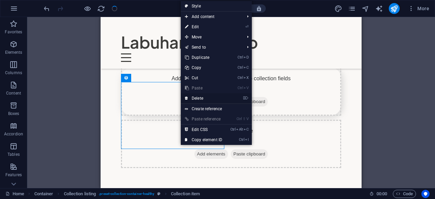
click at [196, 97] on link "⌦ Delete" at bounding box center [204, 98] width 46 height 10
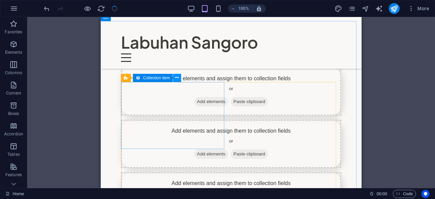
click at [176, 79] on icon at bounding box center [177, 77] width 4 height 7
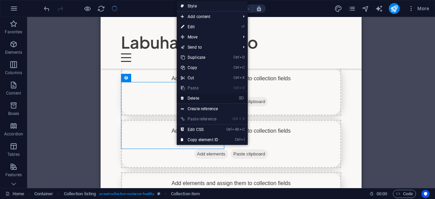
click at [187, 98] on link "⌦ Delete" at bounding box center [200, 98] width 46 height 10
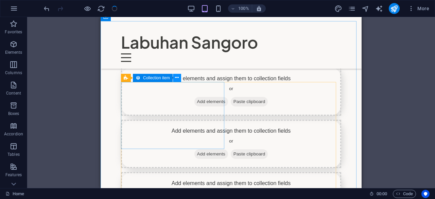
click at [178, 81] on icon at bounding box center [177, 77] width 4 height 7
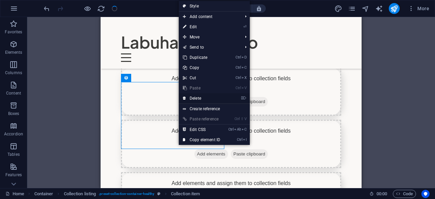
click at [194, 100] on link "⌦ Delete" at bounding box center [202, 98] width 46 height 10
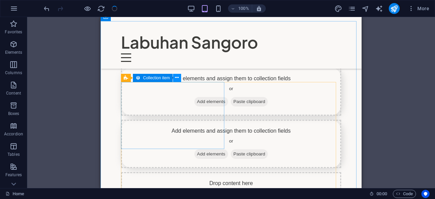
click at [178, 77] on icon at bounding box center [177, 77] width 4 height 7
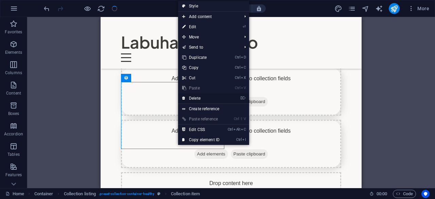
click at [191, 96] on link "⌦ Delete" at bounding box center [201, 98] width 46 height 10
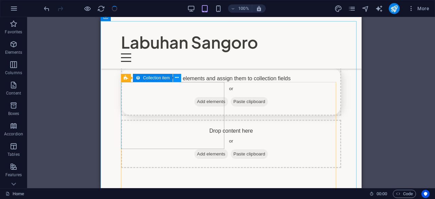
click at [179, 80] on icon at bounding box center [177, 77] width 4 height 7
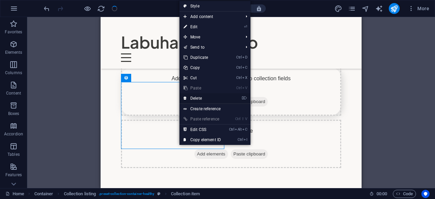
click at [191, 98] on link "⌦ Delete" at bounding box center [203, 98] width 46 height 10
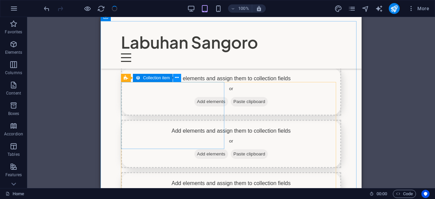
click at [176, 78] on icon at bounding box center [177, 77] width 4 height 7
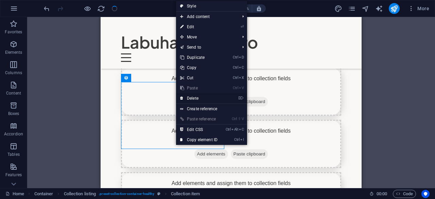
click at [192, 99] on link "⌦ Delete" at bounding box center [199, 98] width 46 height 10
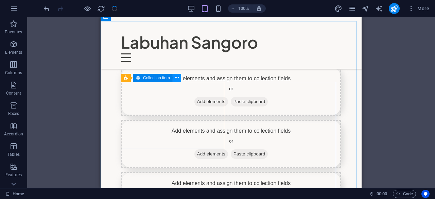
click at [178, 79] on icon at bounding box center [177, 77] width 4 height 7
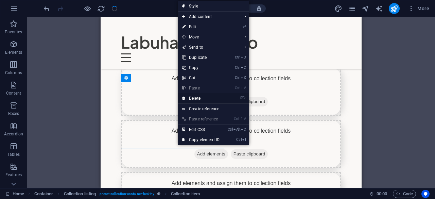
click at [190, 99] on link "⌦ Delete" at bounding box center [201, 98] width 46 height 10
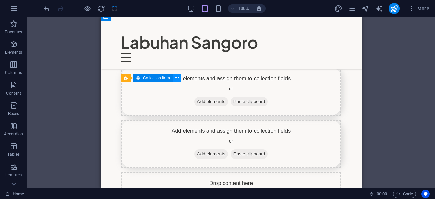
click at [179, 80] on button at bounding box center [177, 78] width 8 height 8
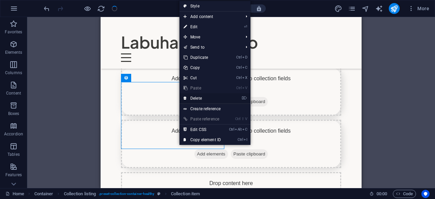
click at [196, 99] on link "⌦ Delete" at bounding box center [203, 98] width 46 height 10
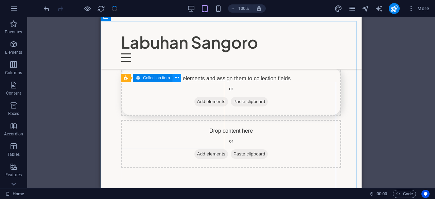
click at [177, 78] on icon at bounding box center [177, 77] width 4 height 7
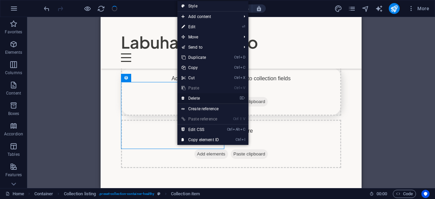
click at [194, 96] on link "⌦ Delete" at bounding box center [201, 98] width 46 height 10
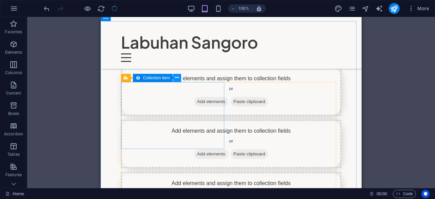
click at [176, 79] on icon at bounding box center [177, 77] width 4 height 7
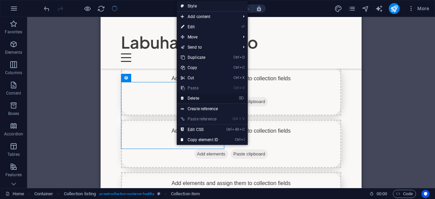
click at [190, 96] on link "⌦ Delete" at bounding box center [200, 98] width 46 height 10
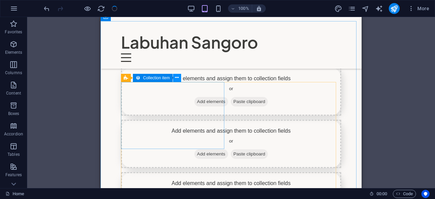
click at [179, 78] on button at bounding box center [177, 78] width 8 height 8
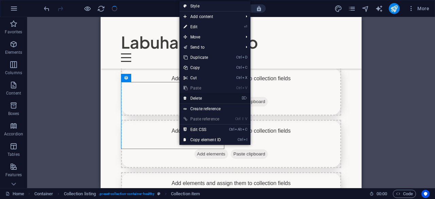
click at [193, 98] on link "⌦ Delete" at bounding box center [203, 98] width 46 height 10
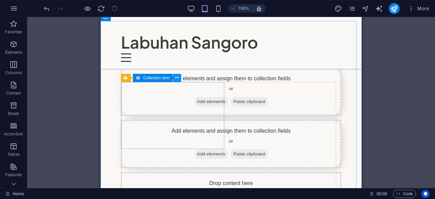
click at [179, 79] on icon at bounding box center [177, 77] width 4 height 7
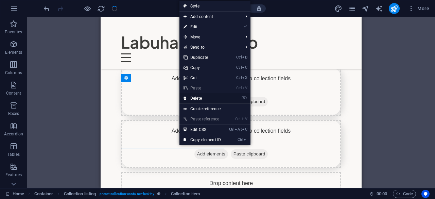
click at [193, 98] on link "⌦ Delete" at bounding box center [203, 98] width 46 height 10
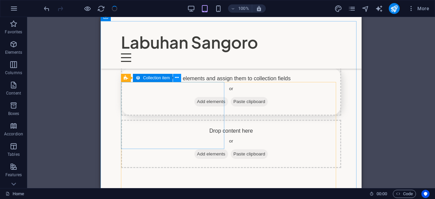
click at [179, 79] on button at bounding box center [177, 78] width 8 height 8
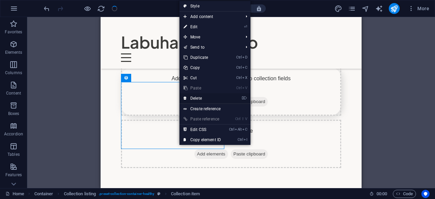
click at [194, 98] on link "⌦ Delete" at bounding box center [203, 98] width 46 height 10
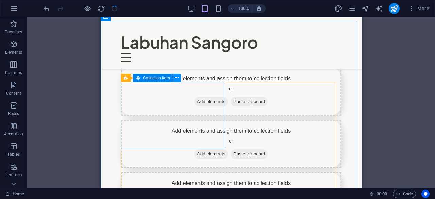
click at [176, 79] on icon at bounding box center [177, 77] width 4 height 7
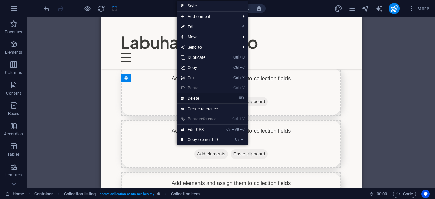
click at [187, 96] on link "⌦ Delete" at bounding box center [200, 98] width 46 height 10
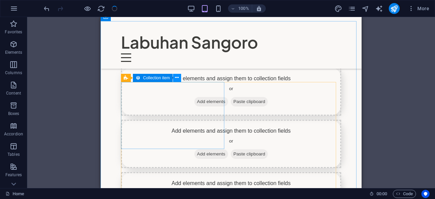
click at [177, 79] on icon at bounding box center [177, 77] width 4 height 7
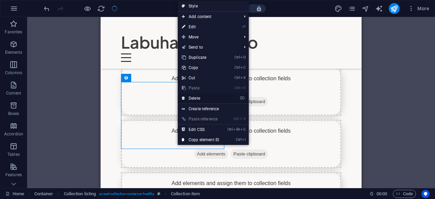
click at [188, 99] on link "⌦ Delete" at bounding box center [201, 98] width 46 height 10
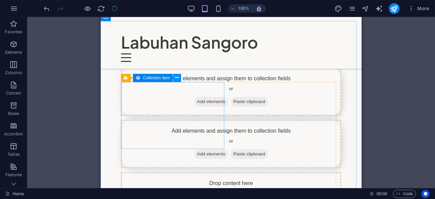
click at [176, 80] on icon at bounding box center [177, 77] width 4 height 7
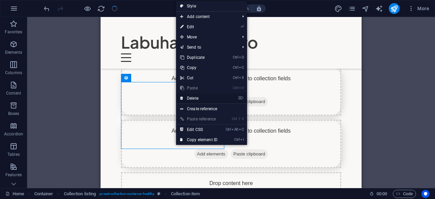
click at [191, 99] on link "⌦ Delete" at bounding box center [199, 98] width 46 height 10
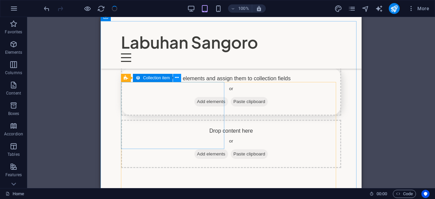
click at [178, 79] on icon at bounding box center [177, 77] width 4 height 7
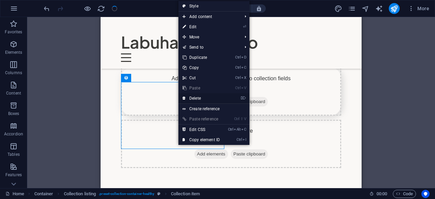
click at [191, 96] on link "⌦ Delete" at bounding box center [202, 98] width 46 height 10
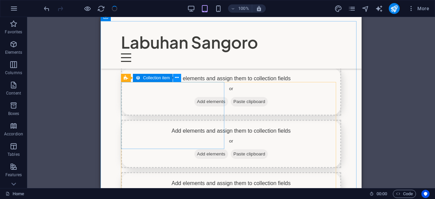
click at [176, 78] on icon at bounding box center [177, 77] width 4 height 7
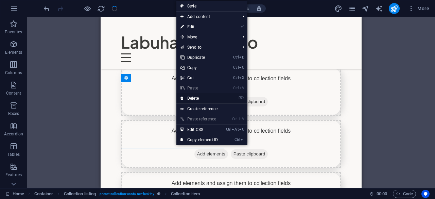
click at [187, 97] on link "⌦ Delete" at bounding box center [200, 98] width 46 height 10
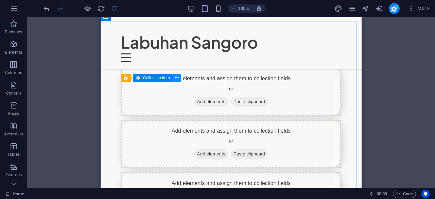
click at [179, 78] on button at bounding box center [177, 78] width 8 height 8
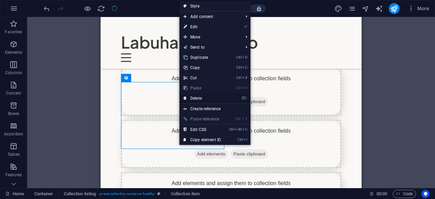
click at [198, 99] on link "⌦ Delete" at bounding box center [203, 98] width 46 height 10
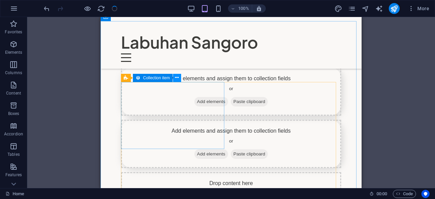
click at [178, 77] on icon at bounding box center [177, 77] width 4 height 7
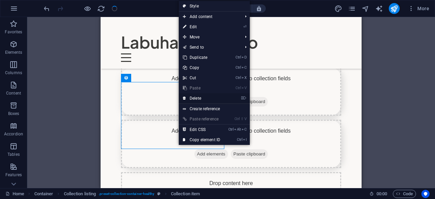
click at [193, 98] on link "⌦ Delete" at bounding box center [202, 98] width 46 height 10
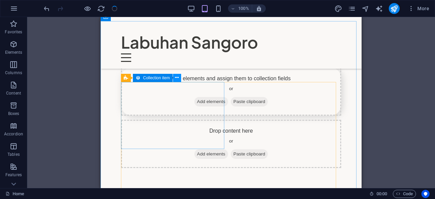
click at [177, 80] on icon at bounding box center [177, 77] width 4 height 7
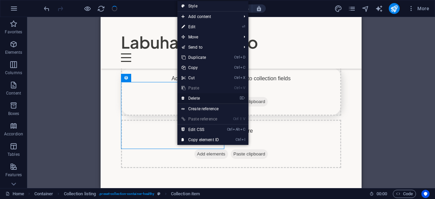
click at [188, 96] on link "⌦ Delete" at bounding box center [201, 98] width 46 height 10
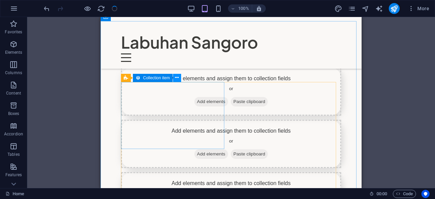
click at [175, 79] on button at bounding box center [177, 78] width 8 height 8
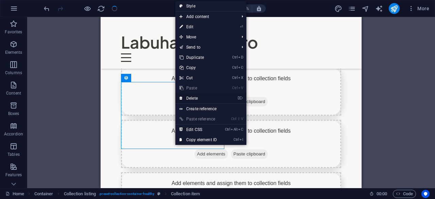
click at [188, 99] on link "⌦ Delete" at bounding box center [199, 98] width 46 height 10
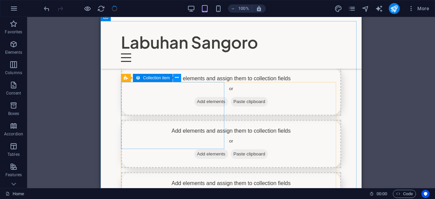
click at [178, 78] on icon at bounding box center [177, 77] width 4 height 7
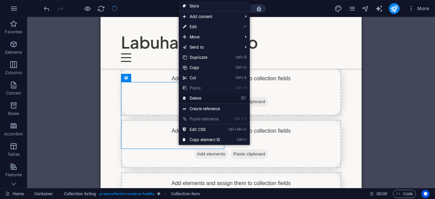
click at [191, 99] on link "⌦ Delete" at bounding box center [202, 98] width 46 height 10
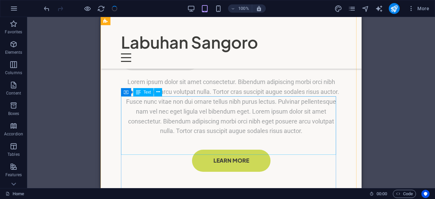
scroll to position [578, 0]
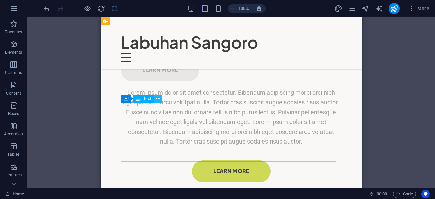
click at [160, 102] on icon at bounding box center [158, 98] width 4 height 7
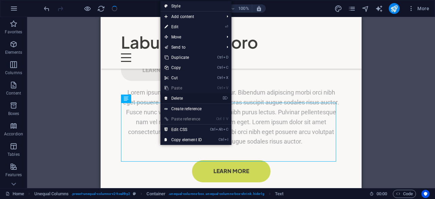
click at [172, 99] on link "⌦ Delete" at bounding box center [184, 98] width 46 height 10
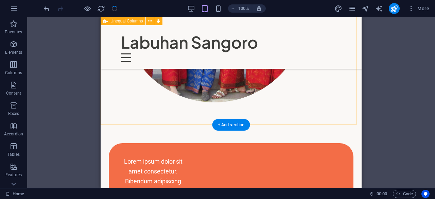
scroll to position [306, 0]
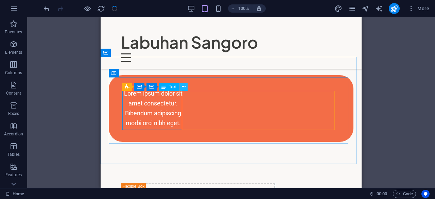
click at [182, 89] on icon at bounding box center [184, 86] width 4 height 7
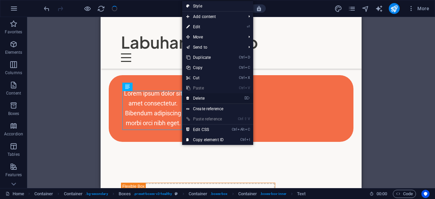
click at [194, 98] on link "⌦ Delete" at bounding box center [205, 98] width 46 height 10
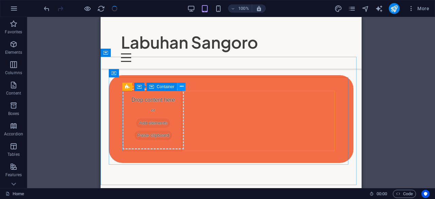
click at [183, 88] on icon at bounding box center [182, 86] width 4 height 7
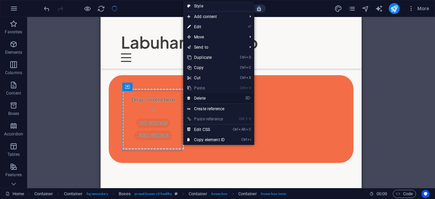
click at [194, 97] on link "⌦ Delete" at bounding box center [206, 98] width 46 height 10
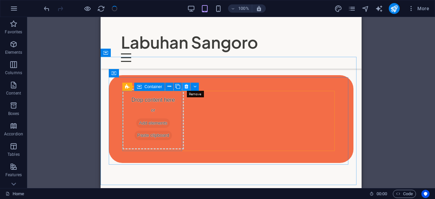
click at [185, 87] on icon at bounding box center [187, 86] width 4 height 7
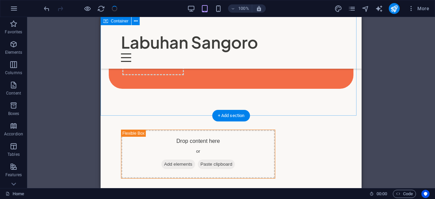
scroll to position [374, 0]
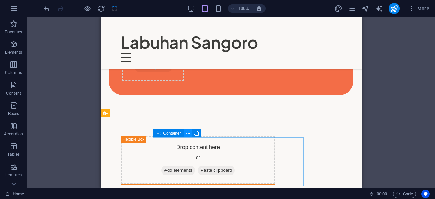
click at [191, 133] on button at bounding box center [188, 133] width 8 height 8
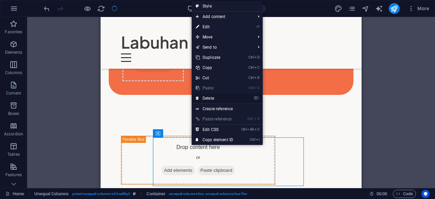
click at [204, 100] on link "⌦ Delete" at bounding box center [215, 98] width 46 height 10
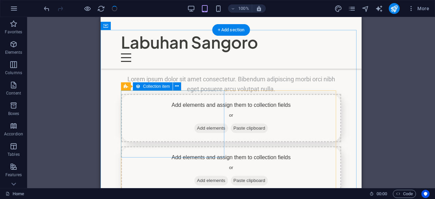
scroll to position [816, 0]
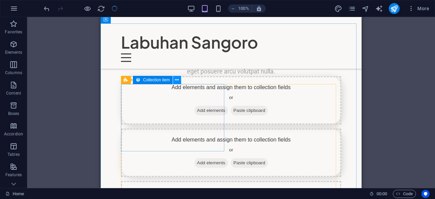
click at [178, 81] on icon at bounding box center [177, 80] width 4 height 7
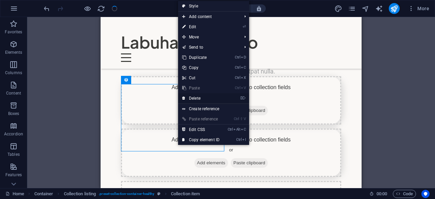
click at [196, 96] on link "⌦ Delete" at bounding box center [201, 98] width 46 height 10
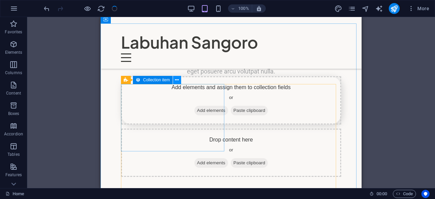
click at [177, 80] on icon at bounding box center [177, 80] width 4 height 7
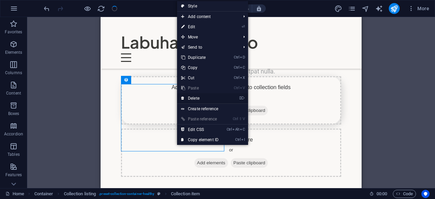
click at [194, 97] on link "⌦ Delete" at bounding box center [200, 98] width 46 height 10
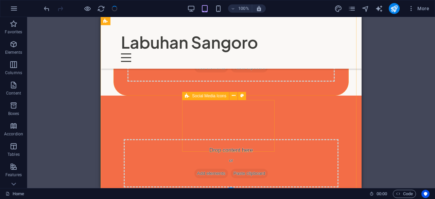
scroll to position [1393, 0]
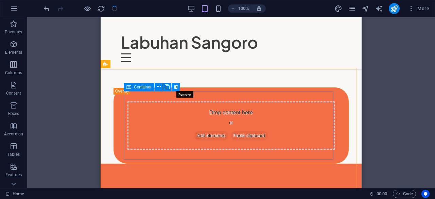
click at [176, 89] on icon at bounding box center [176, 86] width 4 height 7
click at [178, 87] on button at bounding box center [176, 87] width 8 height 8
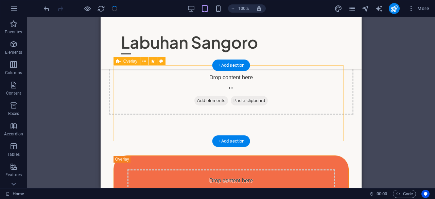
scroll to position [1257, 0]
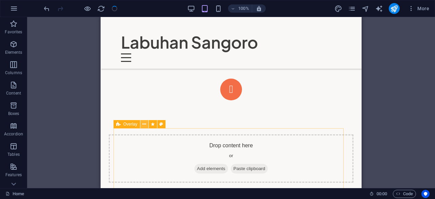
click at [146, 125] on button at bounding box center [144, 124] width 8 height 8
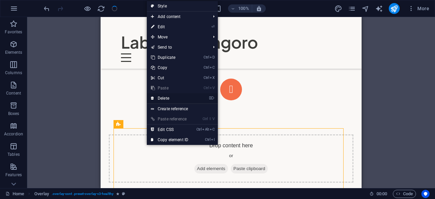
click at [160, 101] on link "⌦ Delete" at bounding box center [170, 98] width 46 height 10
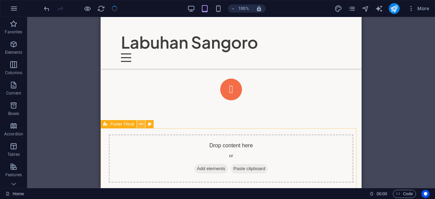
click at [141, 123] on icon at bounding box center [141, 124] width 4 height 7
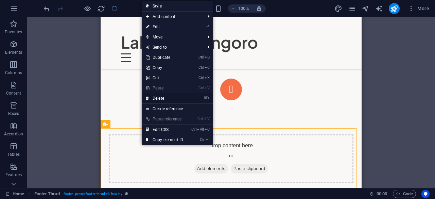
click at [153, 99] on link "⌦ Delete" at bounding box center [165, 98] width 46 height 10
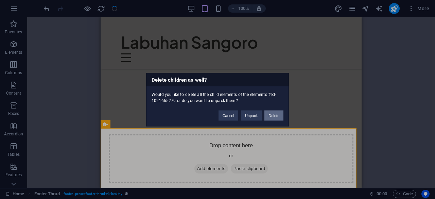
click at [275, 114] on button "Delete" at bounding box center [274, 115] width 19 height 10
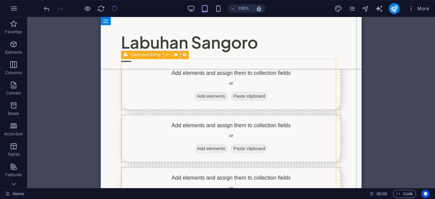
scroll to position [823, 0]
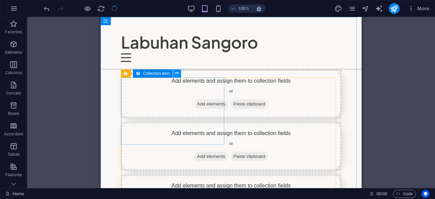
click at [177, 76] on icon at bounding box center [177, 73] width 4 height 7
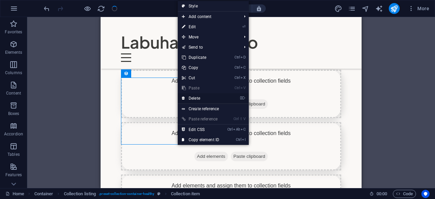
click at [198, 99] on link "⌦ Delete" at bounding box center [201, 98] width 46 height 10
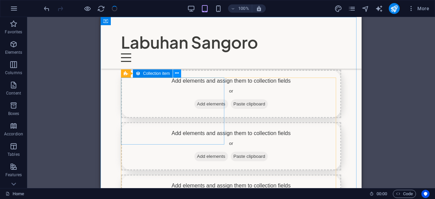
click at [178, 75] on icon at bounding box center [177, 73] width 4 height 7
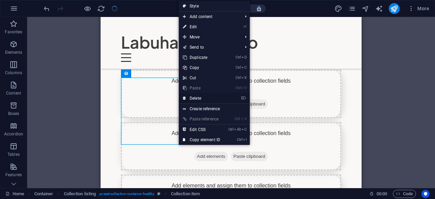
click at [192, 98] on link "⌦ Delete" at bounding box center [202, 98] width 46 height 10
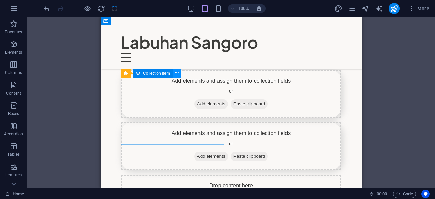
click at [180, 73] on button at bounding box center [177, 73] width 8 height 8
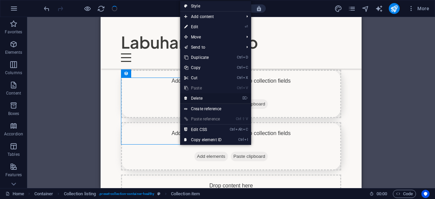
click at [194, 97] on link "⌦ Delete" at bounding box center [203, 98] width 46 height 10
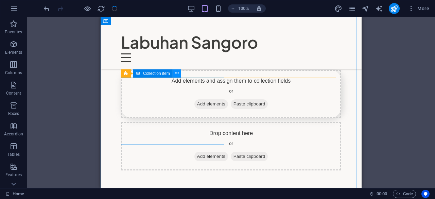
click at [179, 73] on button at bounding box center [177, 73] width 8 height 8
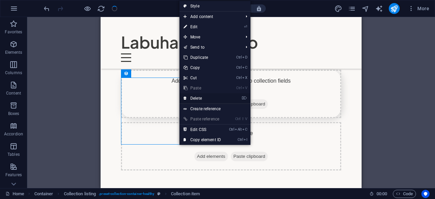
click at [198, 96] on link "⌦ Delete" at bounding box center [203, 98] width 46 height 10
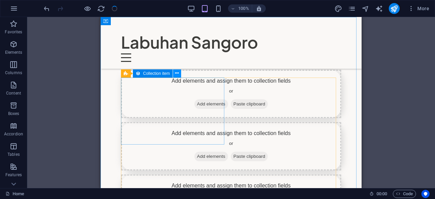
click at [180, 74] on button at bounding box center [177, 73] width 8 height 8
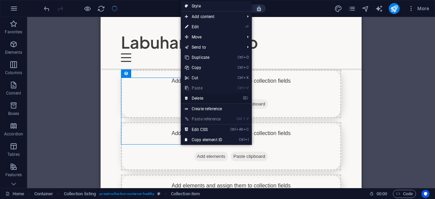
click at [194, 98] on link "⌦ Delete" at bounding box center [204, 98] width 46 height 10
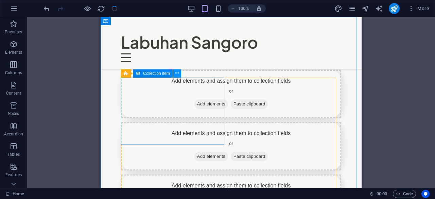
click at [180, 74] on button at bounding box center [177, 73] width 8 height 8
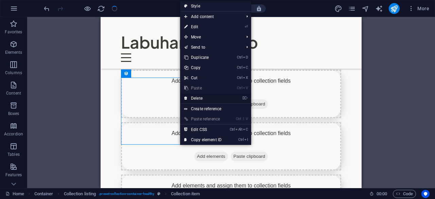
click at [198, 97] on link "⌦ Delete" at bounding box center [203, 98] width 46 height 10
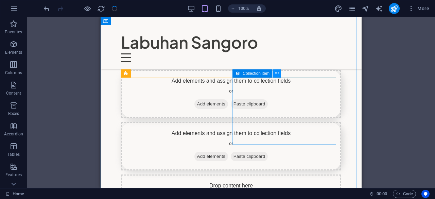
click at [278, 75] on icon at bounding box center [277, 73] width 4 height 7
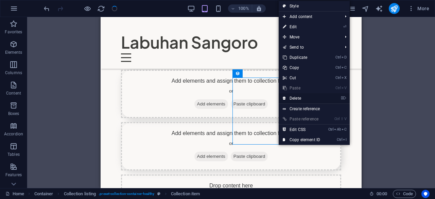
click at [291, 96] on link "⌦ Delete" at bounding box center [302, 98] width 46 height 10
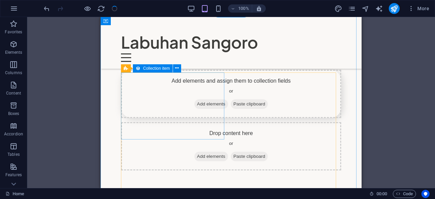
scroll to position [857, 0]
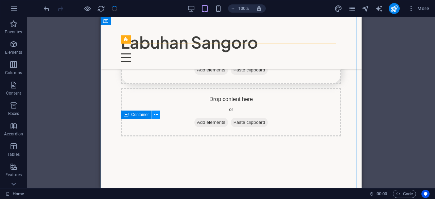
click at [157, 114] on icon at bounding box center [156, 114] width 4 height 7
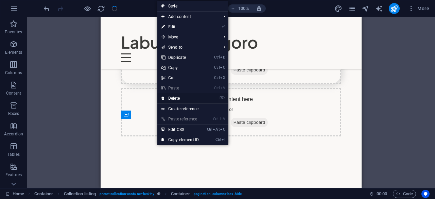
click at [178, 99] on link "⌦ Delete" at bounding box center [181, 98] width 46 height 10
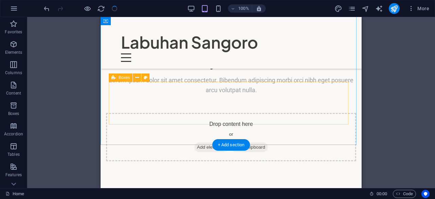
scroll to position [653, 0]
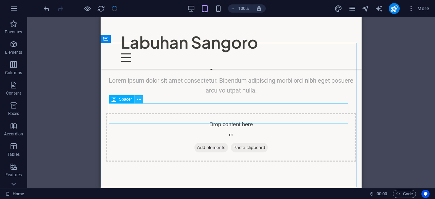
click at [140, 100] on icon at bounding box center [139, 99] width 4 height 7
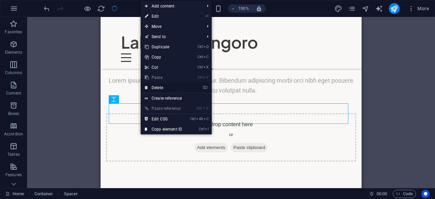
click at [155, 90] on link "⌦ Delete" at bounding box center [164, 88] width 46 height 10
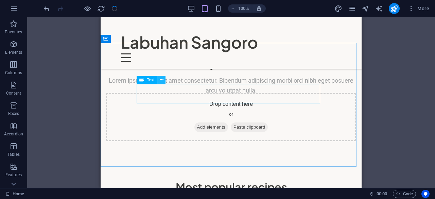
click at [165, 80] on button at bounding box center [162, 80] width 8 height 8
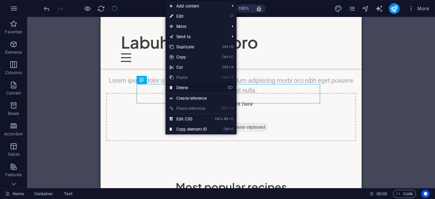
click at [180, 88] on link "⌦ Delete" at bounding box center [189, 88] width 46 height 10
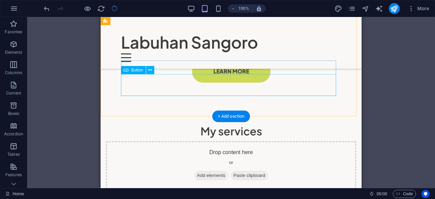
scroll to position [551, 0]
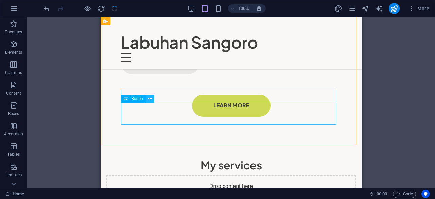
click at [151, 96] on icon at bounding box center [150, 98] width 4 height 7
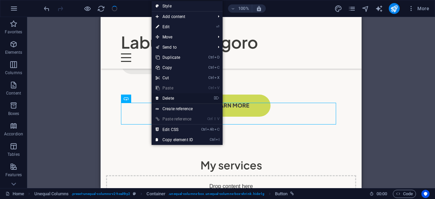
click at [165, 97] on link "⌦ Delete" at bounding box center [175, 98] width 46 height 10
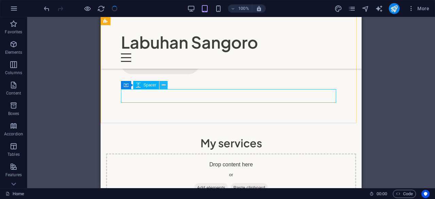
click at [163, 86] on icon at bounding box center [164, 85] width 4 height 7
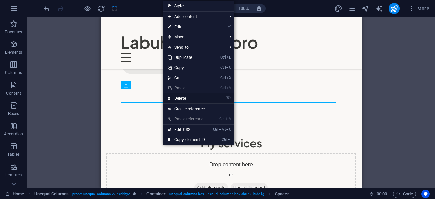
click at [177, 99] on link "⌦ Delete" at bounding box center [187, 98] width 46 height 10
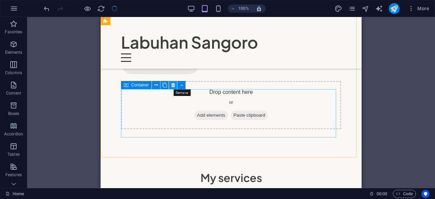
click at [176, 84] on button at bounding box center [173, 85] width 8 height 8
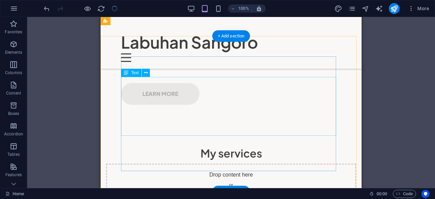
scroll to position [449, 0]
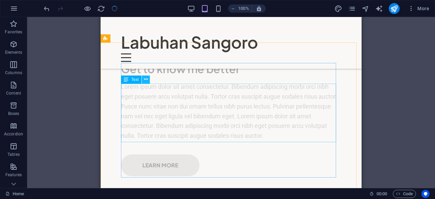
click at [147, 81] on icon at bounding box center [146, 79] width 4 height 7
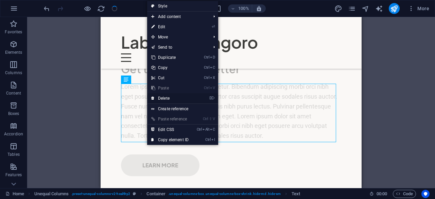
click at [163, 99] on link "⌦ Delete" at bounding box center [170, 98] width 46 height 10
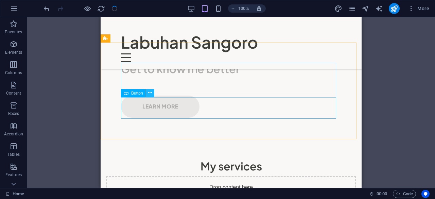
click at [152, 95] on button at bounding box center [150, 93] width 8 height 8
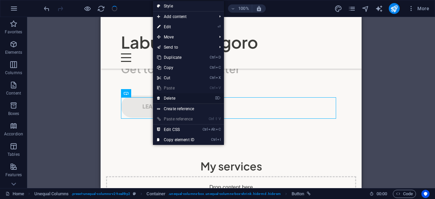
click at [166, 96] on link "⌦ Delete" at bounding box center [176, 98] width 46 height 10
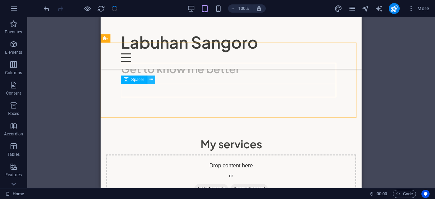
click at [152, 81] on icon at bounding box center [152, 79] width 4 height 7
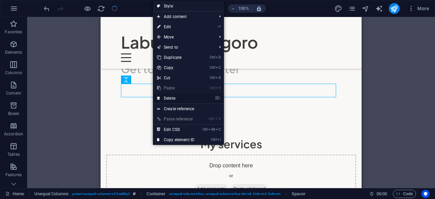
click at [166, 98] on link "⌦ Delete" at bounding box center [176, 98] width 46 height 10
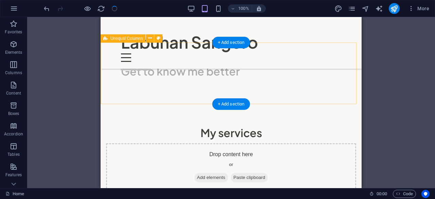
scroll to position [381, 0]
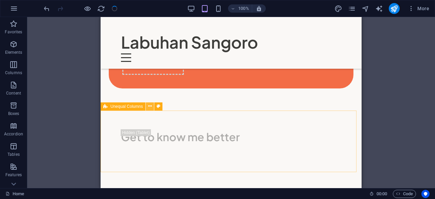
click at [151, 106] on icon at bounding box center [150, 106] width 4 height 7
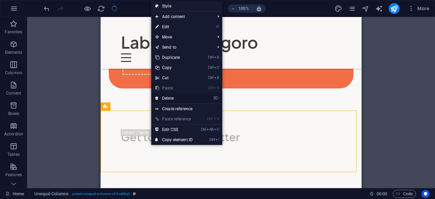
click at [175, 99] on link "⌦ Delete" at bounding box center [174, 98] width 46 height 10
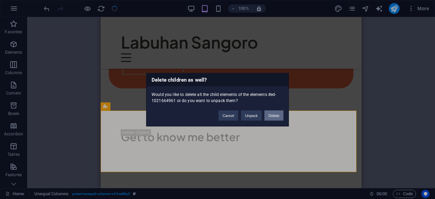
click at [279, 114] on button "Delete" at bounding box center [274, 115] width 19 height 10
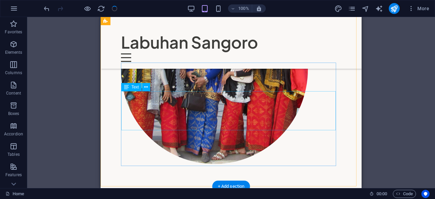
scroll to position [279, 0]
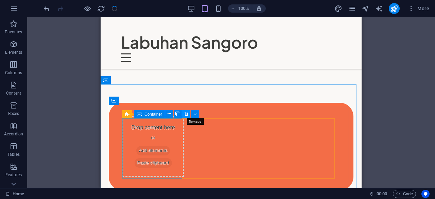
click at [185, 115] on icon at bounding box center [187, 114] width 4 height 7
click at [186, 114] on icon at bounding box center [187, 114] width 4 height 7
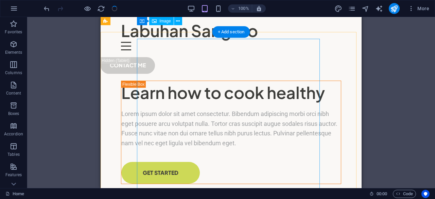
scroll to position [0, 0]
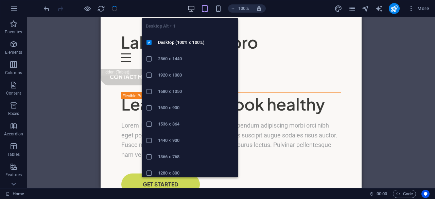
click at [194, 5] on icon "button" at bounding box center [191, 9] width 8 height 8
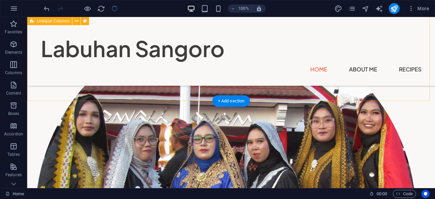
scroll to position [242, 0]
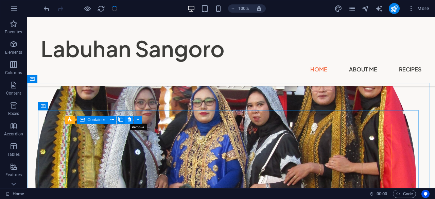
click at [127, 119] on button at bounding box center [129, 120] width 8 height 8
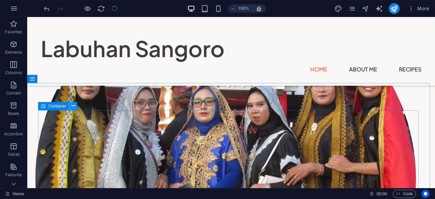
click at [71, 106] on button at bounding box center [73, 106] width 8 height 8
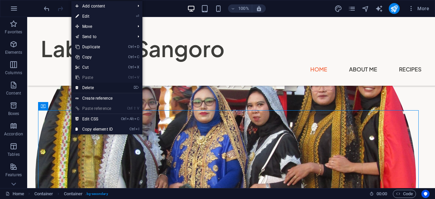
click at [86, 89] on link "⌦ Delete" at bounding box center [94, 88] width 46 height 10
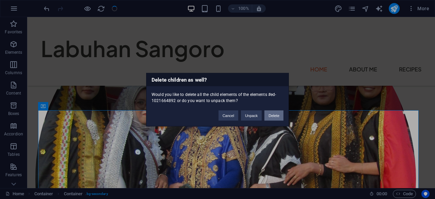
click at [281, 117] on button "Delete" at bounding box center [274, 115] width 19 height 10
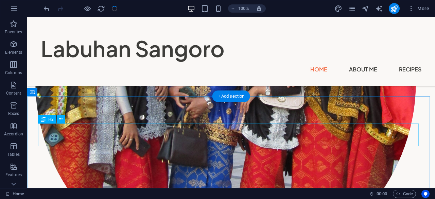
scroll to position [313, 0]
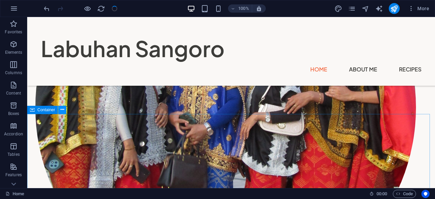
click at [65, 111] on button at bounding box center [62, 110] width 8 height 8
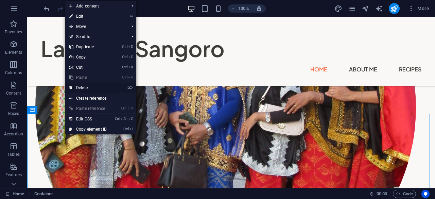
click at [82, 87] on link "⌦ Delete" at bounding box center [88, 88] width 46 height 10
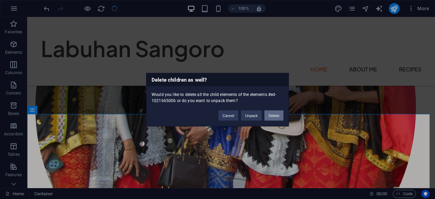
click at [271, 116] on button "Delete" at bounding box center [274, 115] width 19 height 10
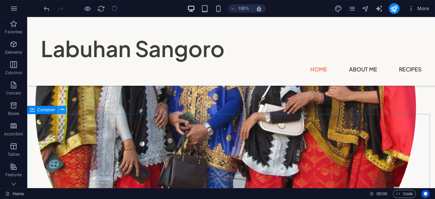
click at [62, 112] on icon at bounding box center [63, 109] width 4 height 7
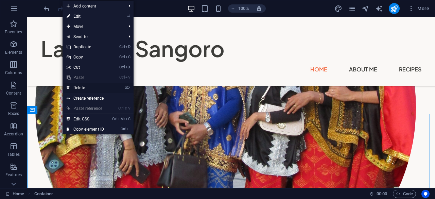
click at [84, 87] on link "⌦ Delete" at bounding box center [86, 88] width 46 height 10
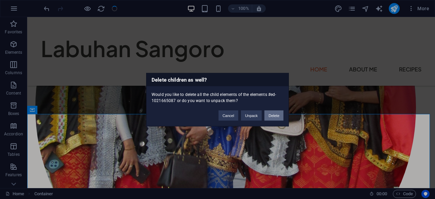
click at [275, 118] on button "Delete" at bounding box center [274, 115] width 19 height 10
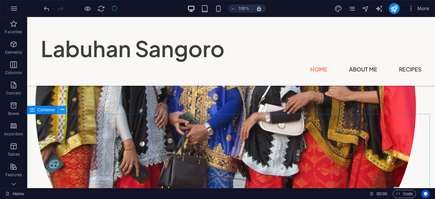
click at [61, 111] on icon at bounding box center [63, 109] width 4 height 7
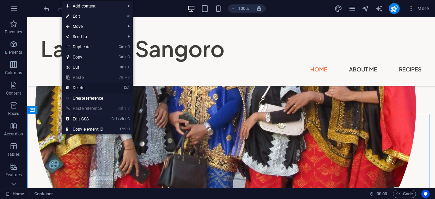
click at [86, 89] on link "⌦ Delete" at bounding box center [85, 88] width 46 height 10
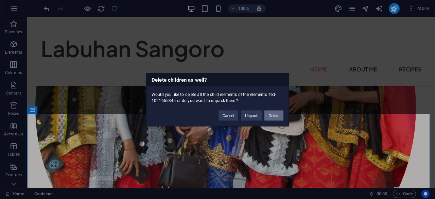
drag, startPoint x: 278, startPoint y: 117, endPoint x: 241, endPoint y: 99, distance: 41.4
click at [278, 117] on button "Delete" at bounding box center [274, 115] width 19 height 10
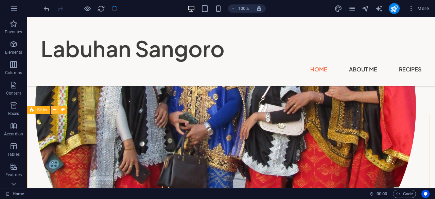
click at [57, 110] on button at bounding box center [55, 110] width 8 height 8
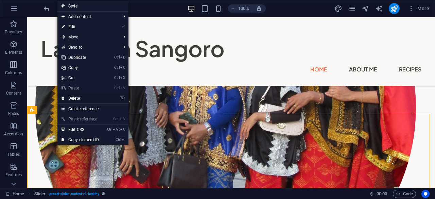
click at [72, 100] on link "⌦ Delete" at bounding box center [80, 98] width 46 height 10
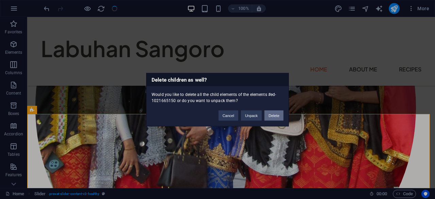
click at [277, 117] on button "Delete" at bounding box center [274, 115] width 19 height 10
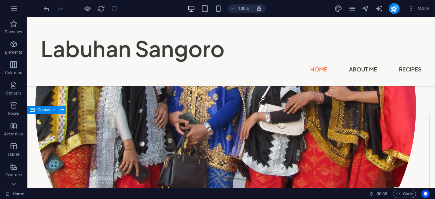
click at [64, 109] on icon at bounding box center [63, 109] width 4 height 7
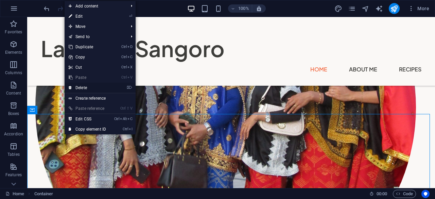
click at [94, 85] on link "⌦ Delete" at bounding box center [88, 88] width 46 height 10
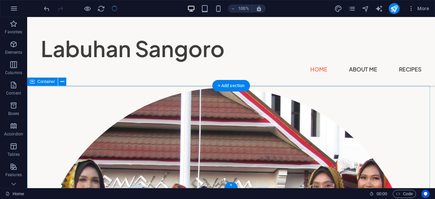
scroll to position [238, 0]
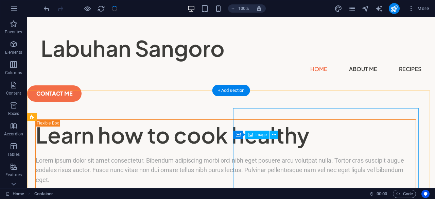
scroll to position [0, 0]
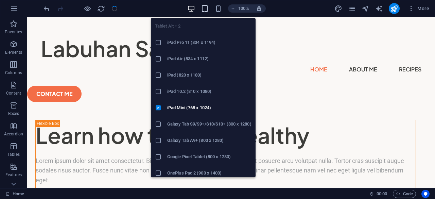
click at [209, 9] on icon "button" at bounding box center [205, 9] width 8 height 8
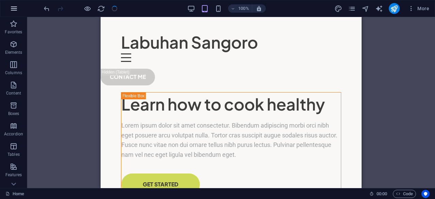
click at [15, 8] on icon "button" at bounding box center [14, 8] width 8 height 8
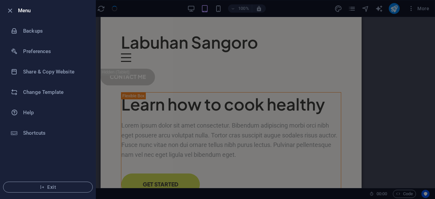
click at [137, 7] on div at bounding box center [217, 99] width 435 height 199
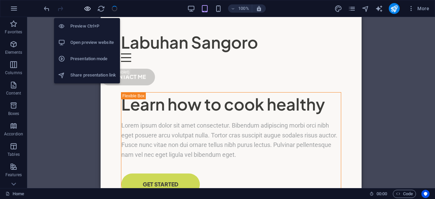
click at [87, 9] on icon "button" at bounding box center [88, 9] width 8 height 8
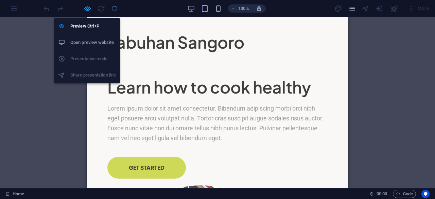
click at [86, 10] on icon "button" at bounding box center [88, 9] width 8 height 8
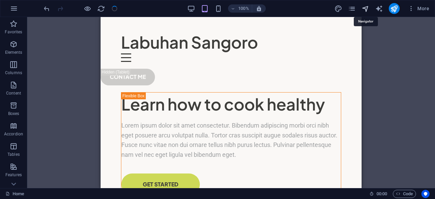
click at [367, 7] on icon "navigator" at bounding box center [366, 9] width 8 height 8
click at [392, 7] on icon "publish" at bounding box center [395, 9] width 8 height 8
click at [393, 8] on icon "publish" at bounding box center [395, 9] width 8 height 8
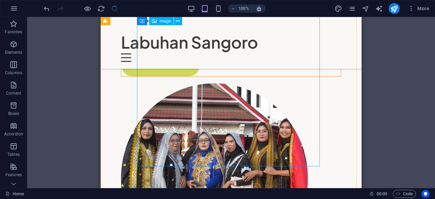
scroll to position [34, 0]
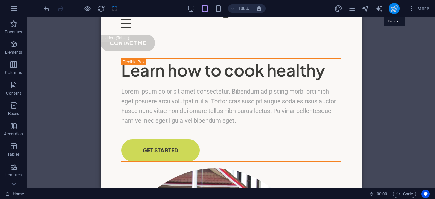
click at [394, 8] on icon "publish" at bounding box center [395, 9] width 8 height 8
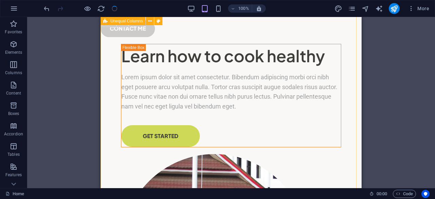
scroll to position [0, 0]
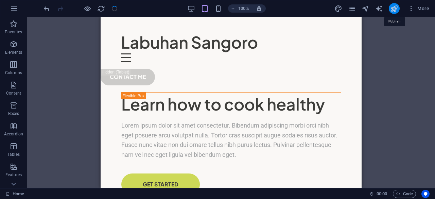
click at [394, 9] on icon "publish" at bounding box center [395, 9] width 8 height 8
click at [391, 9] on icon "publish" at bounding box center [395, 9] width 8 height 8
click at [391, 8] on icon "publish" at bounding box center [395, 9] width 8 height 8
drag, startPoint x: 358, startPoint y: 50, endPoint x: 464, endPoint y: 53, distance: 105.5
click at [391, 11] on icon "publish" at bounding box center [395, 9] width 8 height 8
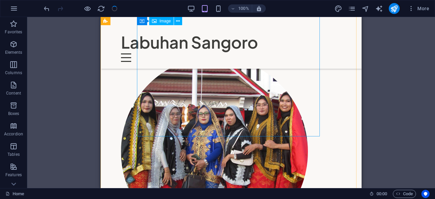
scroll to position [102, 0]
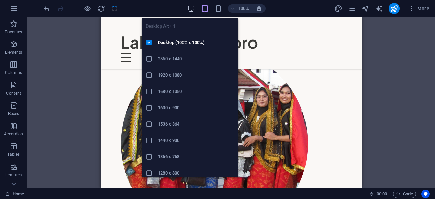
click at [191, 9] on icon "button" at bounding box center [191, 9] width 8 height 8
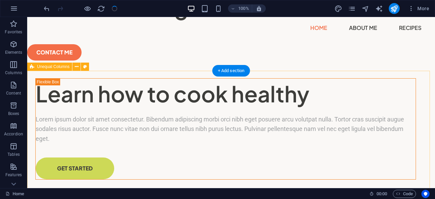
scroll to position [37, 0]
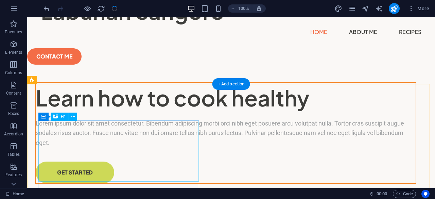
click at [103, 113] on div "Learn how to cook healthy" at bounding box center [226, 98] width 380 height 31
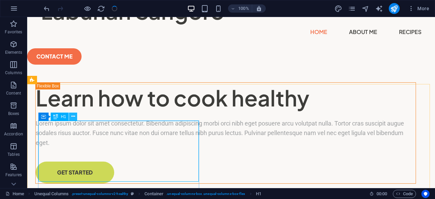
click at [72, 117] on icon at bounding box center [73, 116] width 4 height 7
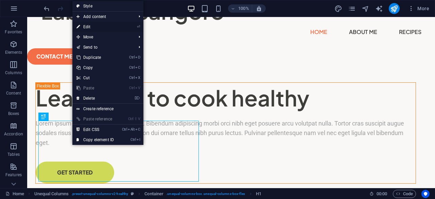
click at [123, 27] on li "⏎ Edit" at bounding box center [107, 27] width 71 height 10
click at [89, 28] on link "⏎ Edit" at bounding box center [95, 27] width 46 height 10
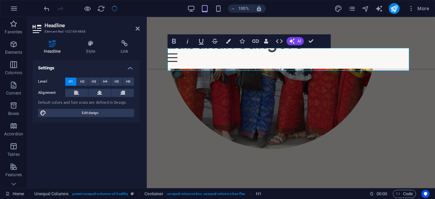
click at [120, 103] on div "Default colors and font sizes are defined in Design." at bounding box center [86, 103] width 96 height 6
click at [81, 69] on h4 "Settings" at bounding box center [86, 66] width 107 height 12
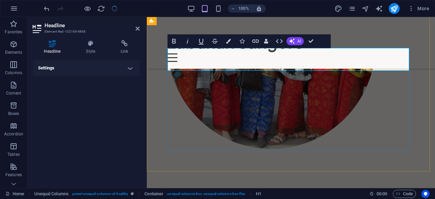
drag, startPoint x: 369, startPoint y: 62, endPoint x: 181, endPoint y: 62, distance: 188.8
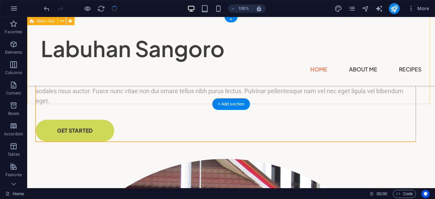
scroll to position [0, 0]
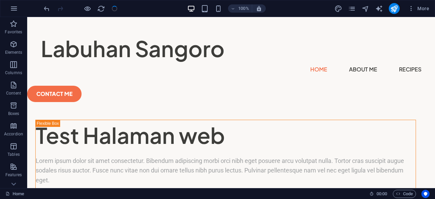
click at [389, 6] on div at bounding box center [394, 8] width 11 height 11
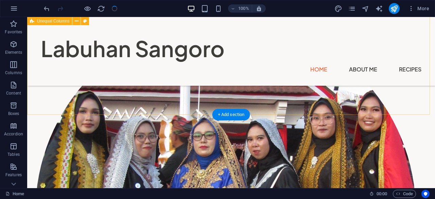
scroll to position [238, 0]
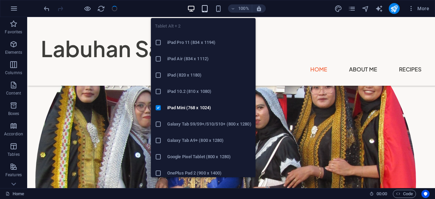
click at [205, 9] on icon "button" at bounding box center [205, 9] width 8 height 8
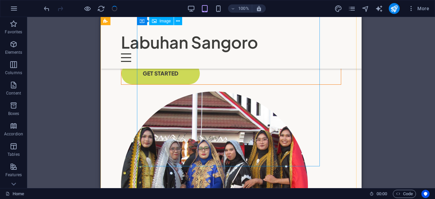
scroll to position [0, 0]
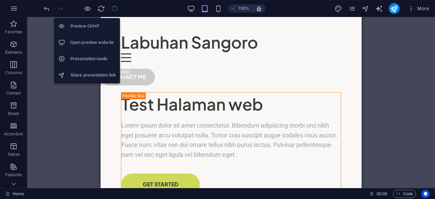
click at [84, 27] on h6 "Preview Ctrl+P" at bounding box center [93, 26] width 46 height 8
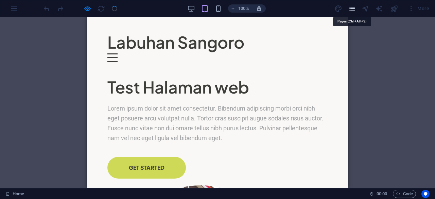
click at [352, 9] on icon "pages" at bounding box center [352, 9] width 8 height 8
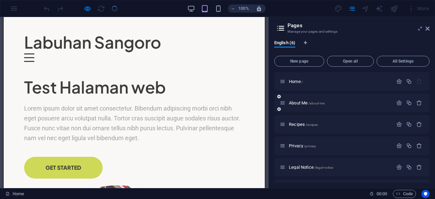
click at [303, 100] on span "About Me /about-me" at bounding box center [307, 102] width 36 height 5
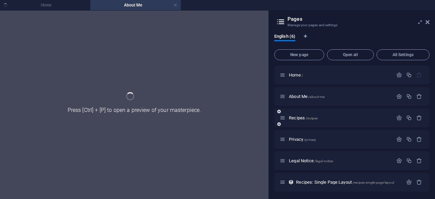
scroll to position [0, 0]
click at [303, 162] on span "Legal Notice /legal-notice" at bounding box center [311, 160] width 44 height 5
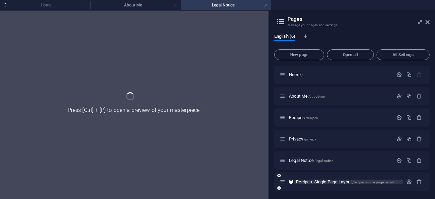
click at [346, 180] on span "Recipes: Single Page Layout /recipes-single-page-layout" at bounding box center [345, 181] width 98 height 5
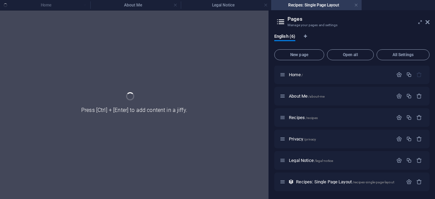
click at [180, 78] on div at bounding box center [134, 105] width 269 height 188
drag, startPoint x: 182, startPoint y: 74, endPoint x: 351, endPoint y: 159, distance: 189.4
click at [351, 159] on p "Legal Notice /legal-notice" at bounding box center [340, 160] width 102 height 4
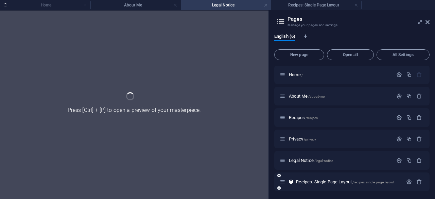
click at [284, 183] on icon at bounding box center [283, 182] width 6 height 6
click at [309, 183] on span "Recipes: Single Page Layout /recipes-single-page-layout" at bounding box center [345, 181] width 98 height 5
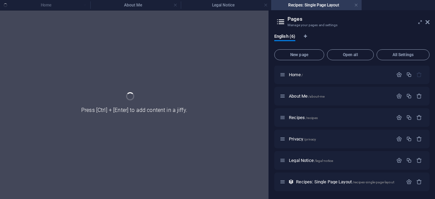
click at [61, 6] on ul "Home About Me Legal Notice Recipes: Single Page Layout" at bounding box center [217, 5] width 435 height 10
click at [265, 6] on link at bounding box center [266, 5] width 4 height 6
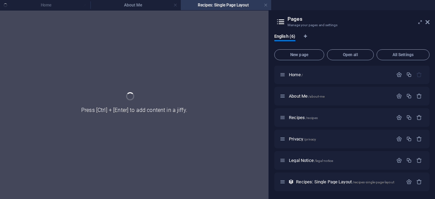
click at [263, 6] on h4 "Recipes: Single Page Layout" at bounding box center [226, 4] width 90 height 7
click at [265, 6] on link at bounding box center [266, 5] width 4 height 6
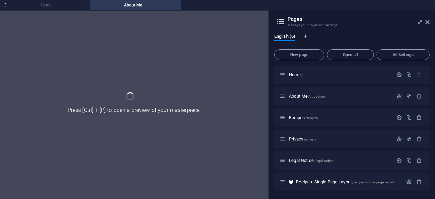
click at [176, 4] on link at bounding box center [175, 5] width 4 height 6
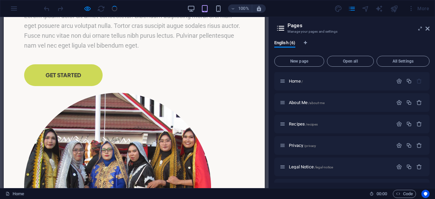
scroll to position [0, 0]
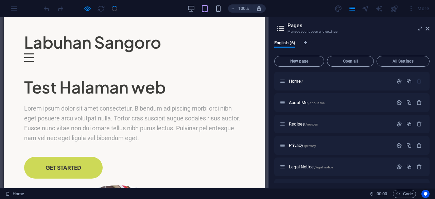
click at [14, 5] on div "100% More" at bounding box center [217, 8] width 435 height 16
click at [14, 9] on div "100% More" at bounding box center [217, 8] width 435 height 16
click at [34, 53] on button "Menu" at bounding box center [29, 53] width 10 height 1
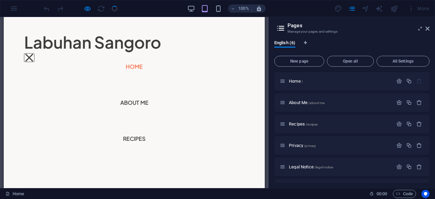
click at [33, 54] on button "Menu" at bounding box center [29, 58] width 8 height 8
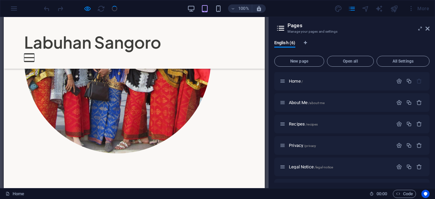
scroll to position [199, 0]
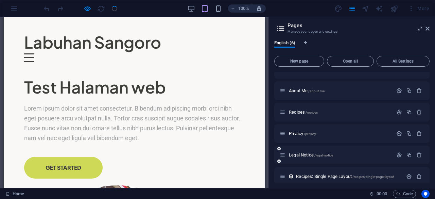
scroll to position [18, 0]
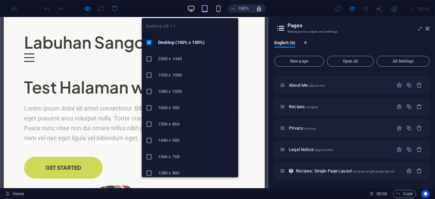
click at [188, 7] on icon "button" at bounding box center [191, 9] width 8 height 8
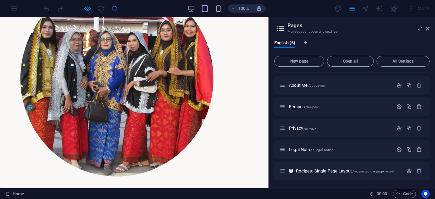
scroll to position [0, 0]
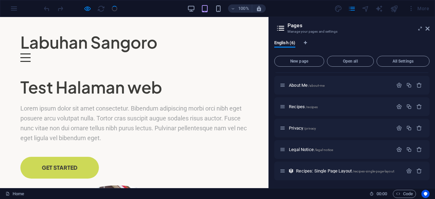
click at [15, 9] on div "100% More" at bounding box center [217, 8] width 435 height 16
click at [427, 27] on icon at bounding box center [428, 28] width 4 height 5
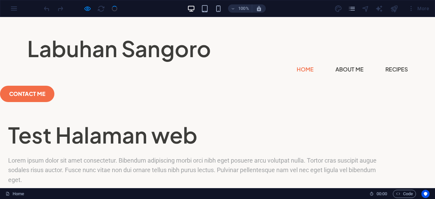
click at [7, 7] on div "100% More" at bounding box center [217, 8] width 435 height 16
click at [13, 7] on div "100% More" at bounding box center [217, 8] width 435 height 16
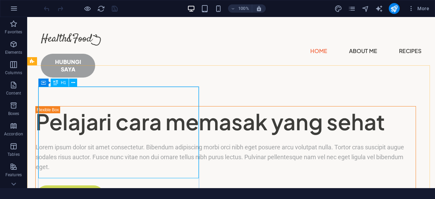
click at [55, 83] on icon at bounding box center [55, 83] width 5 height 8
click at [63, 108] on font "Pelajari cara memasak yang sehat" at bounding box center [211, 121] width 350 height 27
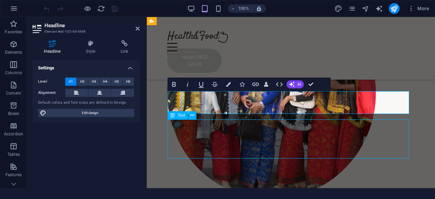
scroll to position [90, 0]
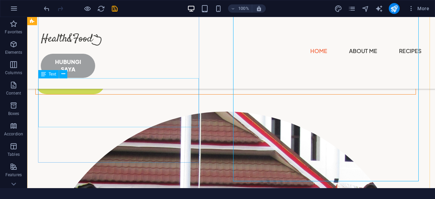
click at [130, 59] on p "Lorem ipsum dolor sit amet consectetur. Bibendum adipiscing morbi orci nibh ege…" at bounding box center [226, 43] width 380 height 29
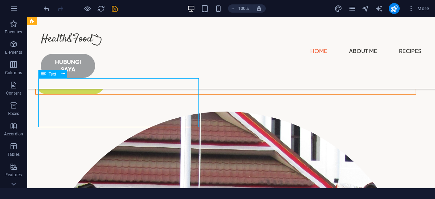
drag, startPoint x: 193, startPoint y: 120, endPoint x: 153, endPoint y: 119, distance: 39.2
click at [153, 59] on p "Lorem ipsum dolor sit amet consectetur. Bibendum adipiscing morbi orci nibh ege…" at bounding box center [226, 43] width 380 height 29
click at [153, 57] on font "Lorem ipsum dolor sit amet consectetur. Bibendum adipiscing morbi orci nibh ege…" at bounding box center [220, 43] width 369 height 27
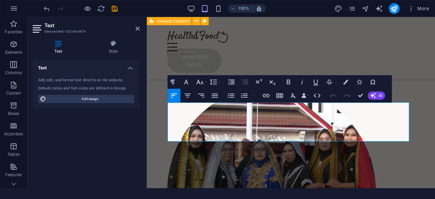
scroll to position [213, 0]
